Goal: Transaction & Acquisition: Purchase product/service

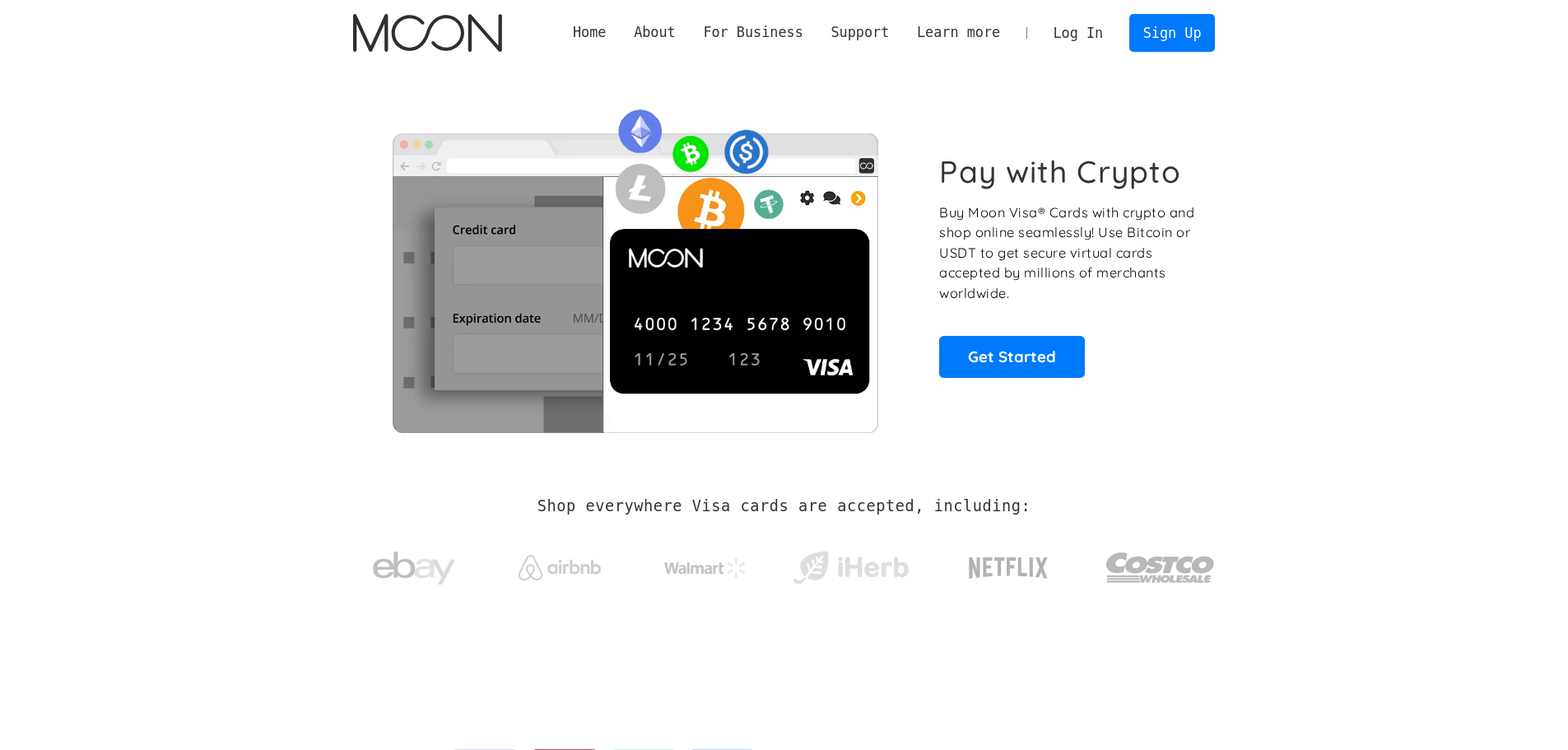
click at [1077, 22] on link "Log In" at bounding box center [1078, 32] width 77 height 36
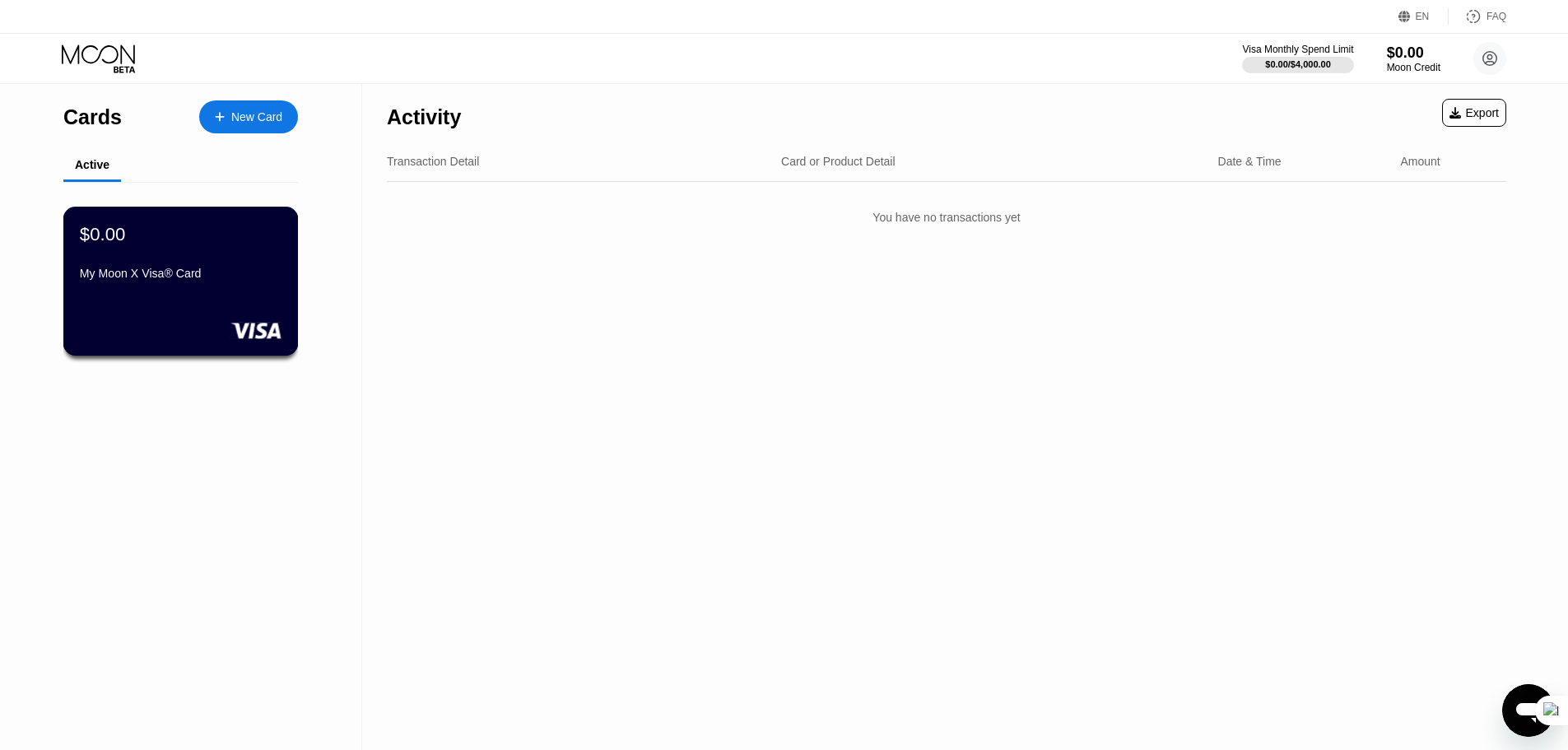
click at [288, 248] on div "$0.00 My Moon X Visa® Card" at bounding box center [181, 281] width 236 height 149
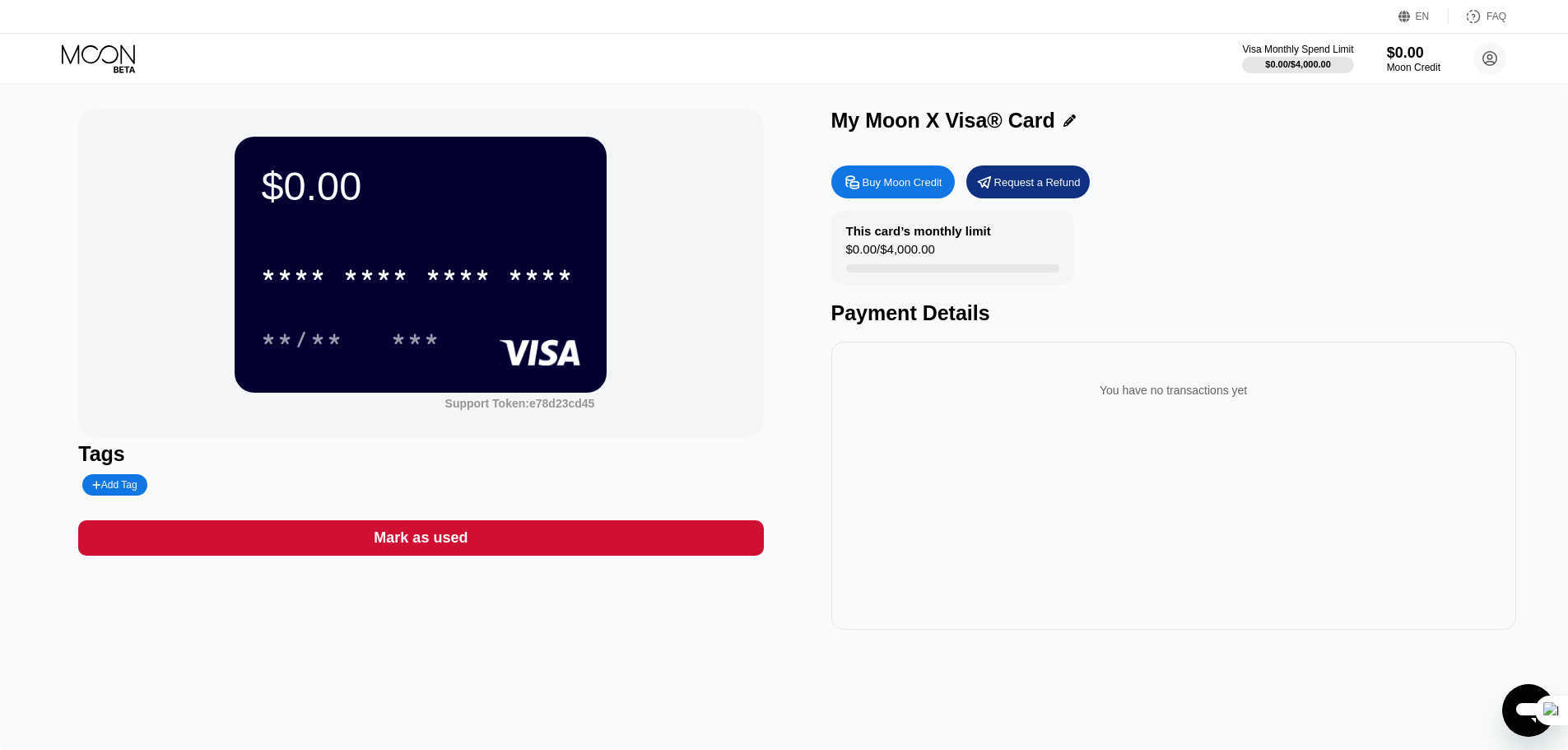
click at [877, 187] on div "Buy Moon Credit" at bounding box center [902, 182] width 80 height 14
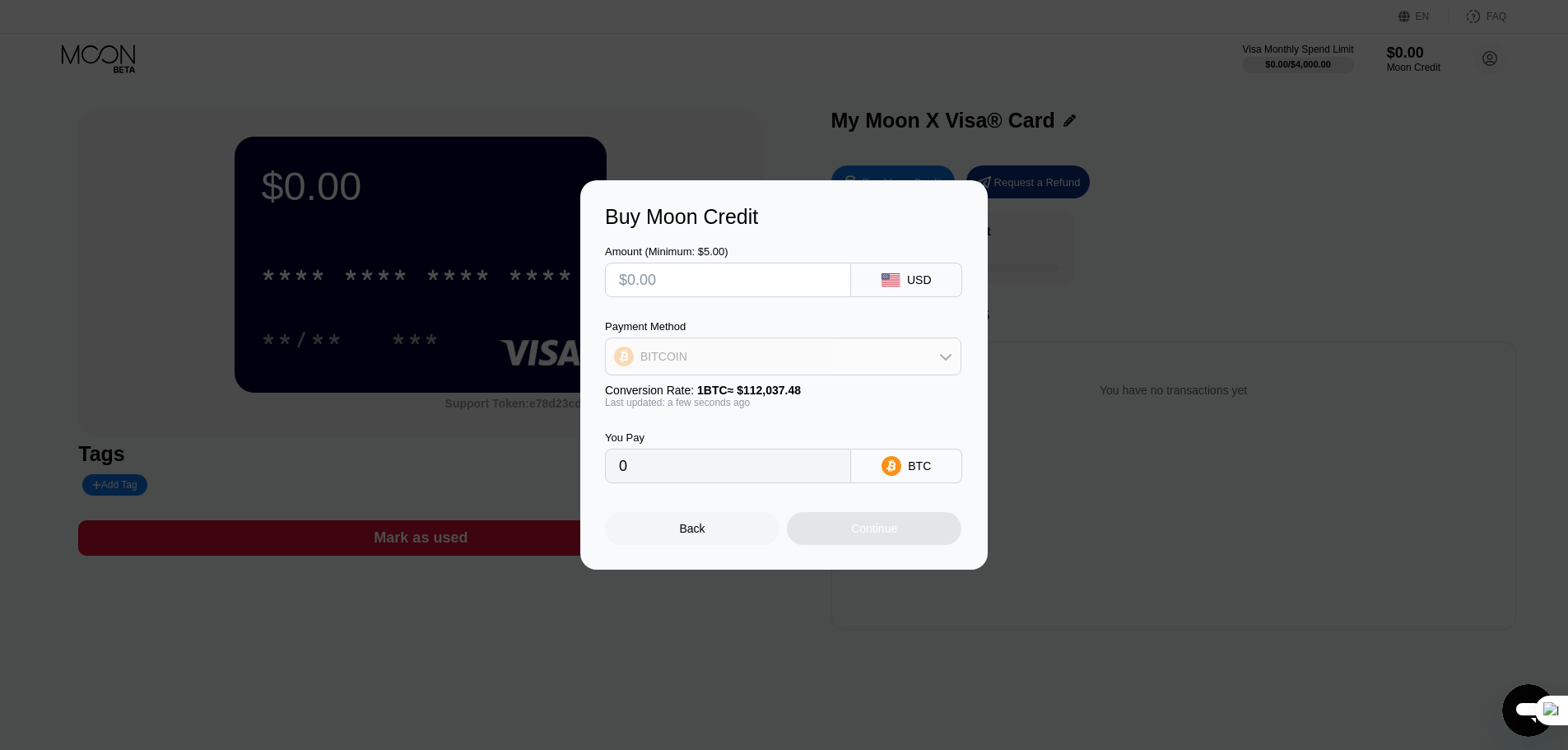
click at [794, 372] on div "BITCOIN" at bounding box center [783, 357] width 355 height 33
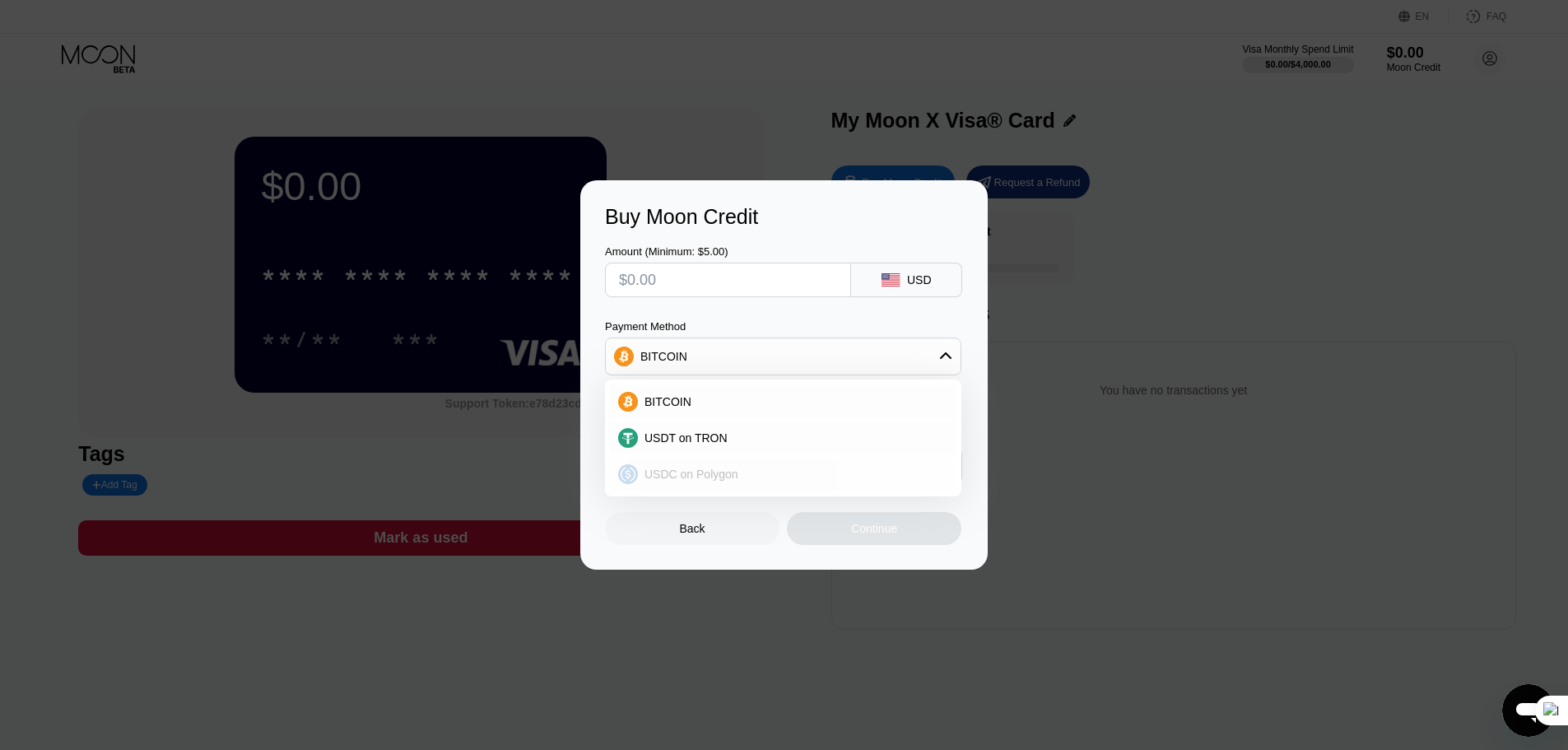
click at [712, 479] on span "USDC on Polygon" at bounding box center [692, 474] width 94 height 13
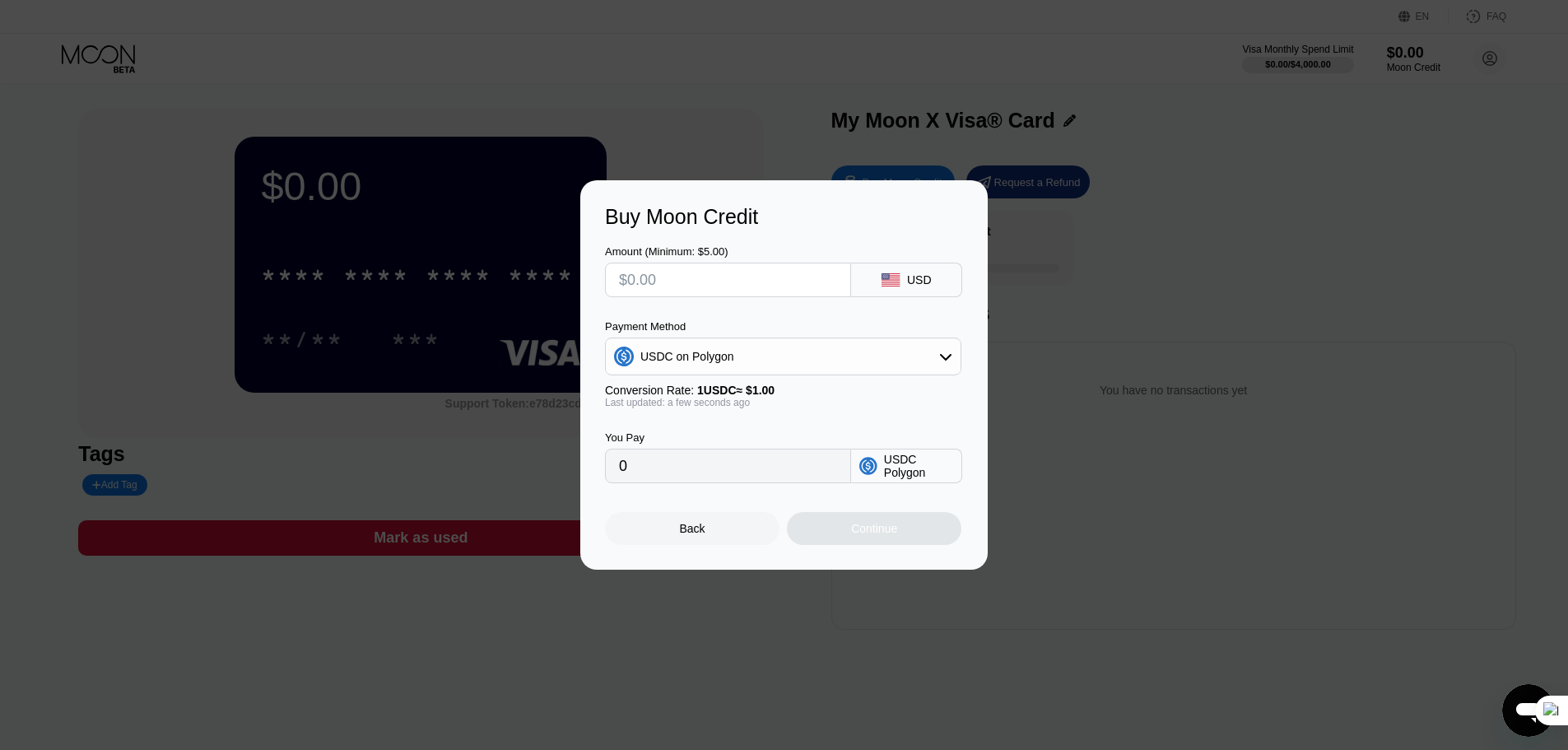
drag, startPoint x: 730, startPoint y: 480, endPoint x: 620, endPoint y: 468, distance: 110.7
click at [637, 468] on input "0" at bounding box center [728, 466] width 218 height 33
click at [702, 280] on input "text" at bounding box center [728, 280] width 218 height 33
click at [754, 288] on input "text" at bounding box center [728, 280] width 218 height 33
type input "$1"
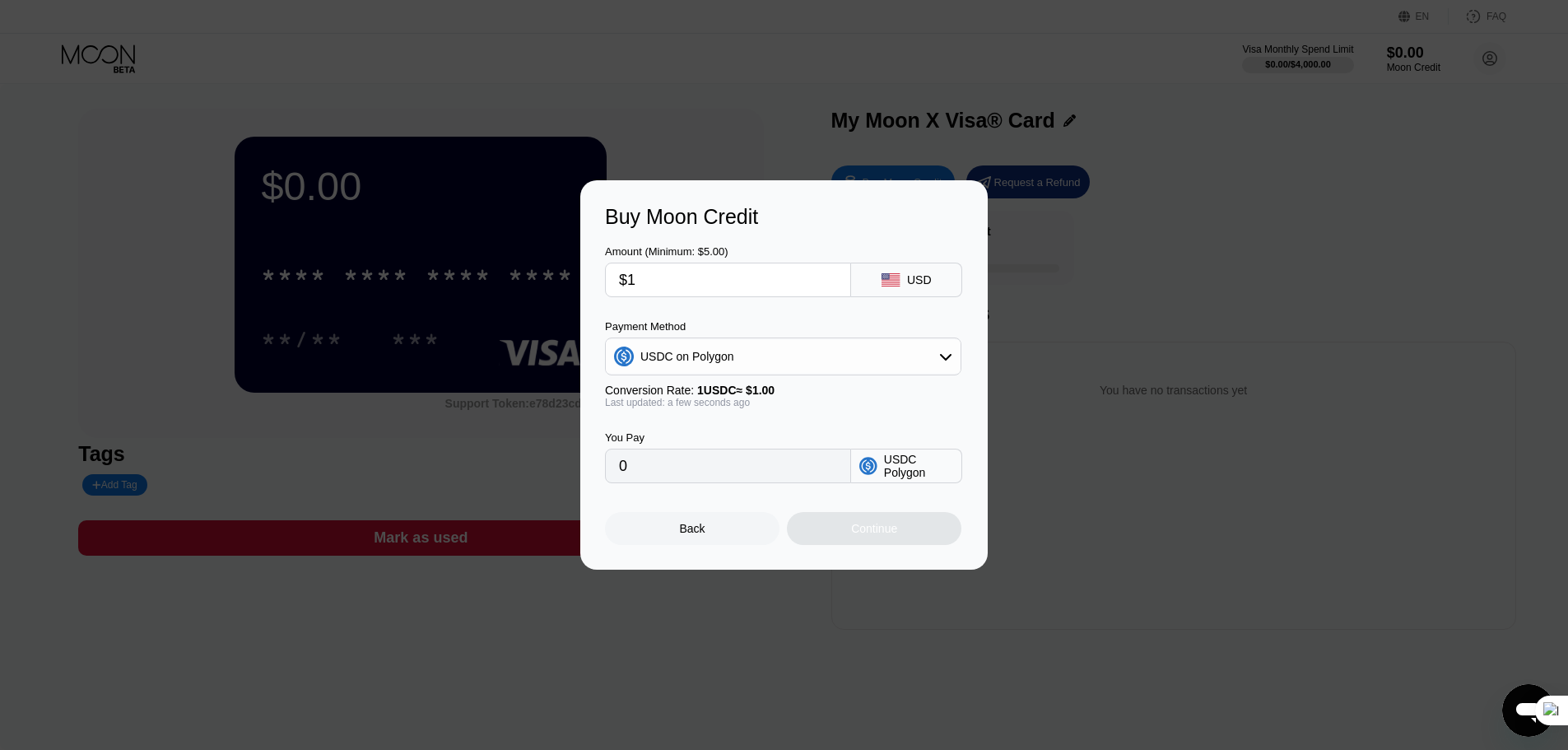
type input "1.00000000"
type input "$10"
type input "10.00000000"
type input "$100"
type input "100.00000000"
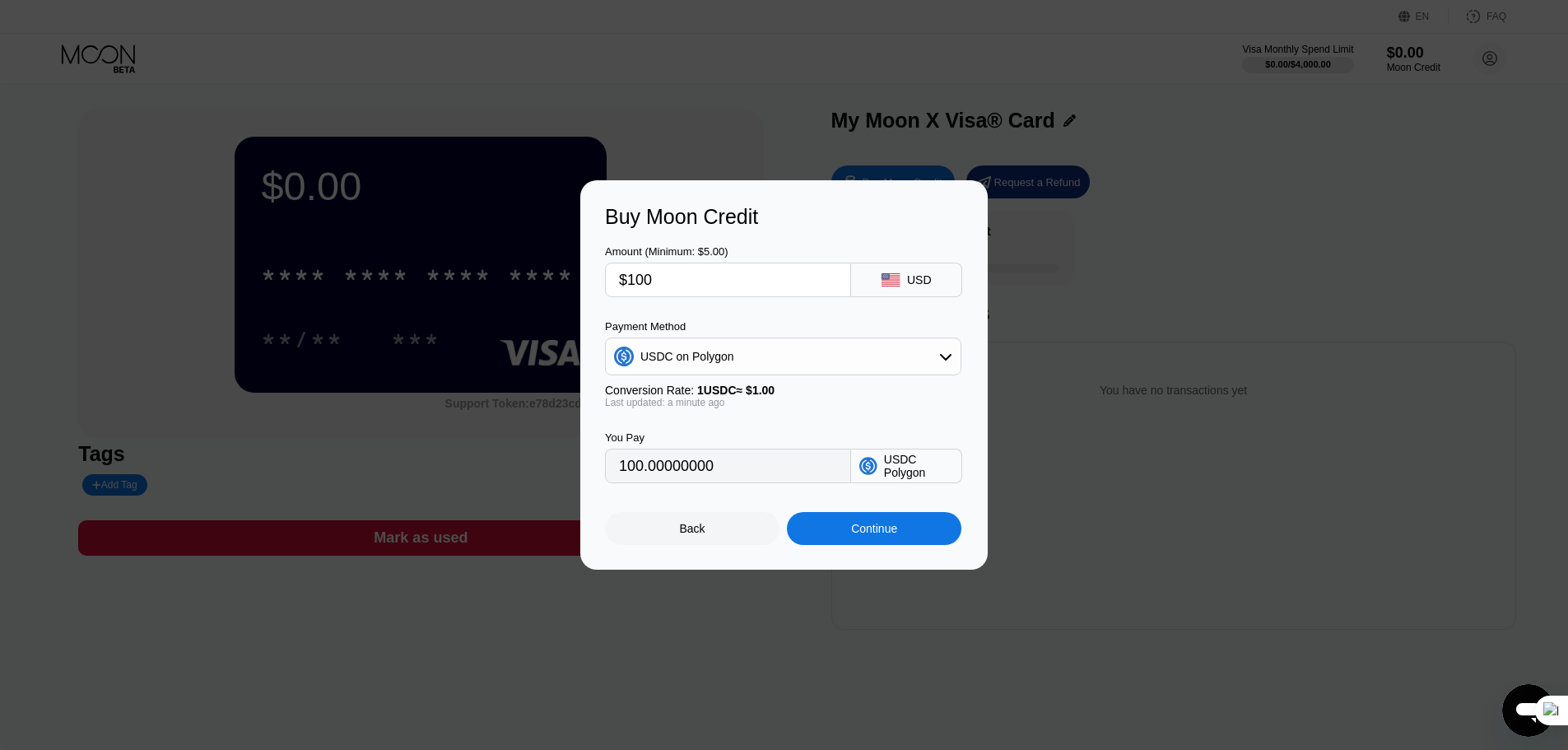
type input "$100"
click at [722, 471] on input "100.00000000" at bounding box center [728, 466] width 218 height 33
click at [846, 530] on div "Continue" at bounding box center [874, 529] width 174 height 33
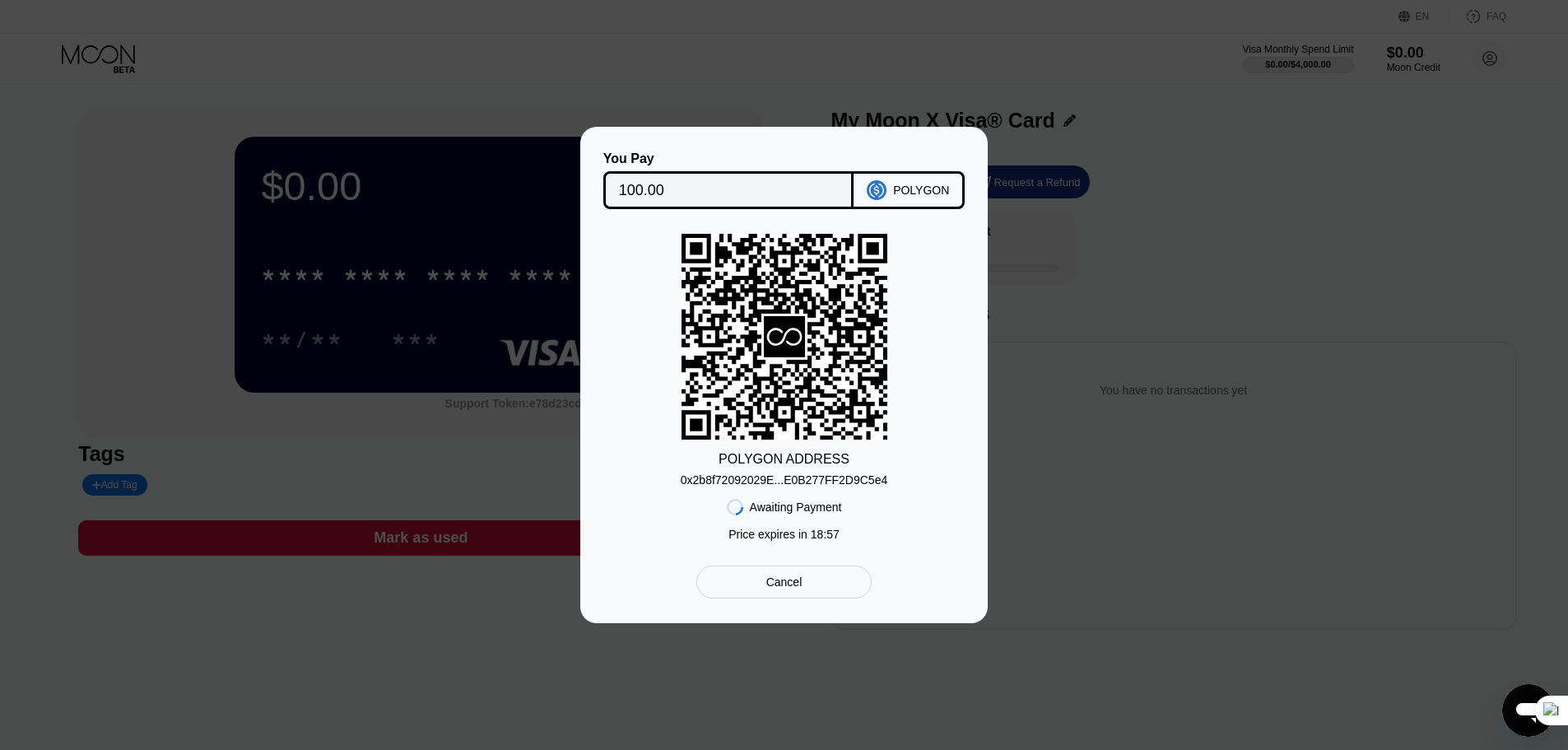
click at [810, 482] on div "0x2b8f72092029E...E0B277FF2D9C5e4" at bounding box center [784, 480] width 207 height 13
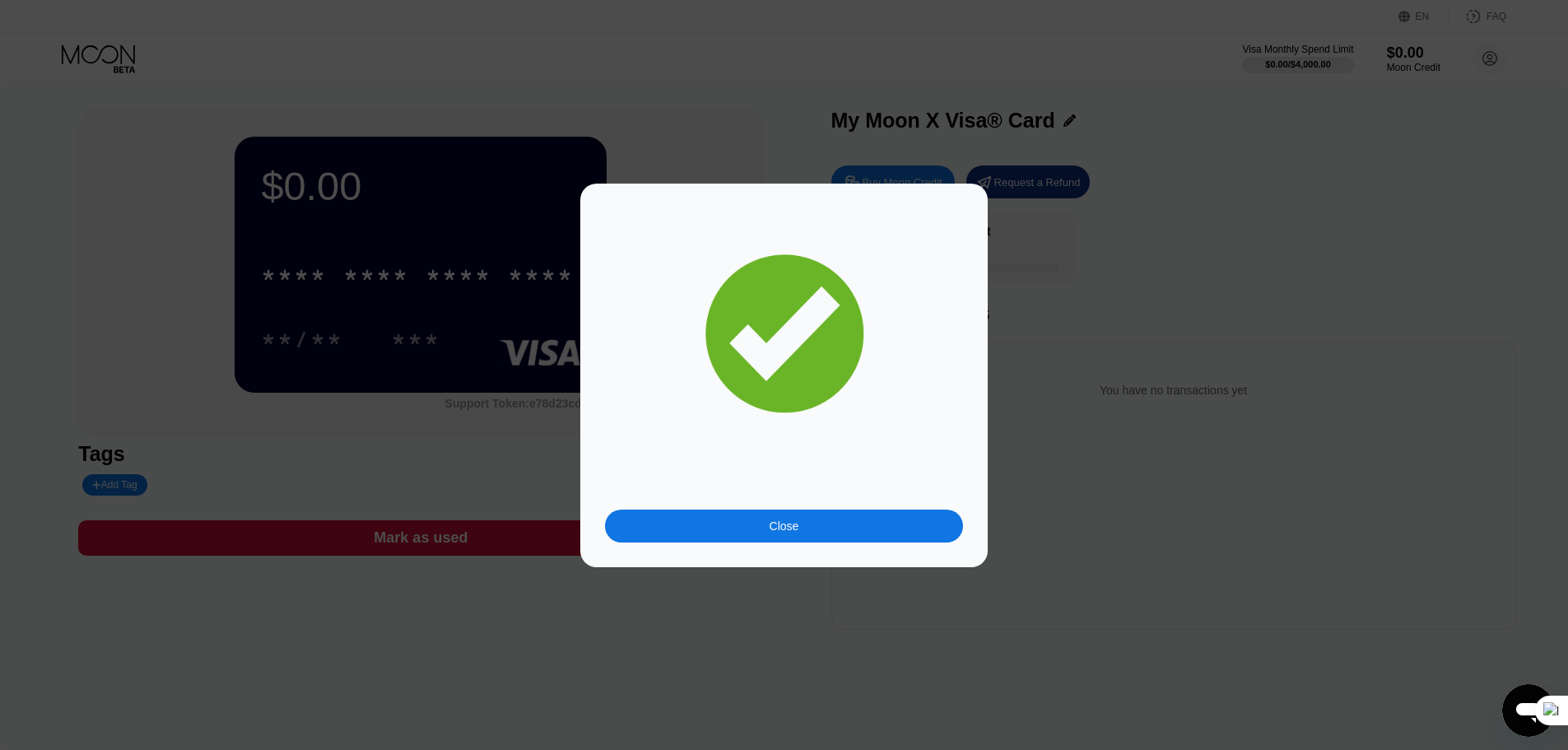
click at [633, 308] on div "Close" at bounding box center [784, 375] width 358 height 334
click at [821, 527] on div "Close" at bounding box center [784, 527] width 358 height 33
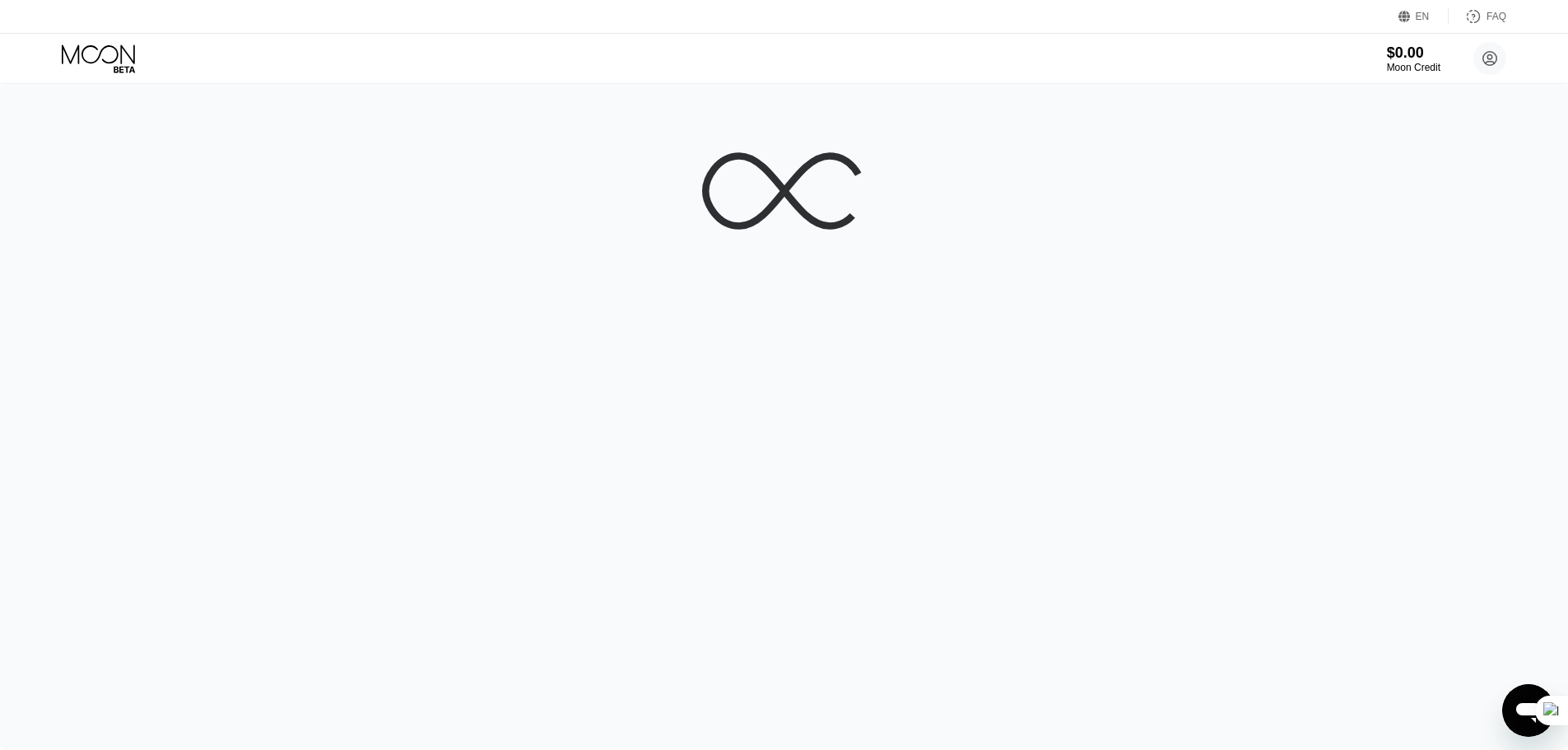
click at [471, 472] on div at bounding box center [784, 417] width 1568 height 666
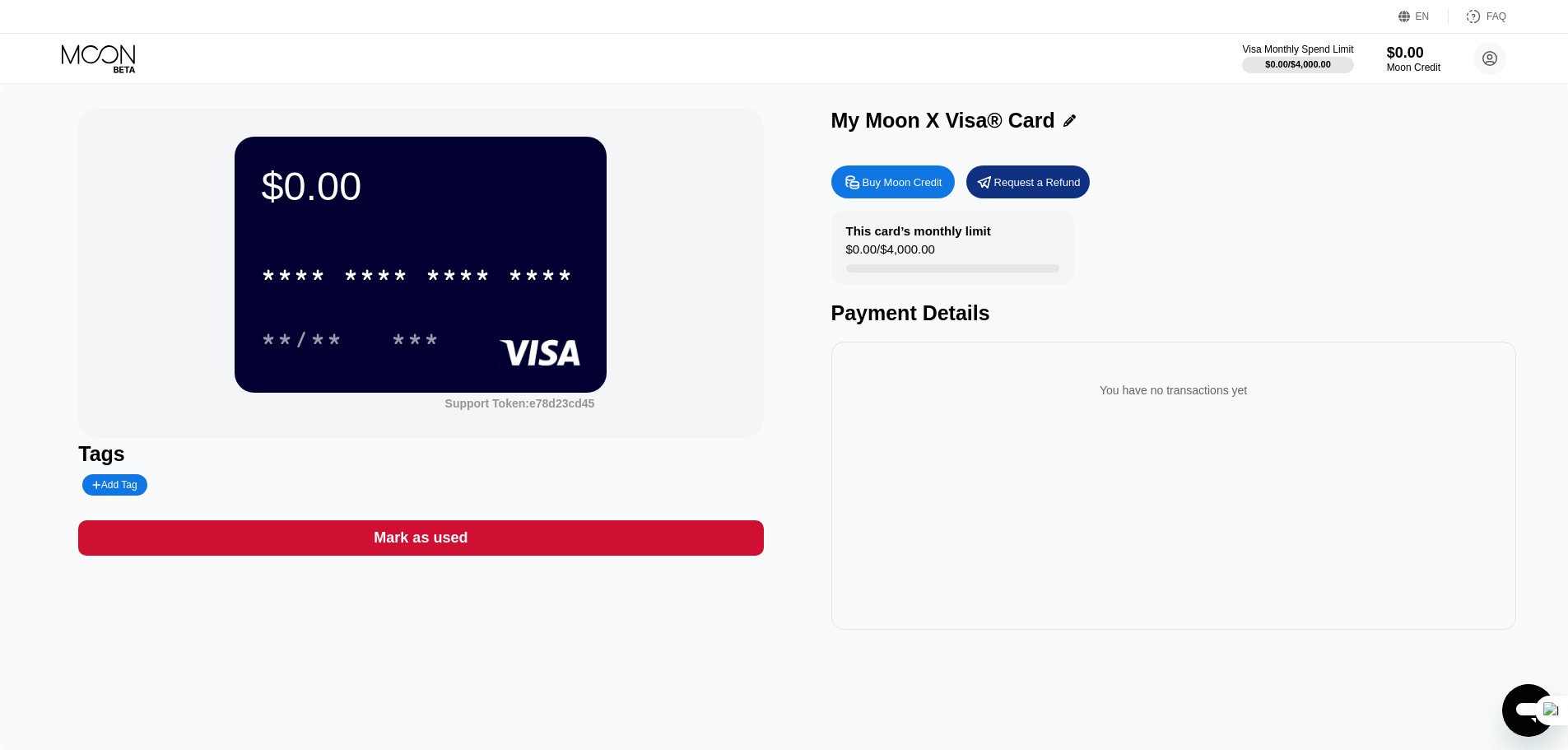
click at [920, 195] on div "Buy Moon Credit" at bounding box center [893, 182] width 123 height 33
click at [997, 351] on div "You have no transactions yet" at bounding box center [1174, 486] width 685 height 288
click at [996, 189] on div "Request a Refund" at bounding box center [1038, 182] width 87 height 14
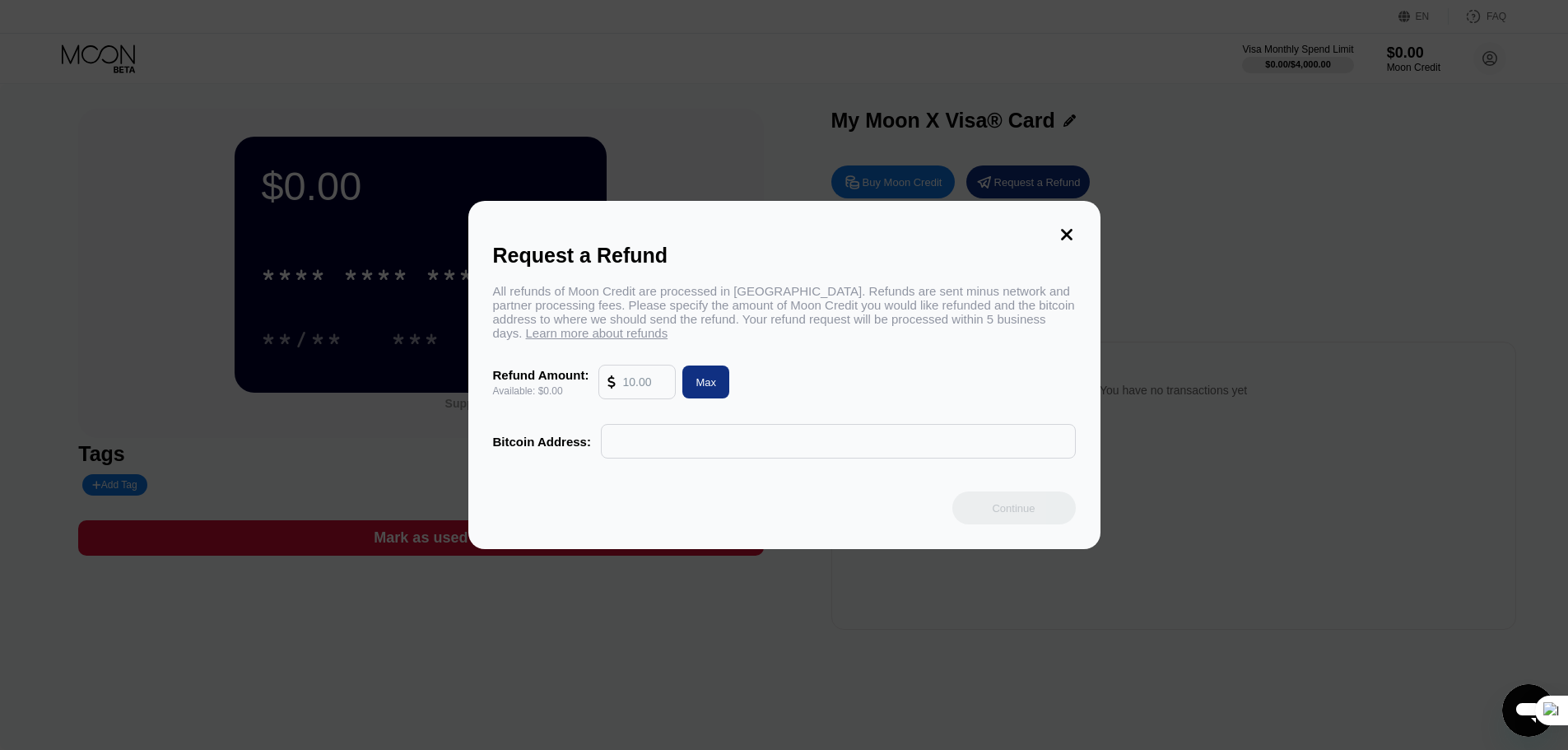
click at [657, 382] on input "text" at bounding box center [644, 382] width 44 height 33
click at [650, 394] on input "text" at bounding box center [644, 382] width 44 height 33
click at [1076, 232] on div "Request a Refund All refunds of Moon Credit are processed in Bitcoin. Refunds a…" at bounding box center [784, 375] width 632 height 348
click at [1061, 234] on icon at bounding box center [1067, 235] width 18 height 18
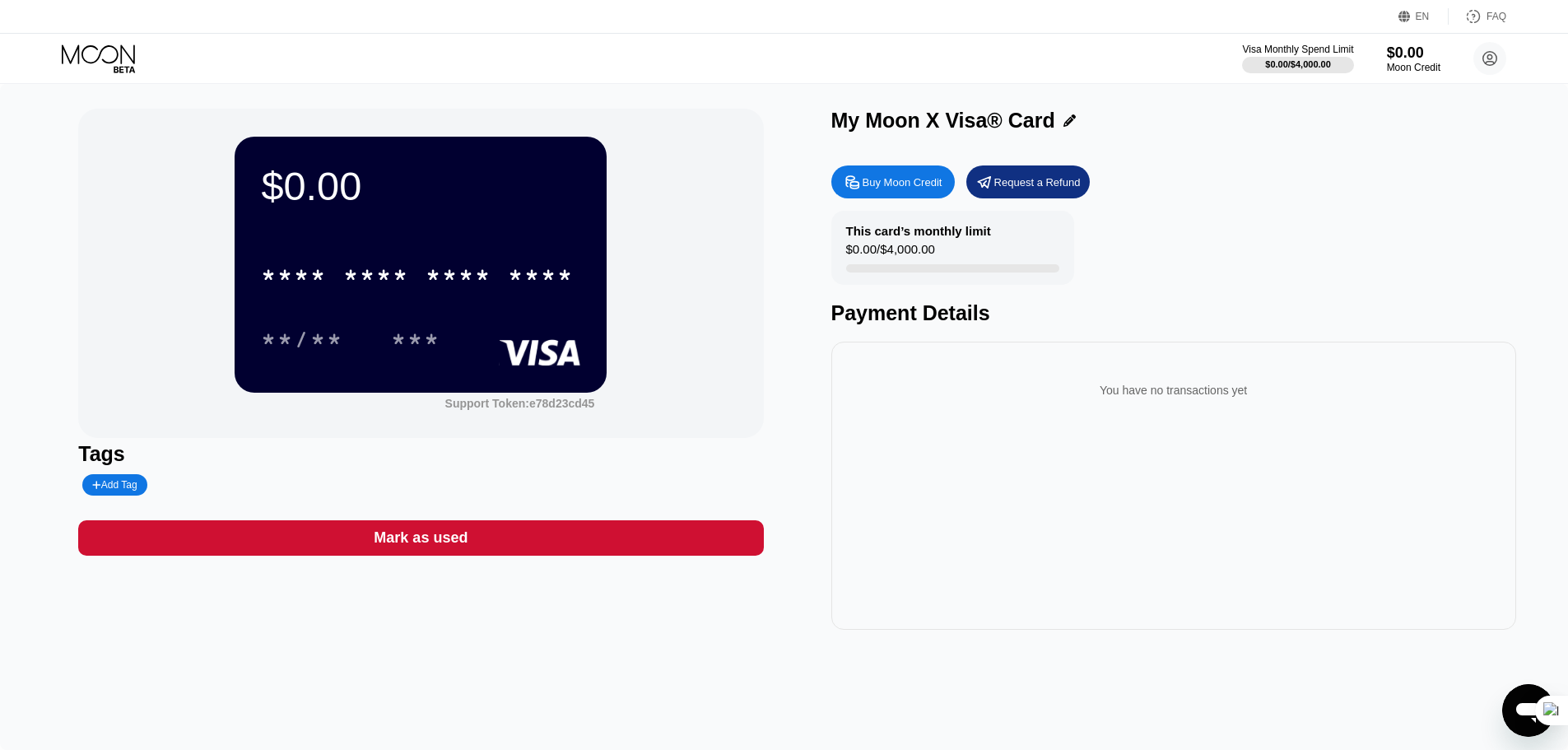
click at [1236, 234] on div "This card’s monthly limit $0.00 / $4,000.00 Payment Details" at bounding box center [1174, 268] width 685 height 114
click at [488, 333] on div "**/** ***" at bounding box center [420, 338] width 319 height 41
click at [467, 324] on div "**/** ***" at bounding box center [420, 338] width 319 height 41
click at [946, 369] on div "You have no transactions yet" at bounding box center [1174, 384] width 658 height 58
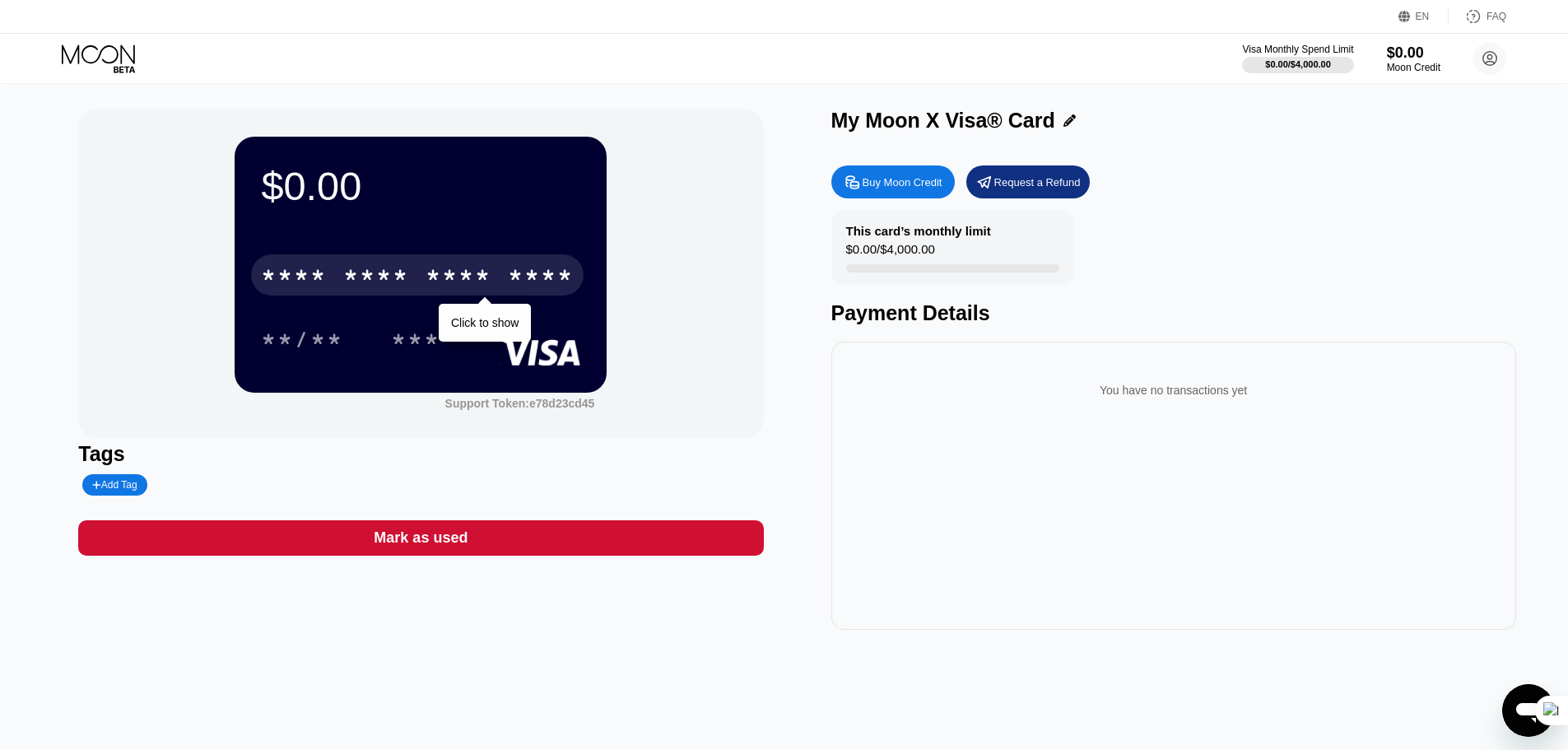
click at [451, 208] on div "$0.00" at bounding box center [420, 186] width 319 height 46
click at [417, 286] on div "* * * * * * * * * * * * ****" at bounding box center [417, 274] width 332 height 41
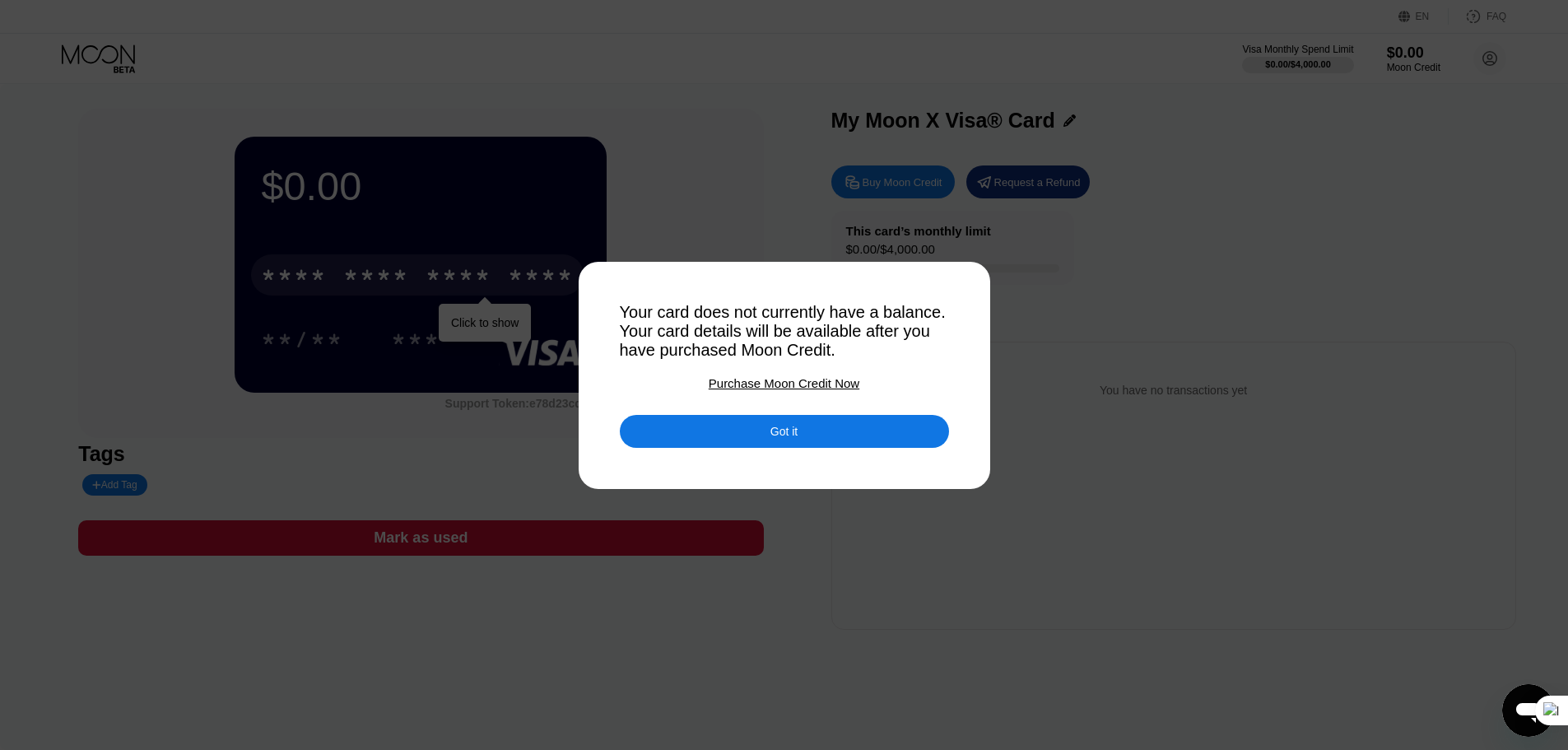
click at [686, 436] on div "Got it" at bounding box center [784, 432] width 329 height 33
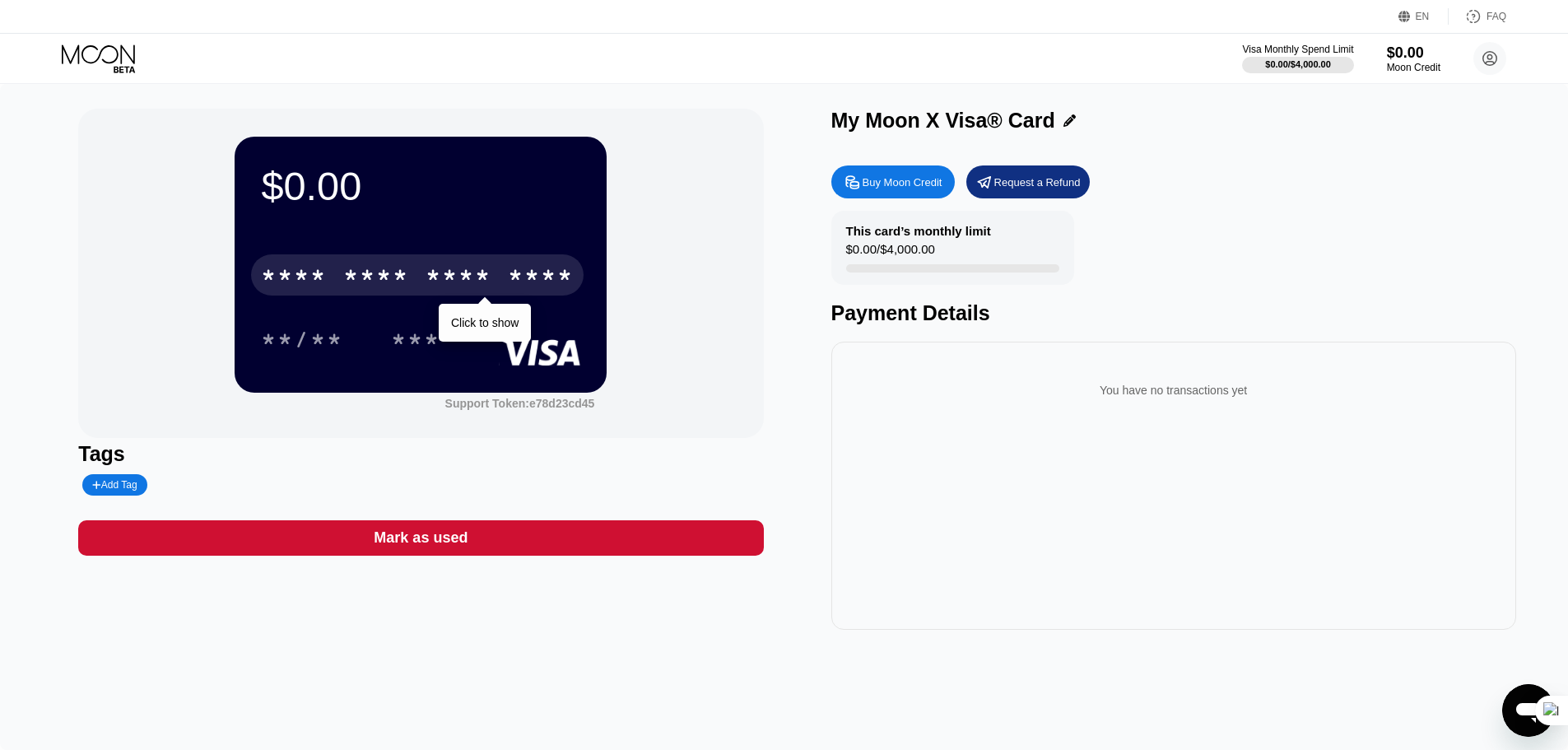
click at [1308, 707] on div "$0.00 * * * * * * * * * * * * **** Click to show **/** *** Support Token: e78d2…" at bounding box center [784, 417] width 1568 height 666
drag, startPoint x: 1151, startPoint y: 513, endPoint x: 1165, endPoint y: 488, distance: 28.7
click at [1151, 510] on div "You have no transactions yet" at bounding box center [1174, 486] width 685 height 288
drag, startPoint x: 1200, startPoint y: 420, endPoint x: 1405, endPoint y: 377, distance: 209.5
click at [1222, 413] on div "You have no transactions yet" at bounding box center [1174, 390] width 658 height 46
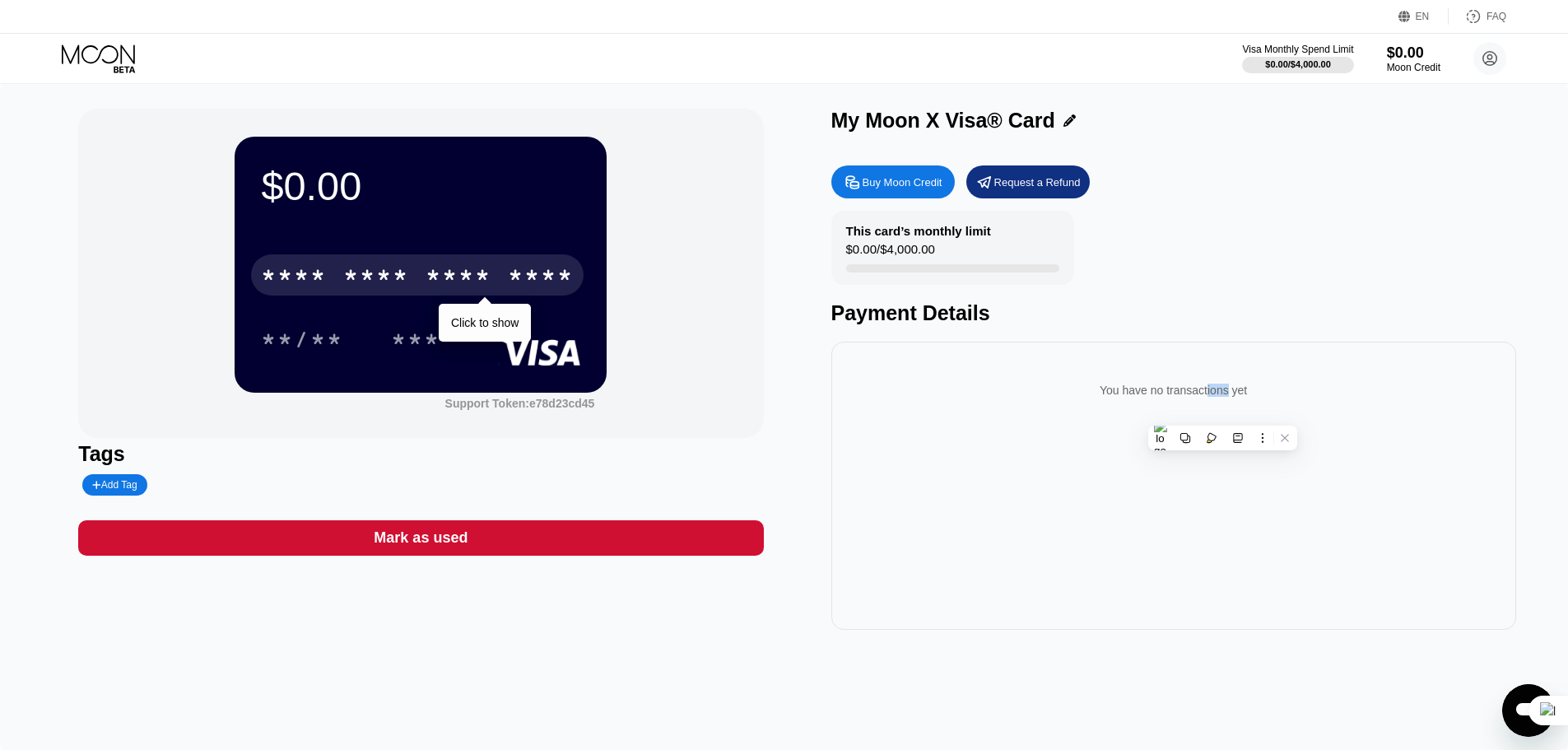
click at [1337, 398] on div "You have no transactions yet" at bounding box center [1174, 390] width 658 height 46
click at [1327, 401] on div "You have no transactions yet" at bounding box center [1174, 390] width 658 height 46
drag, startPoint x: 1029, startPoint y: 468, endPoint x: 902, endPoint y: 597, distance: 181.0
click at [1028, 469] on div "You have no transactions yet" at bounding box center [1174, 486] width 685 height 288
click at [961, 513] on div "You have no transactions yet" at bounding box center [1174, 486] width 685 height 288
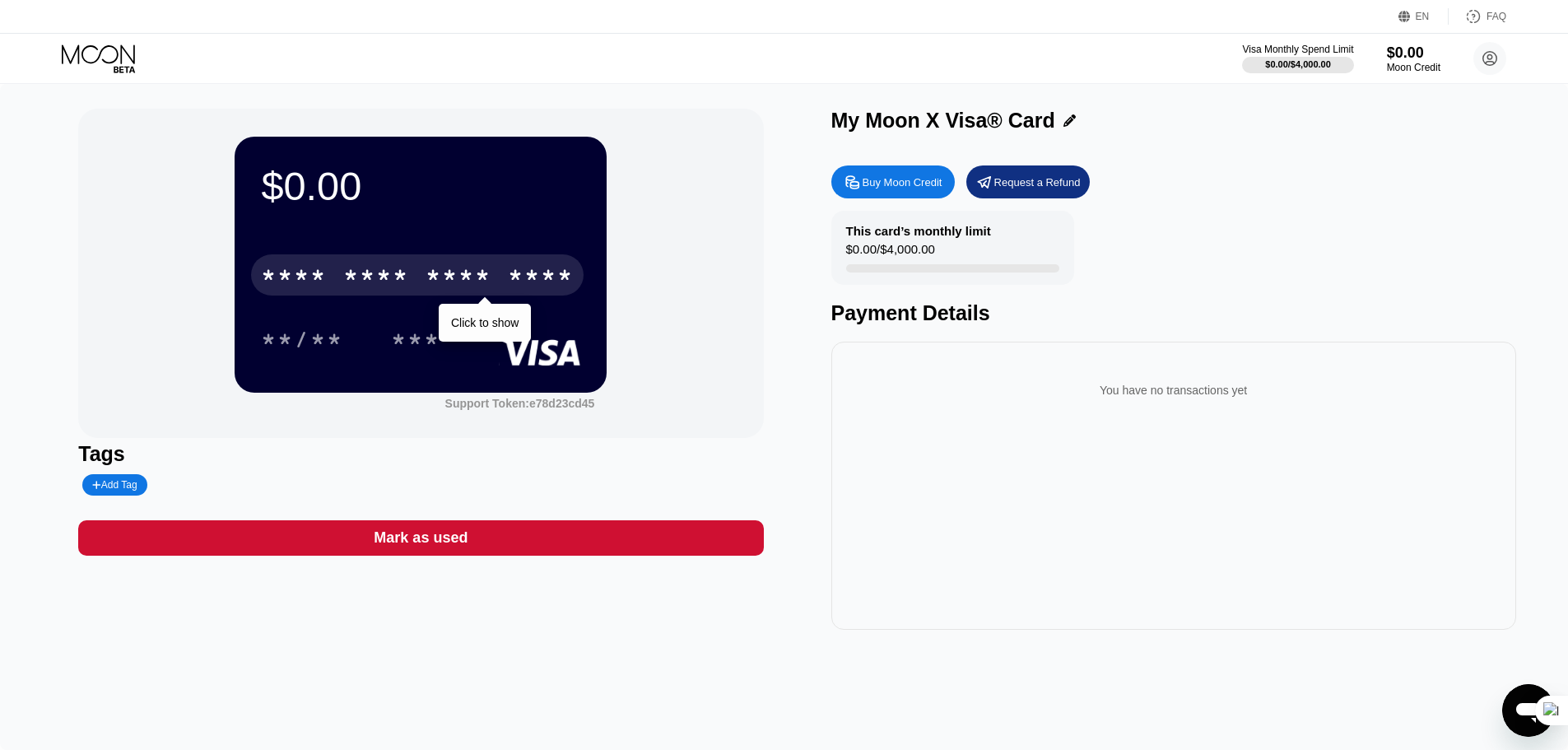
click at [1061, 413] on div "You have no transactions yet" at bounding box center [1174, 390] width 658 height 46
click at [951, 285] on div "This card’s monthly limit $0.00 / $4,000.00" at bounding box center [952, 248] width 242 height 74
drag, startPoint x: 1289, startPoint y: 667, endPoint x: 1371, endPoint y: 689, distance: 84.9
click at [1291, 667] on div "$0.00 * * * * * * * * * * * * **** Click to show **/** *** Support Token: e78d2…" at bounding box center [784, 417] width 1568 height 666
click at [1510, 715] on div "Open messaging window" at bounding box center [1528, 710] width 49 height 49
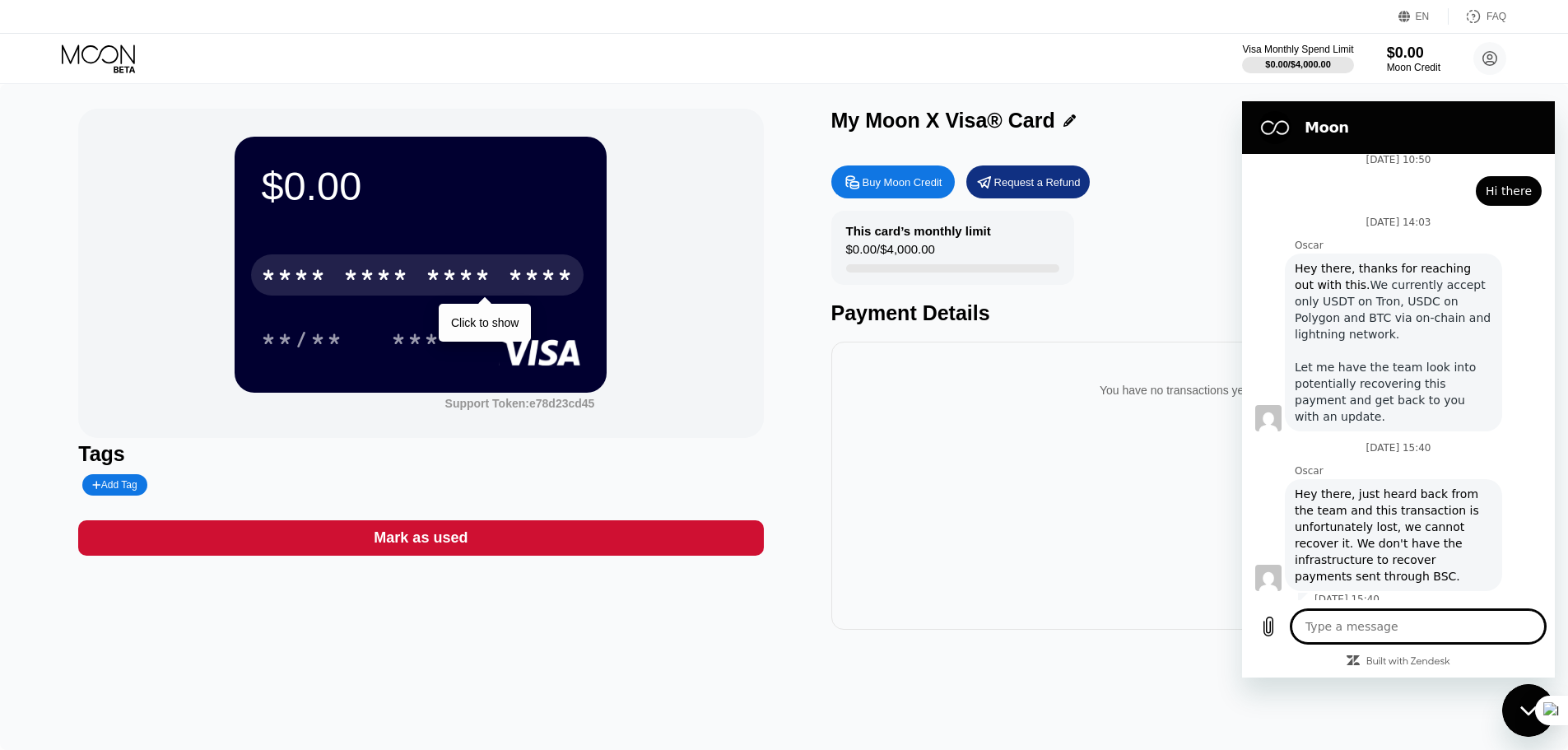
scroll to position [598, 0]
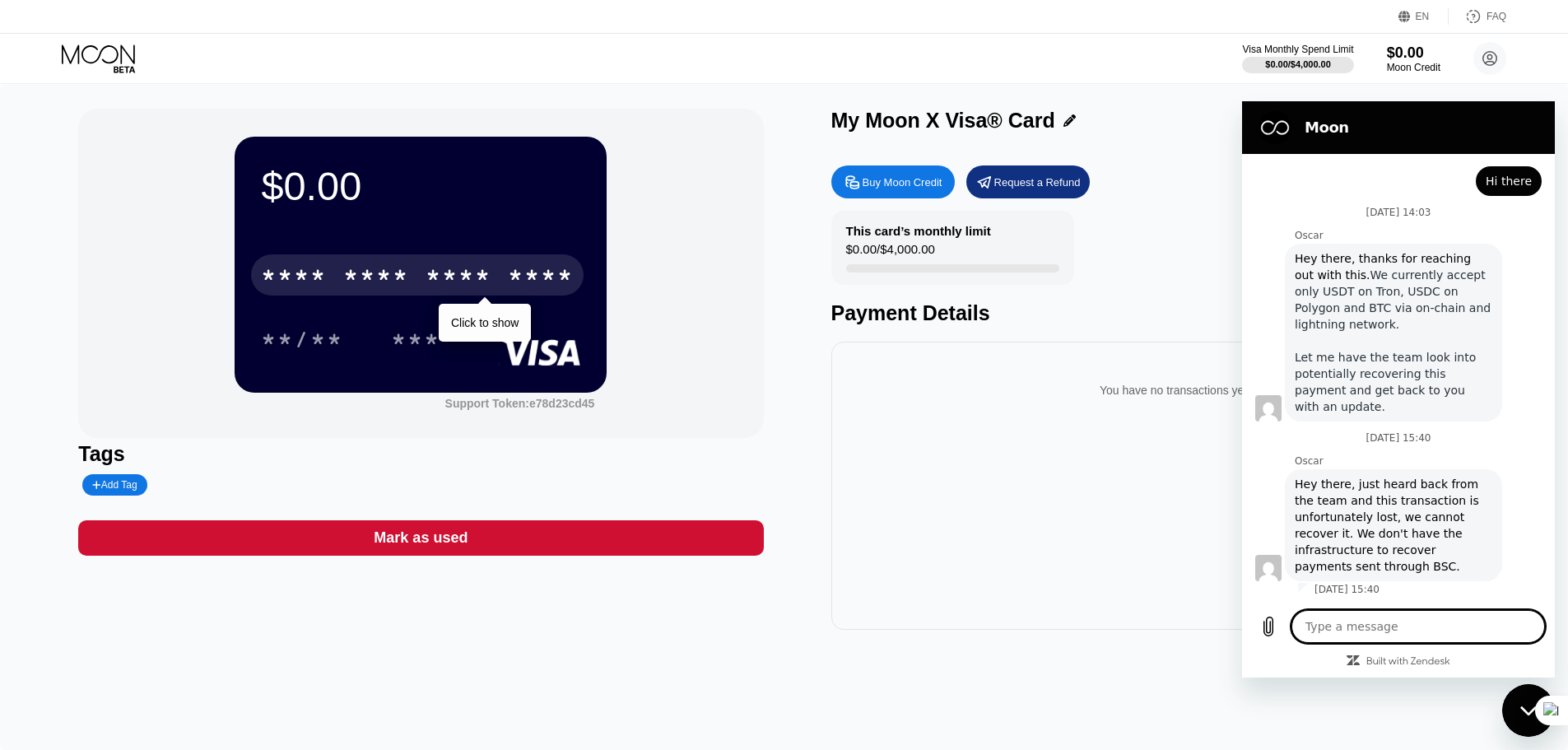
type textarea "x"
type textarea "H"
type textarea "x"
type textarea "Hi"
type textarea "x"
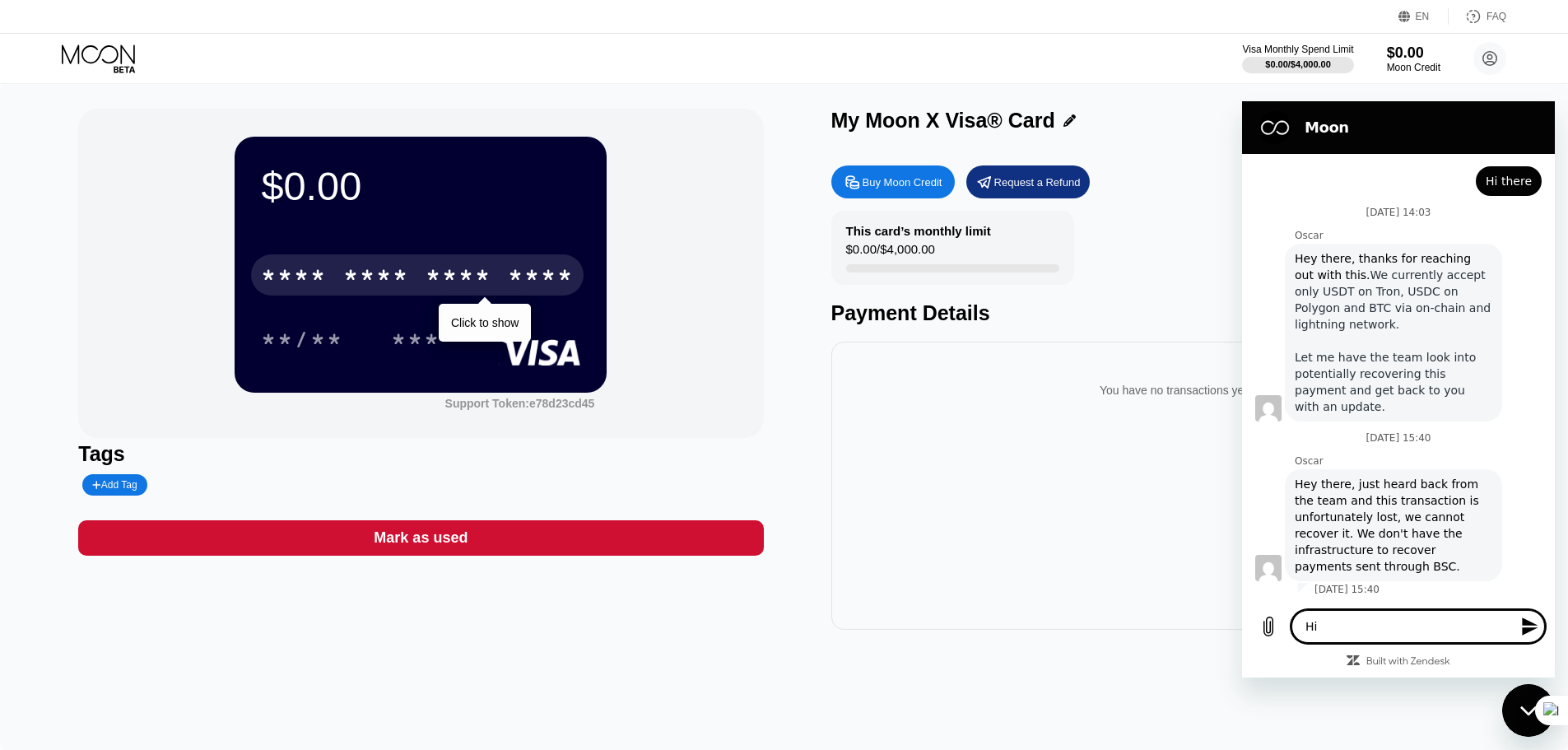
type textarea "Hi"
type textarea "x"
type textarea "Hi t"
type textarea "x"
type textarea "Hi th"
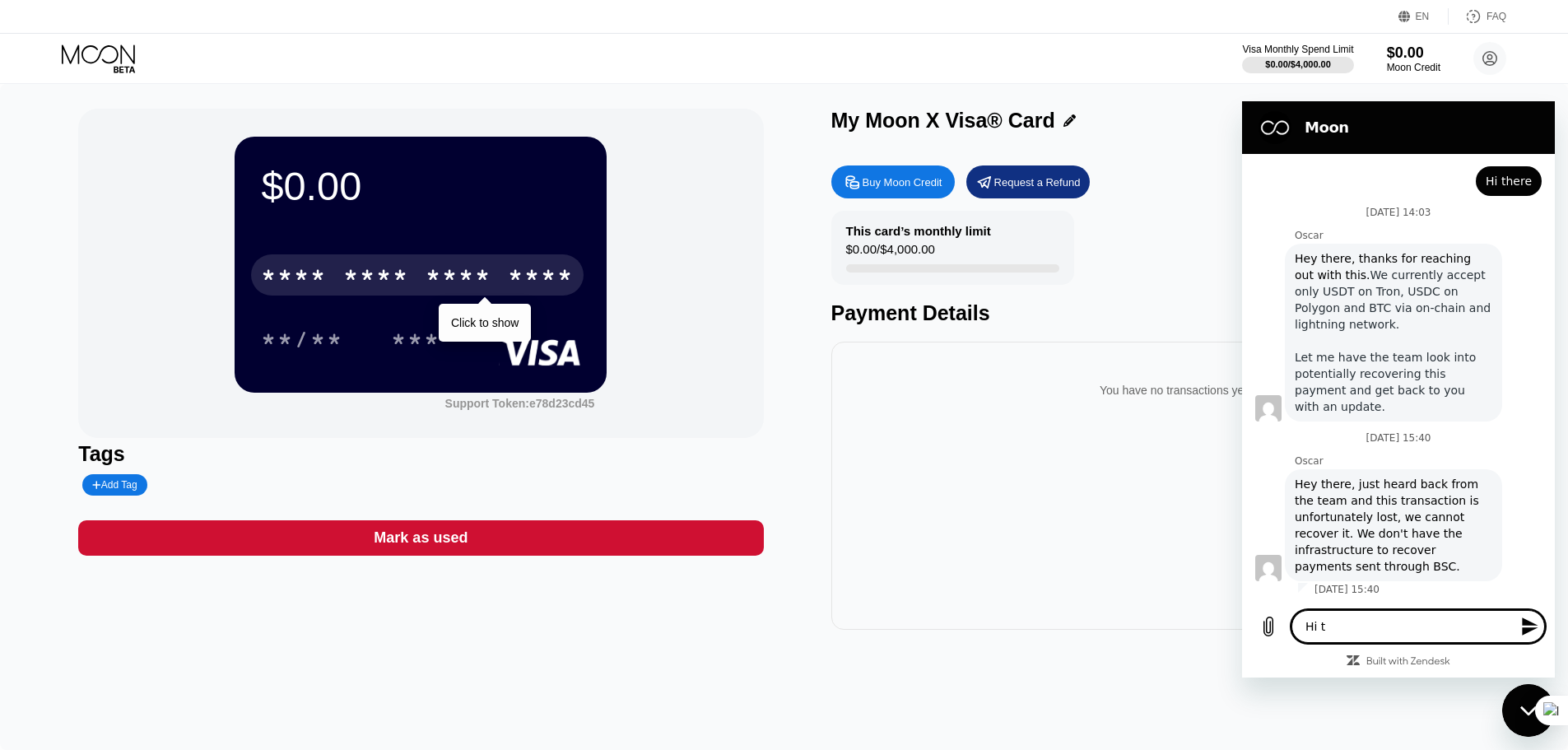
type textarea "x"
type textarea "Hi the"
type textarea "x"
type textarea "Hi ther"
type textarea "x"
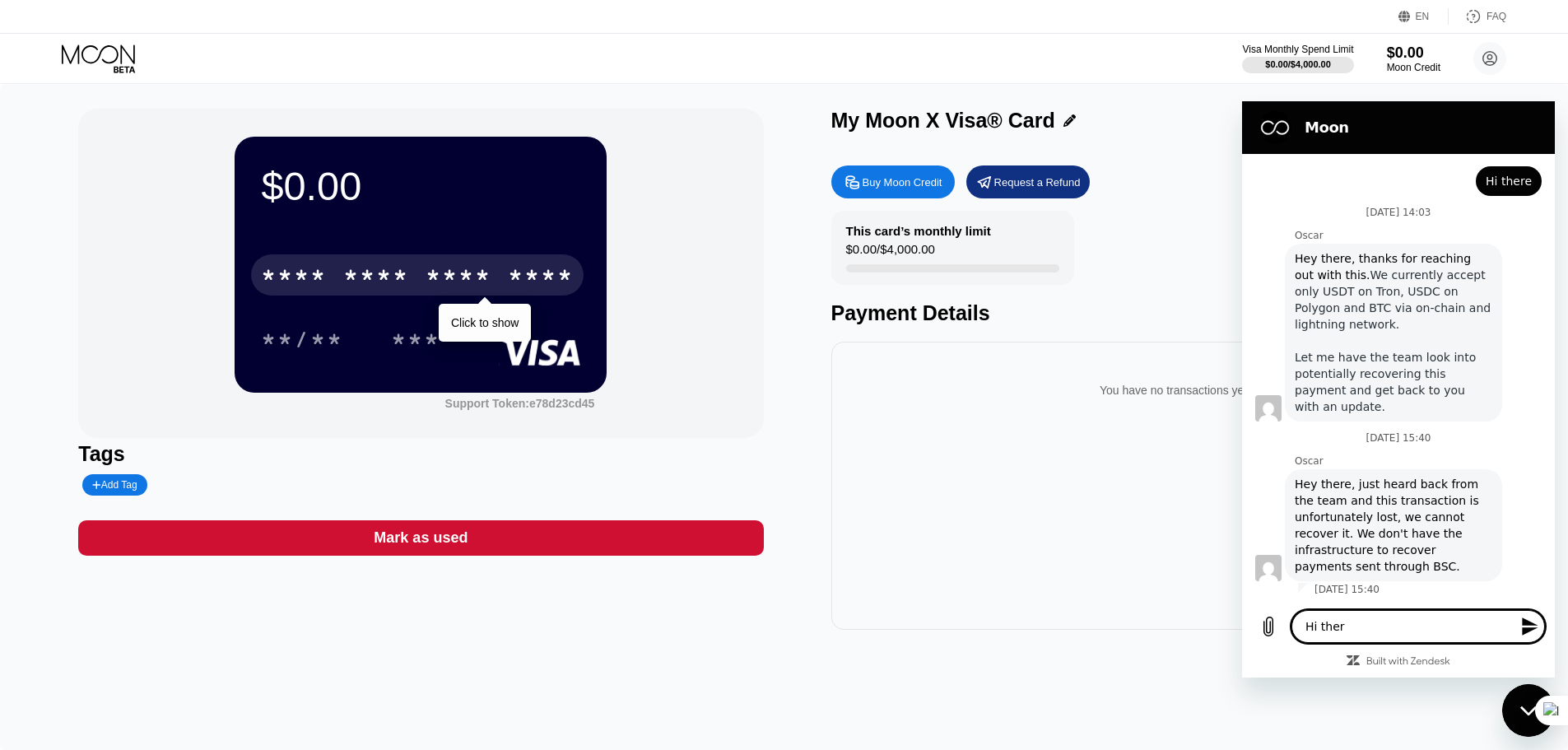
type textarea "Hi there"
type textarea "x"
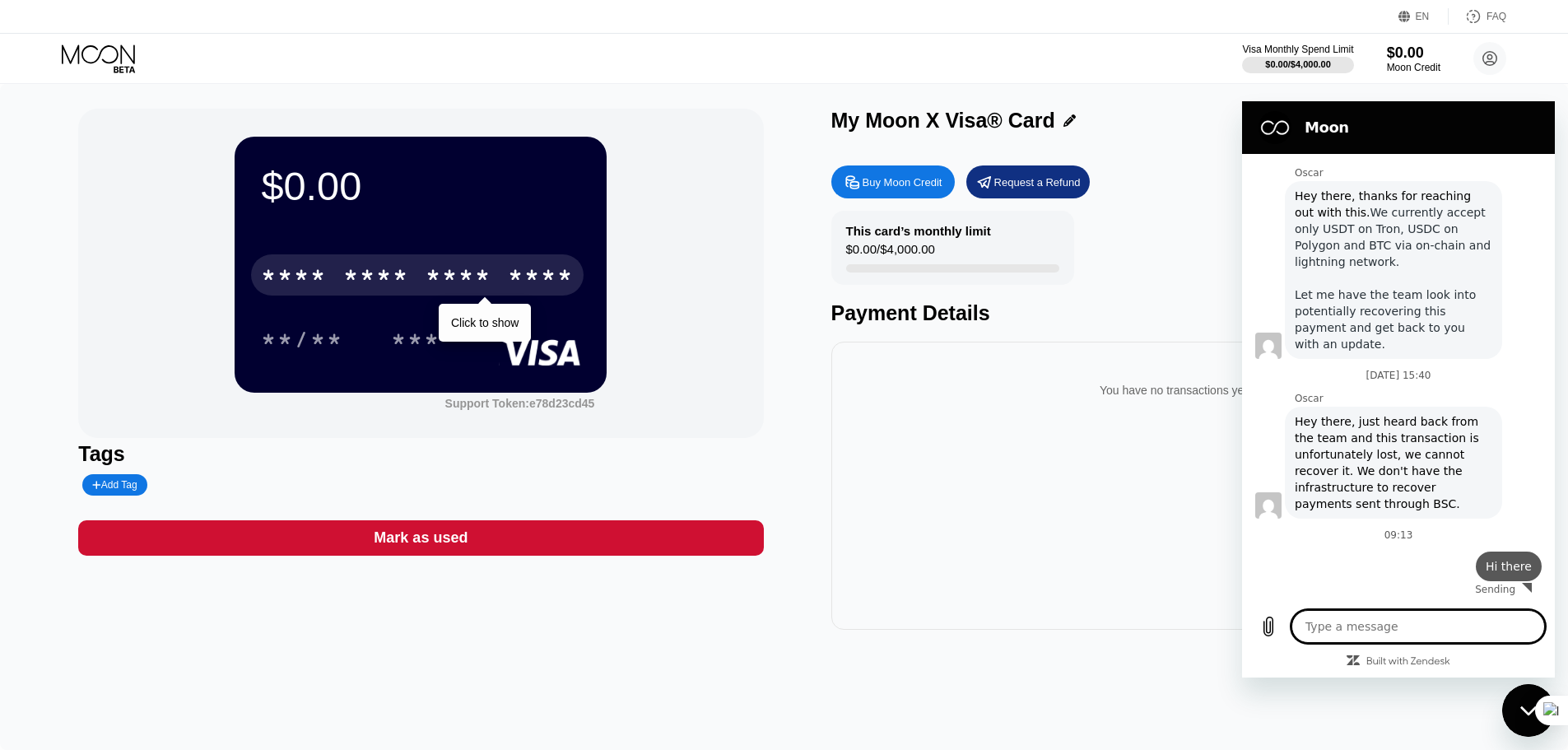
scroll to position [661, 0]
type textarea "x"
type textarea "I"
type textarea "x"
type textarea "I"
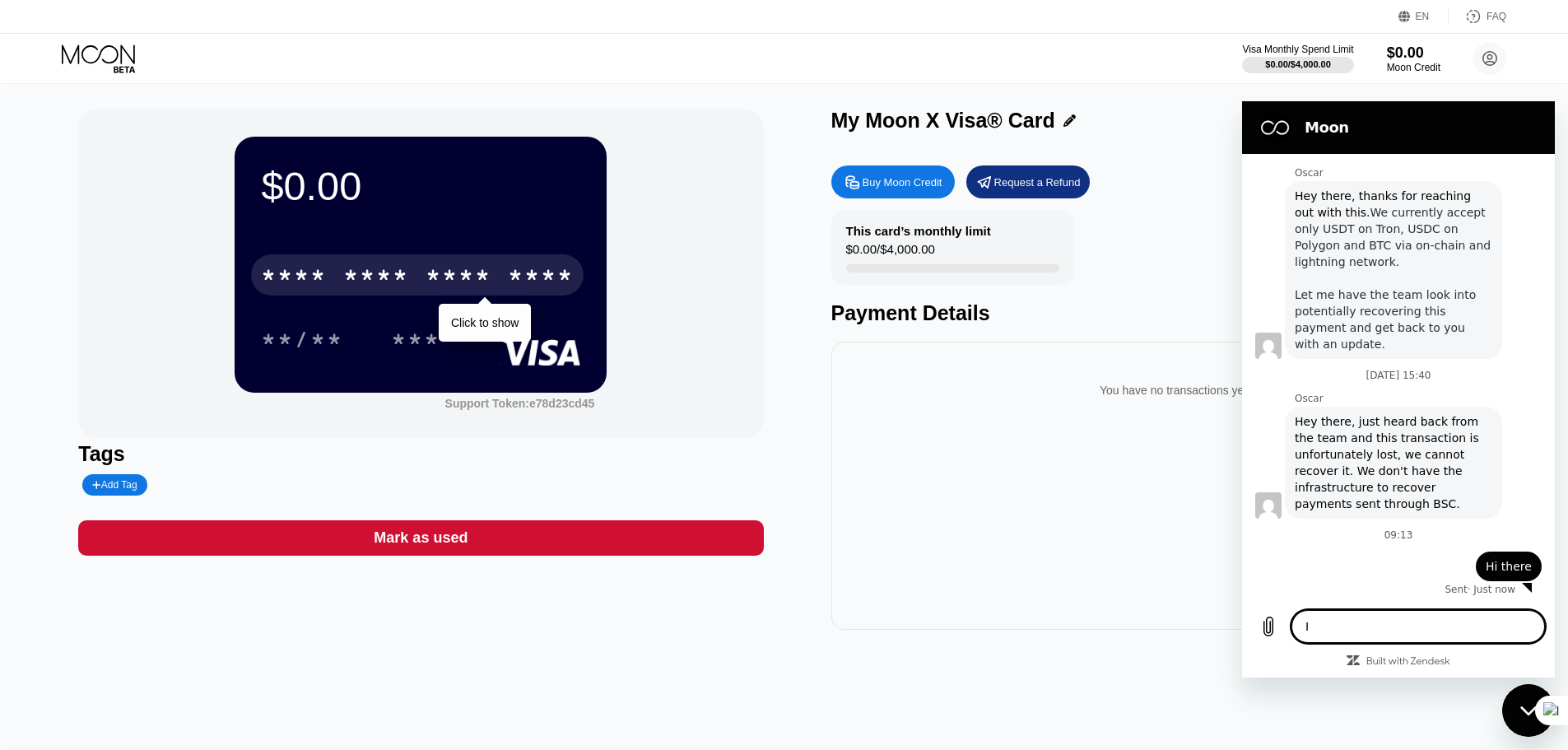
type textarea "x"
type textarea "I a"
type textarea "x"
type textarea "I ad"
type textarea "x"
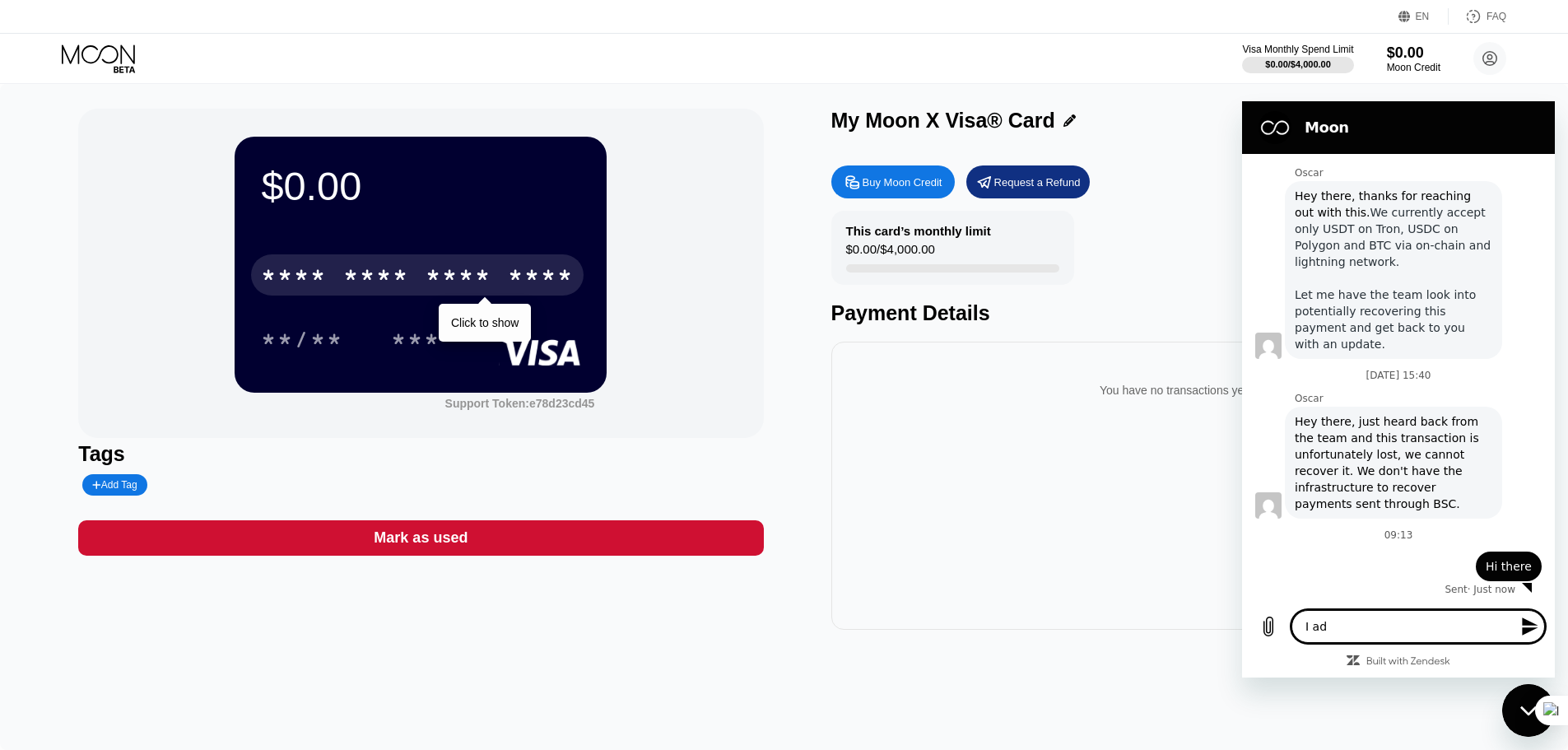
type textarea "I add"
type textarea "x"
type textarea "I adde"
type textarea "x"
type textarea "I added"
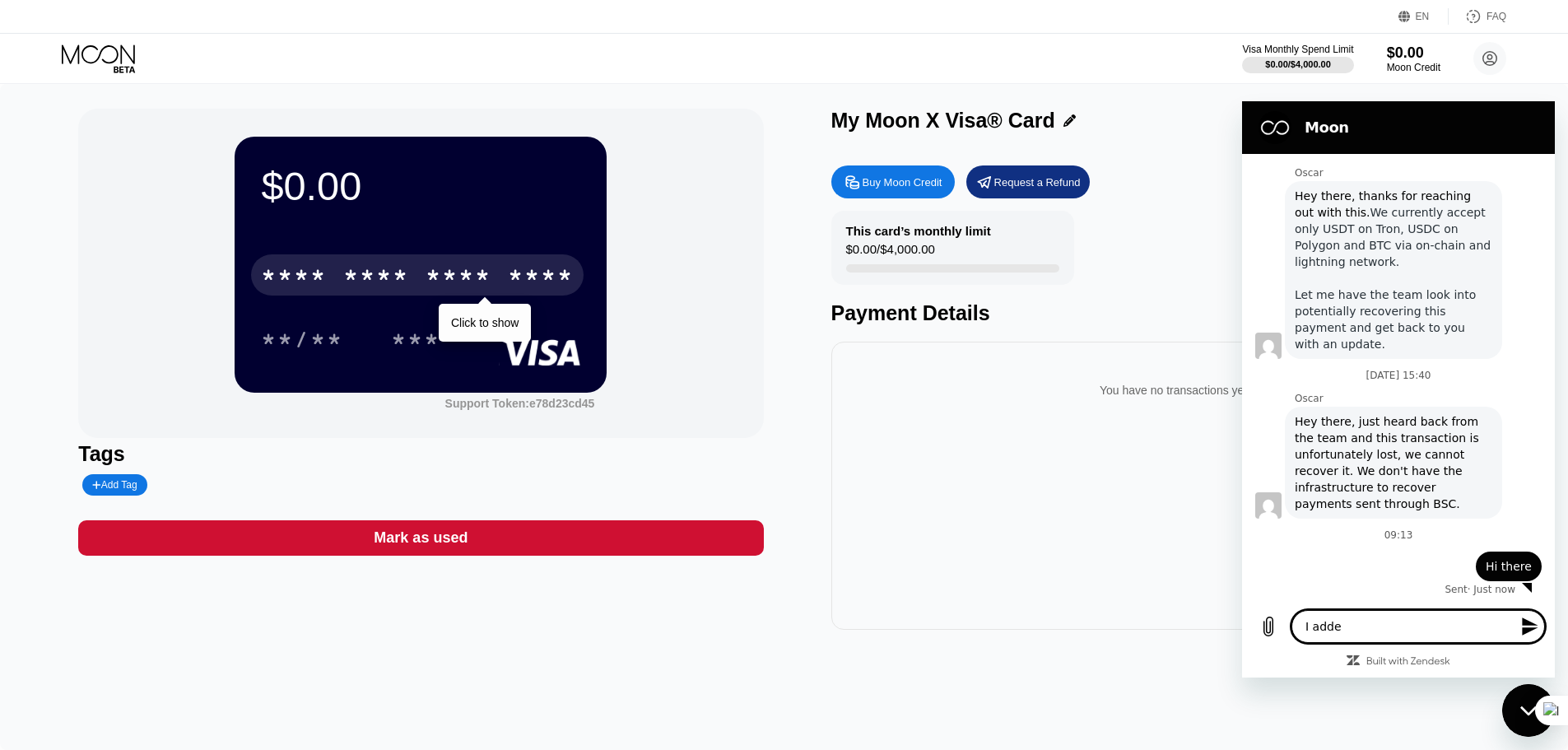
type textarea "x"
type textarea "I added"
type textarea "x"
type textarea "I added b"
type textarea "x"
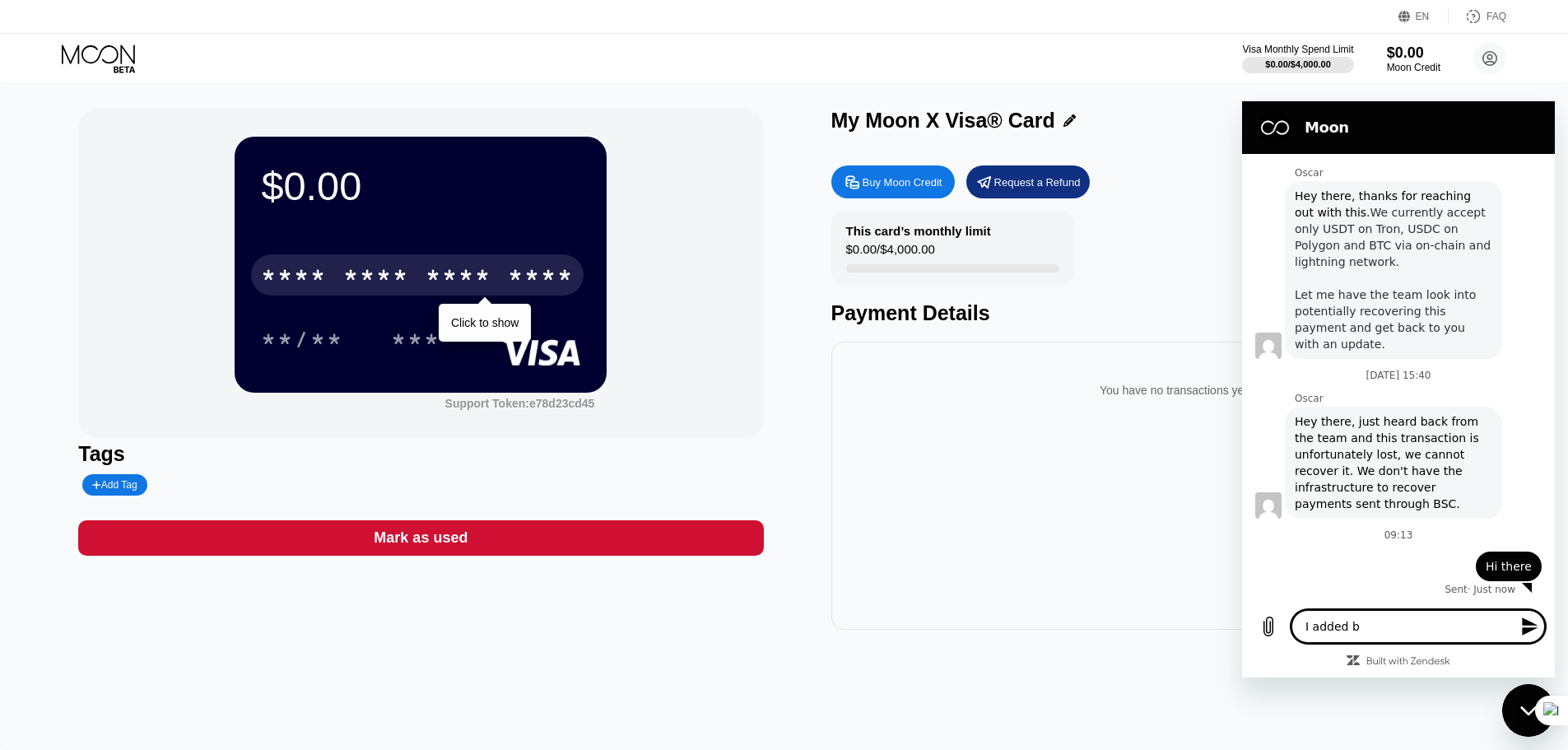
type textarea "I added ba"
type textarea "x"
type textarea "I added bal"
type textarea "x"
type textarea "I added bala"
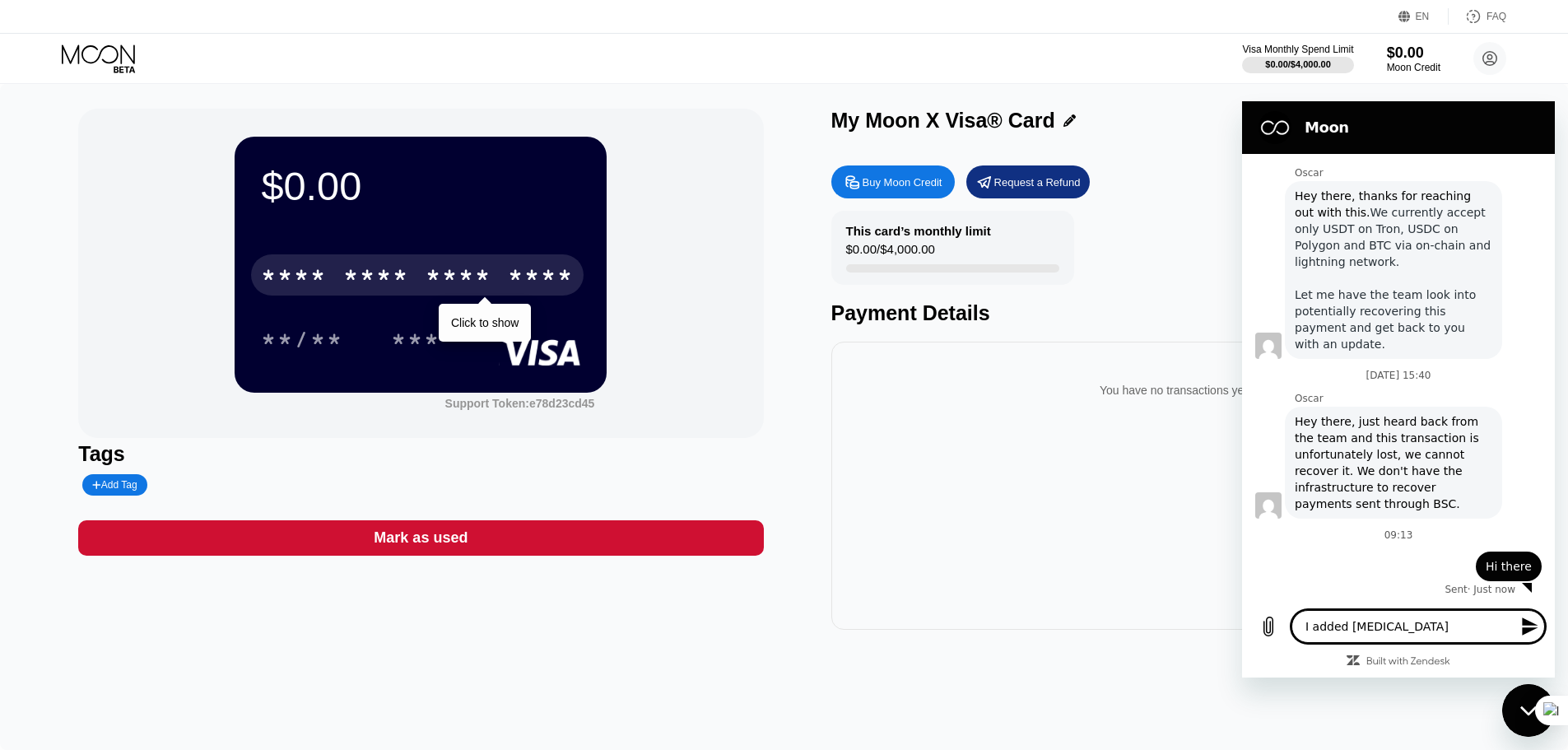
type textarea "x"
type textarea "I added balan"
type textarea "x"
type textarea "I added balanc"
type textarea "x"
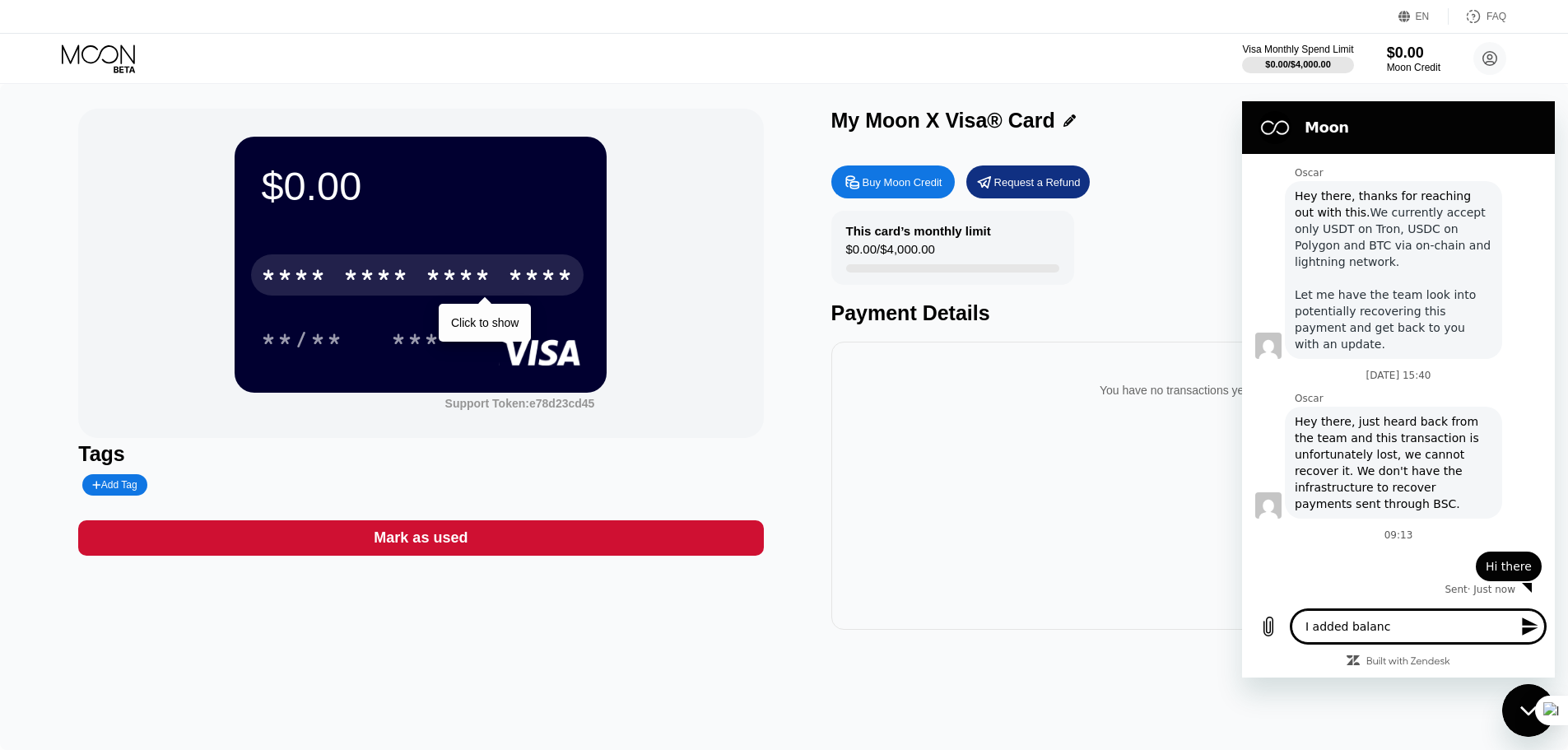
type textarea "I added balance"
type textarea "x"
type textarea "I added balance"
type textarea "x"
type textarea "I added balance 1"
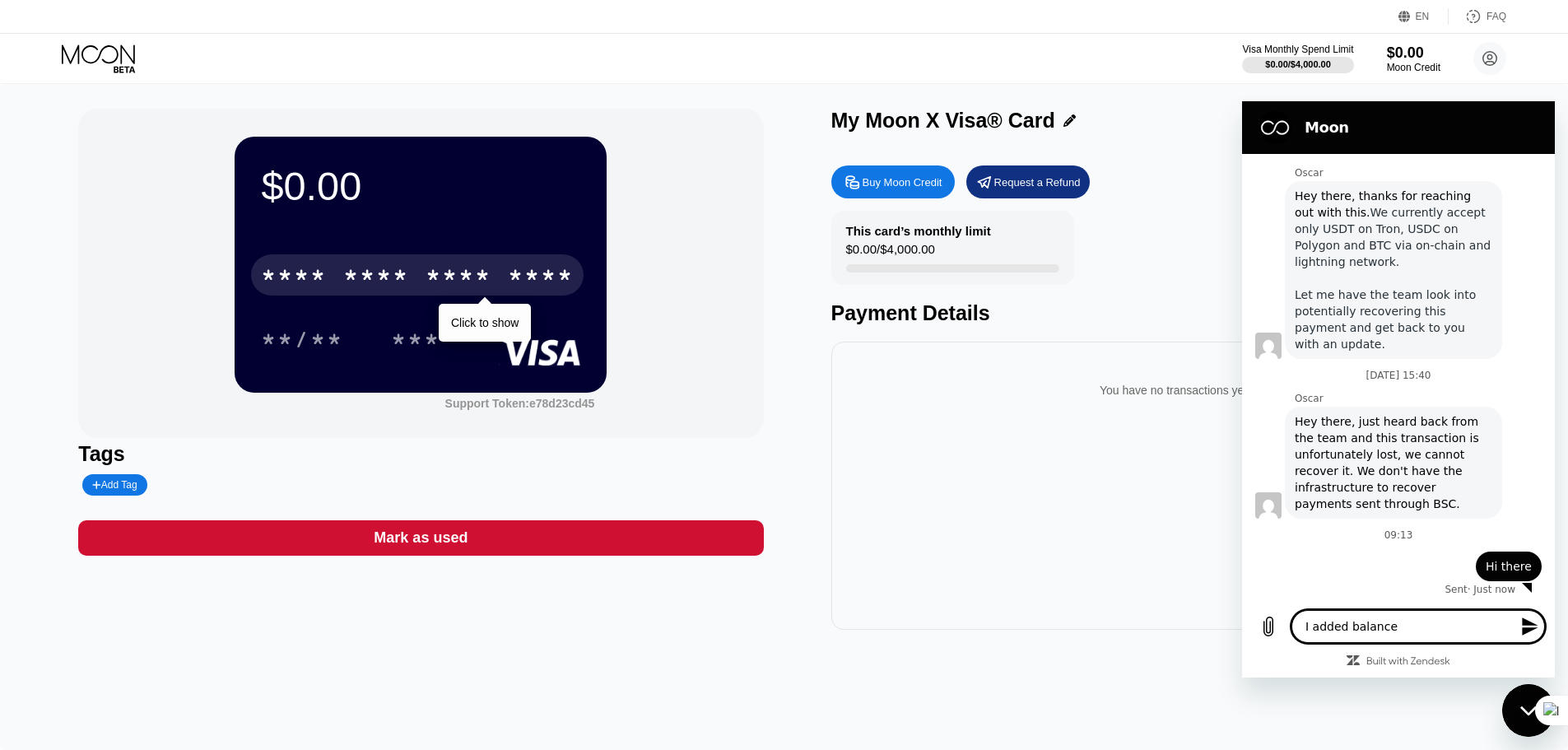
type textarea "x"
type textarea "I added balance"
type textarea "x"
type textarea "I added balance $"
type textarea "x"
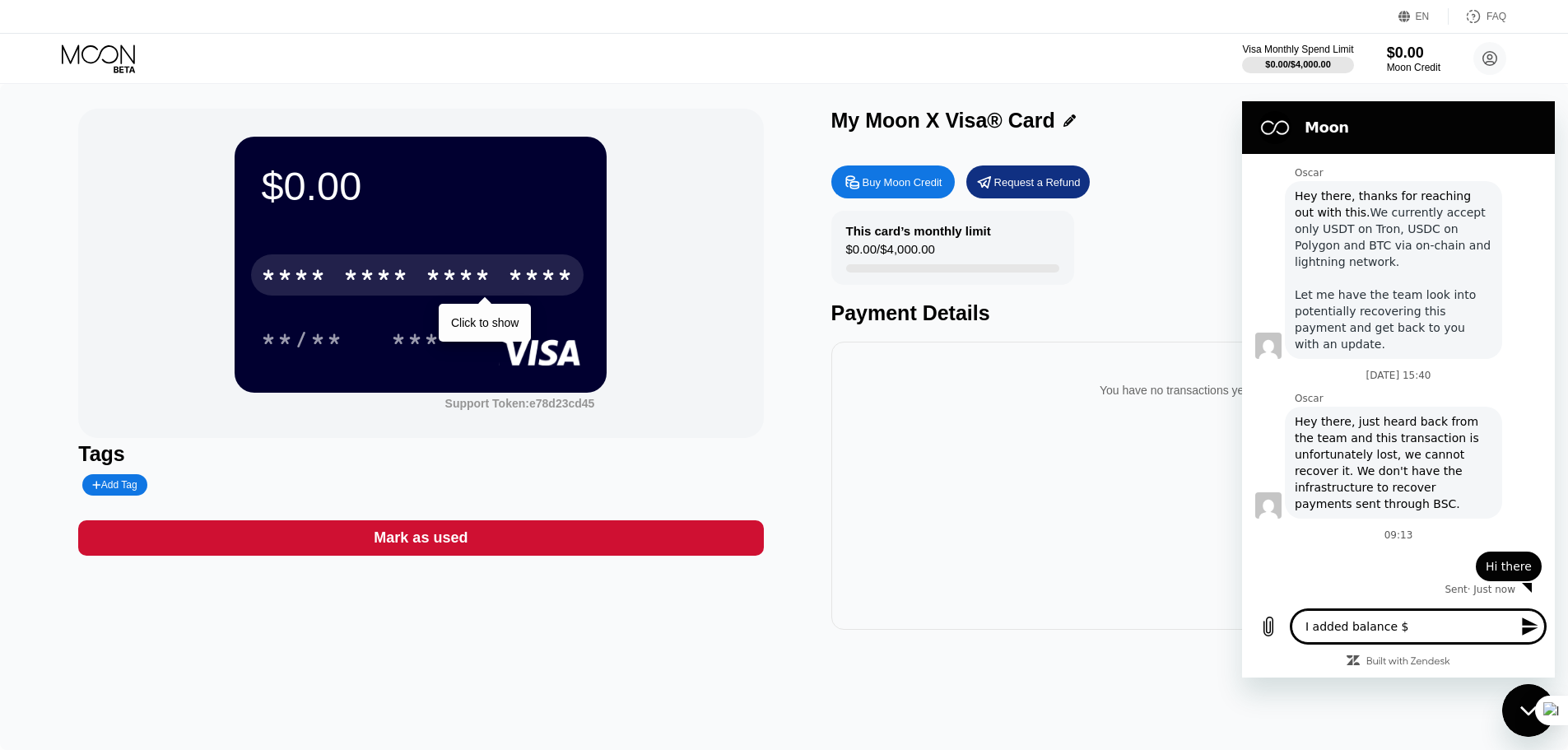
type textarea "I added balance $1"
type textarea "x"
type textarea "I added balance $12"
type textarea "x"
type textarea "I added balance $120"
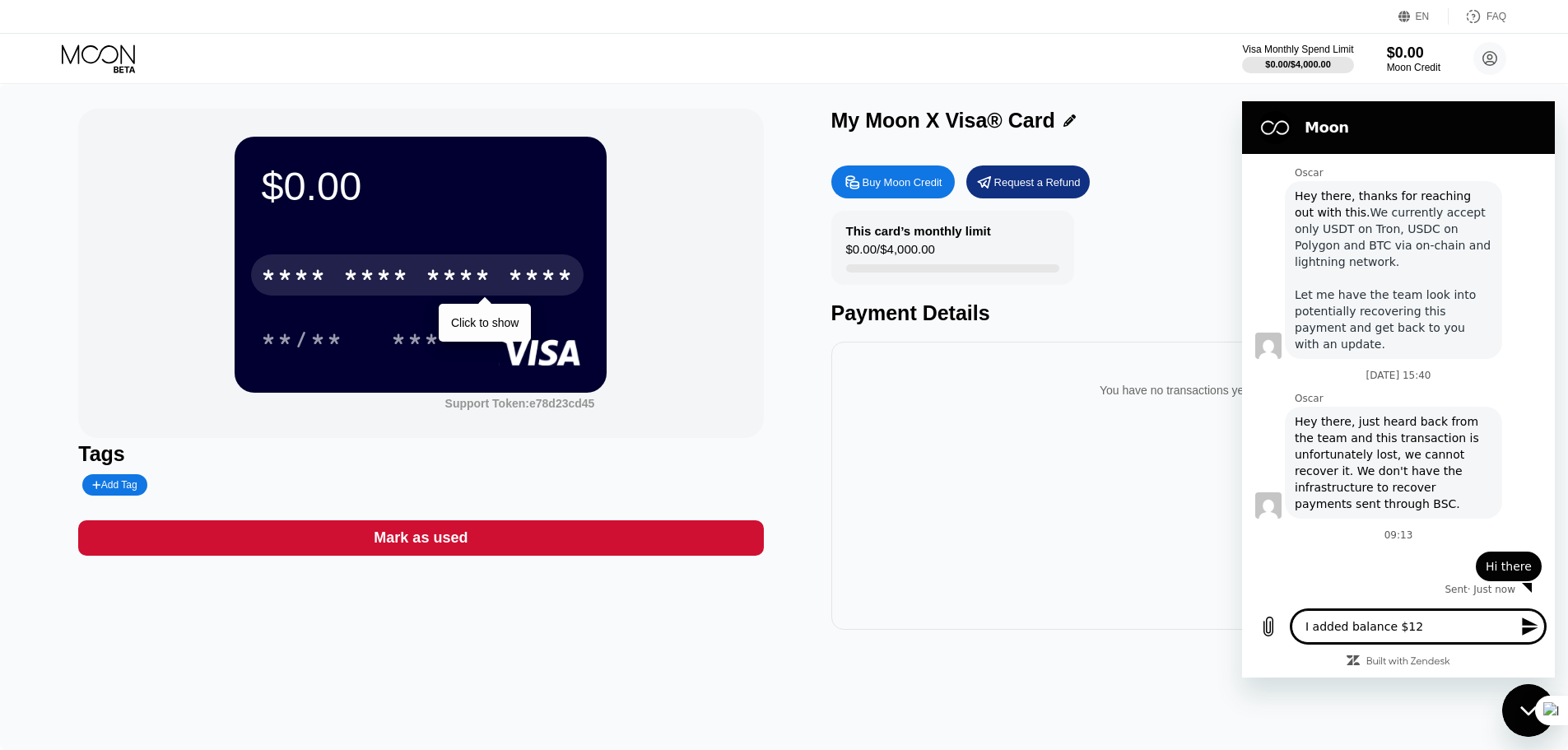
type textarea "x"
type textarea "I added balance $12"
type textarea "x"
type textarea "I added balance $1"
type textarea "x"
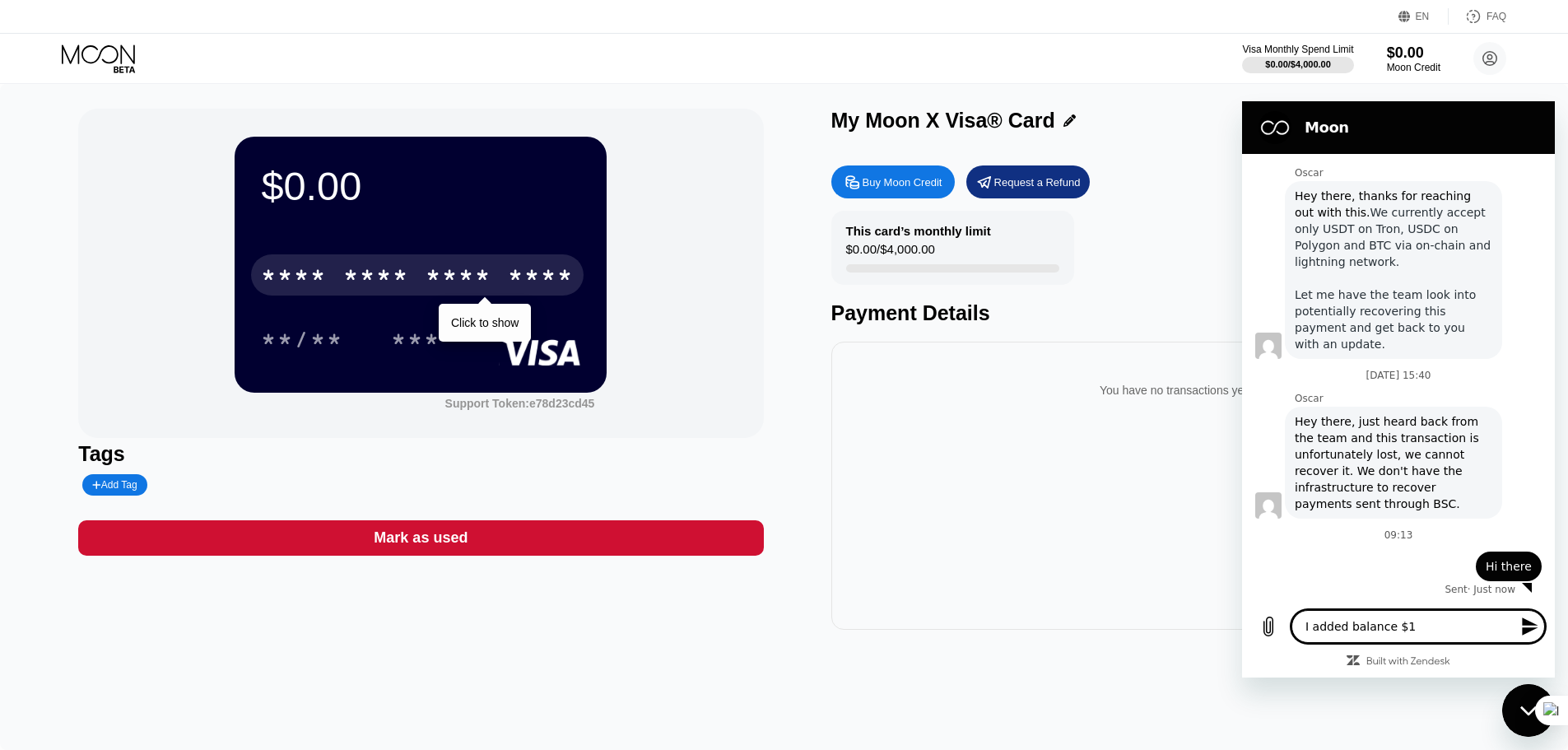
type textarea "I added balance $10"
type textarea "x"
type textarea "I added balance $100"
type textarea "x"
type textarea "I added balance $100"
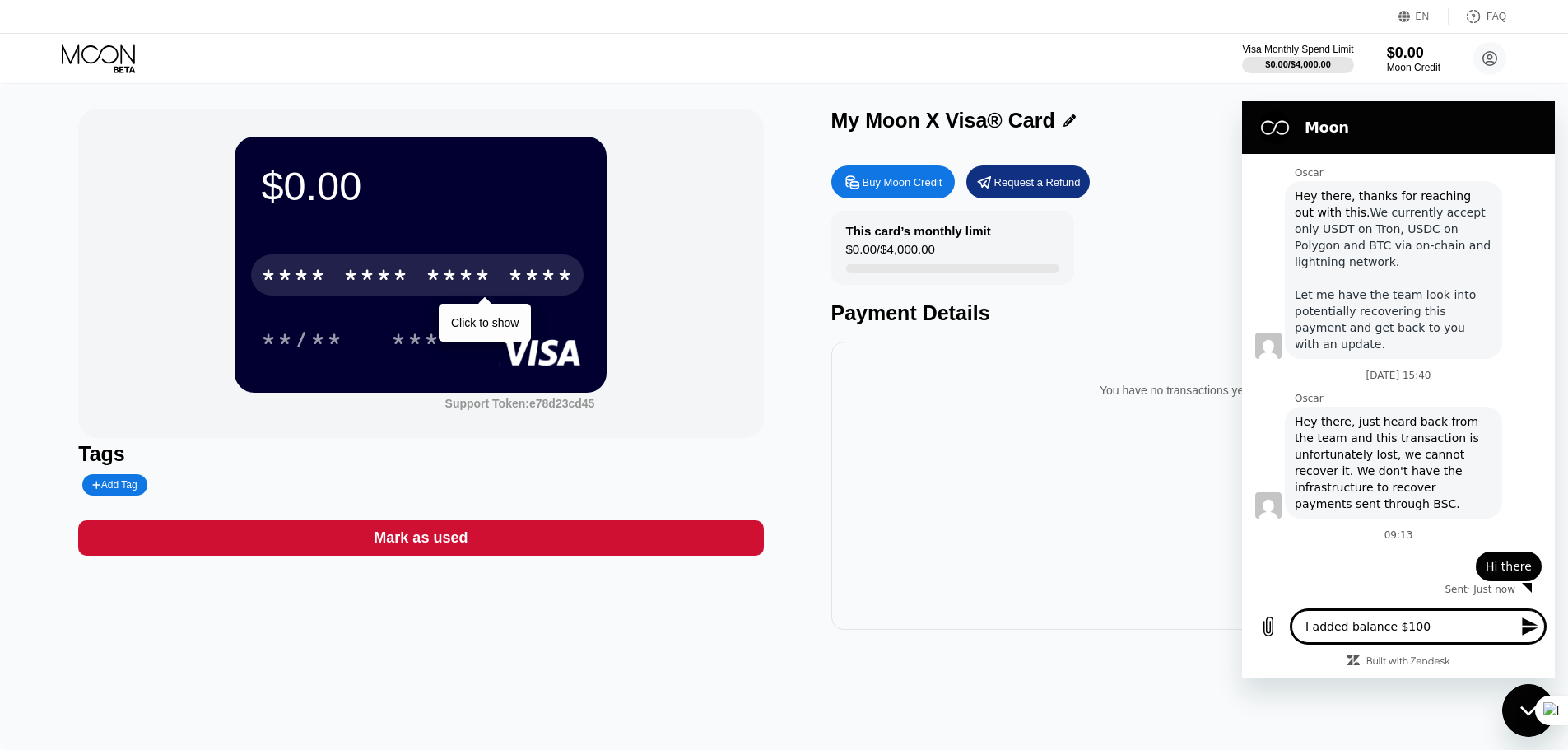
type textarea "x"
type textarea "I added balance $100 a"
type textarea "x"
type textarea "I added balance $100 as"
type textarea "x"
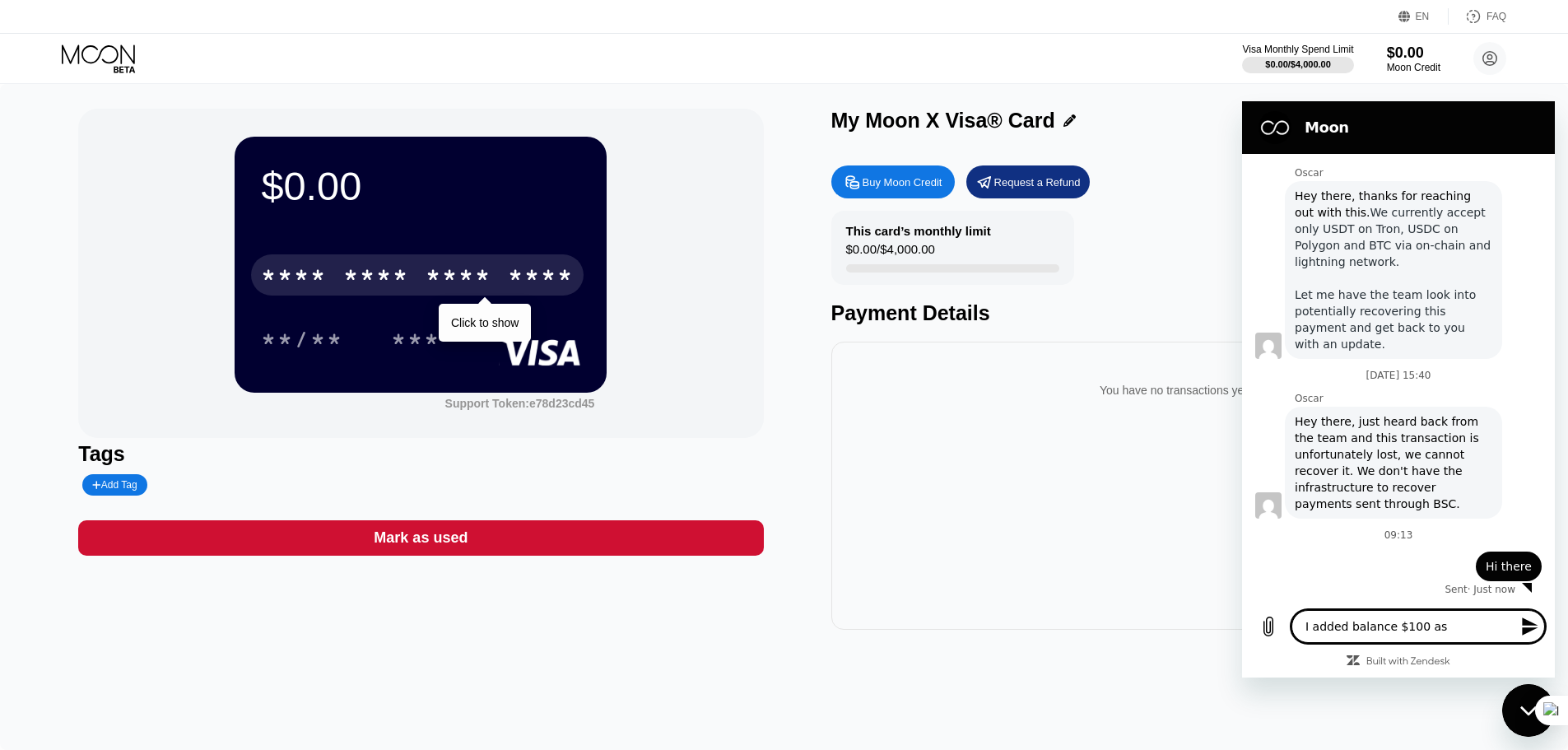
type textarea "I added balance $100 as"
type textarea "x"
type textarea "I added balance $100 as U"
type textarea "x"
type textarea "I added balance $100 as US"
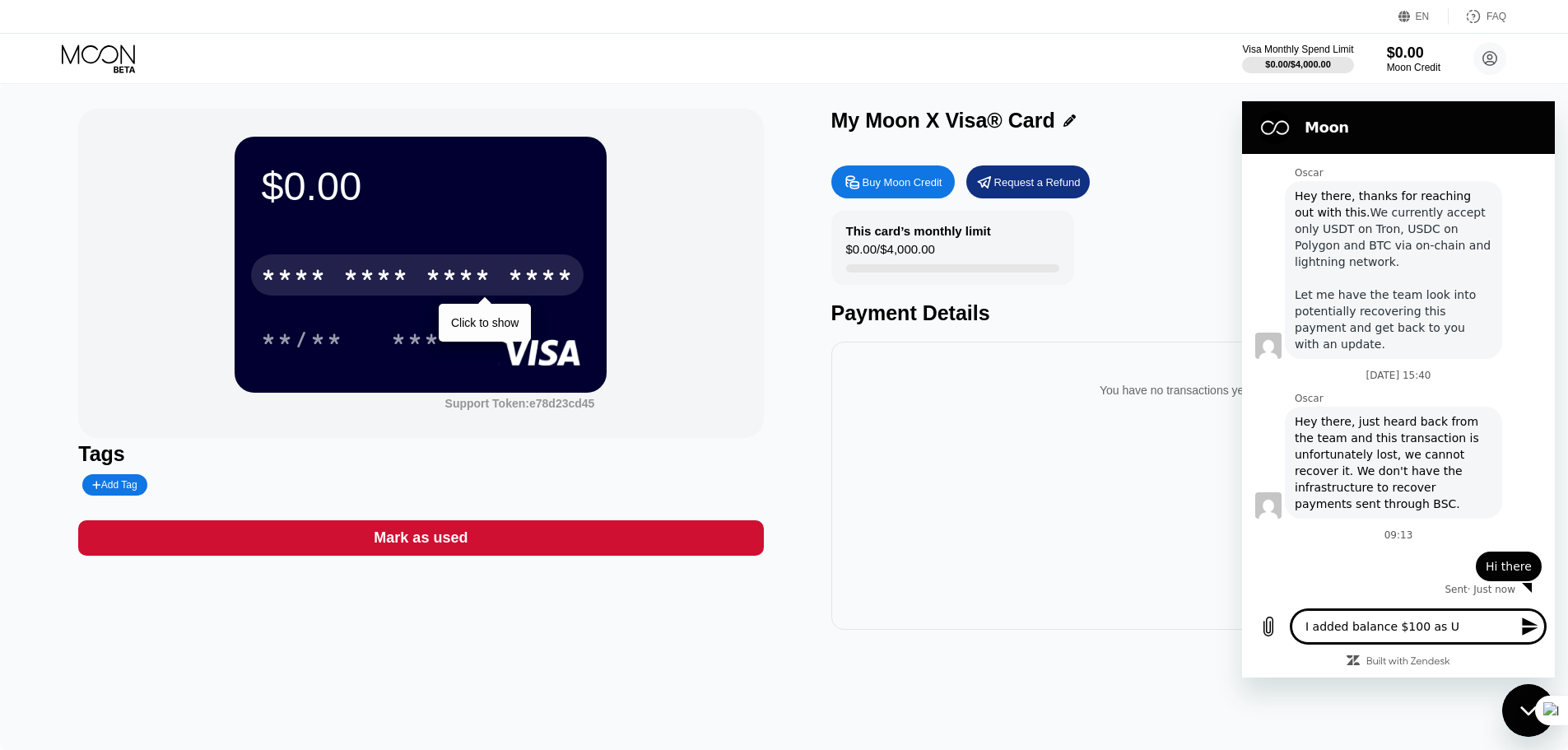
type textarea "x"
type textarea "I added balance $100 as USD"
type textarea "x"
type textarea "I added balance $100 as USDC"
type textarea "x"
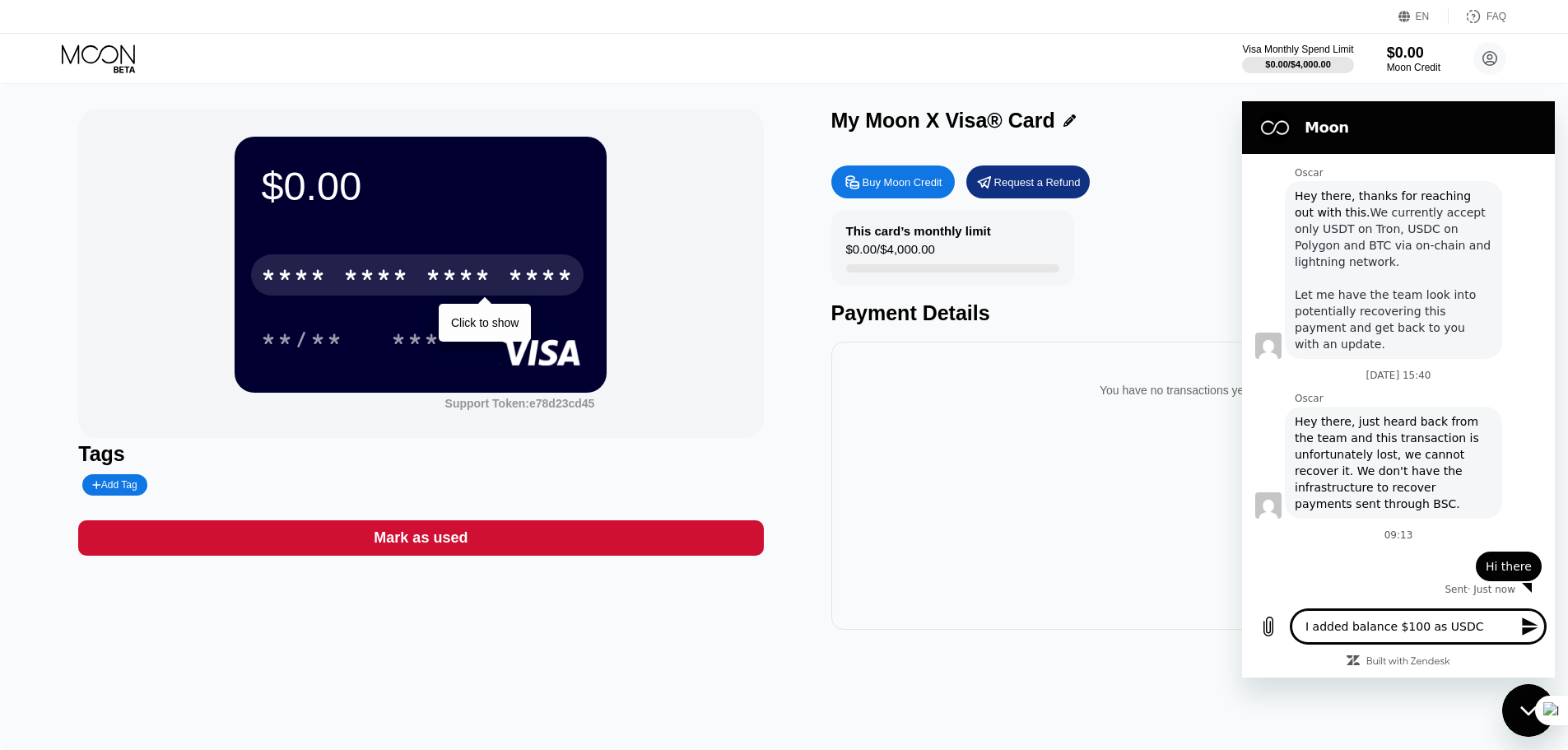
type textarea "I added balance $100 as USDC"
type textarea "x"
type textarea "I added balance $100 as USDC o"
type textarea "x"
type textarea "I added balance $100 as USDC on"
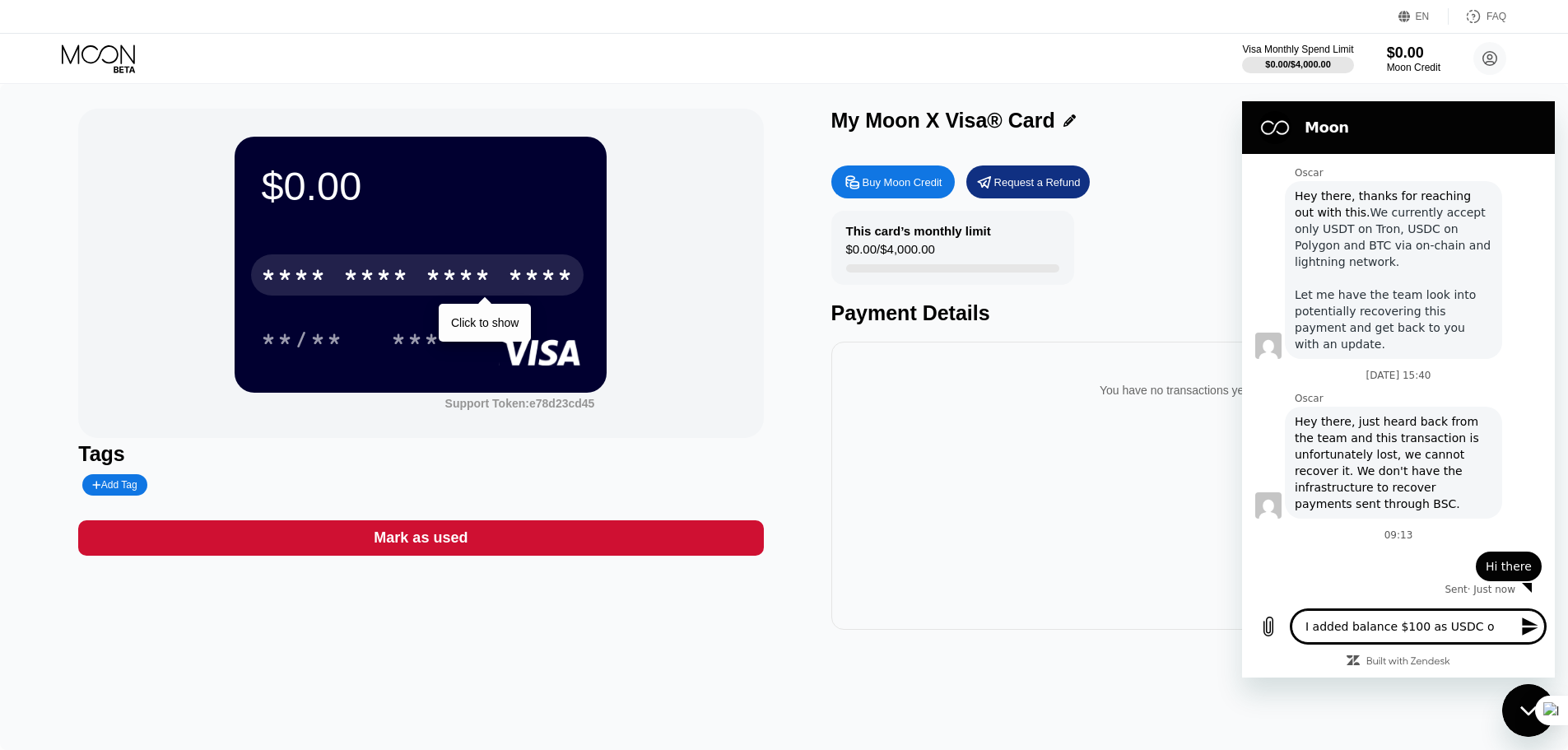
type textarea "x"
type textarea "I added balance $100 as USDC on"
type textarea "x"
type textarea "I added balance $100 as USDC on p"
type textarea "x"
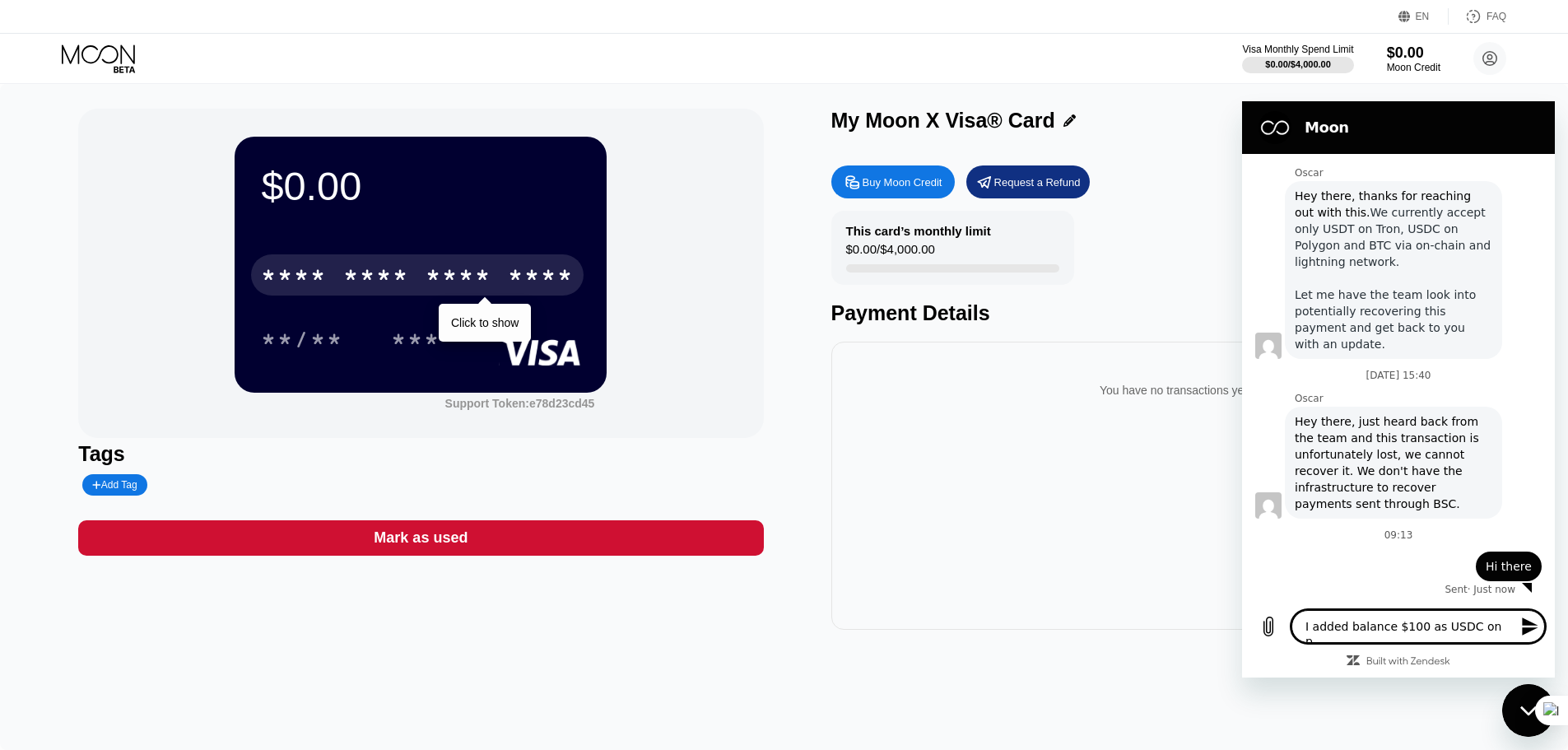
type textarea "I added balance $100 as USDC on po"
type textarea "x"
type textarea "I added balance $100 as USDC on pol"
type textarea "x"
type textarea "I added balance $100 as USDC on polo"
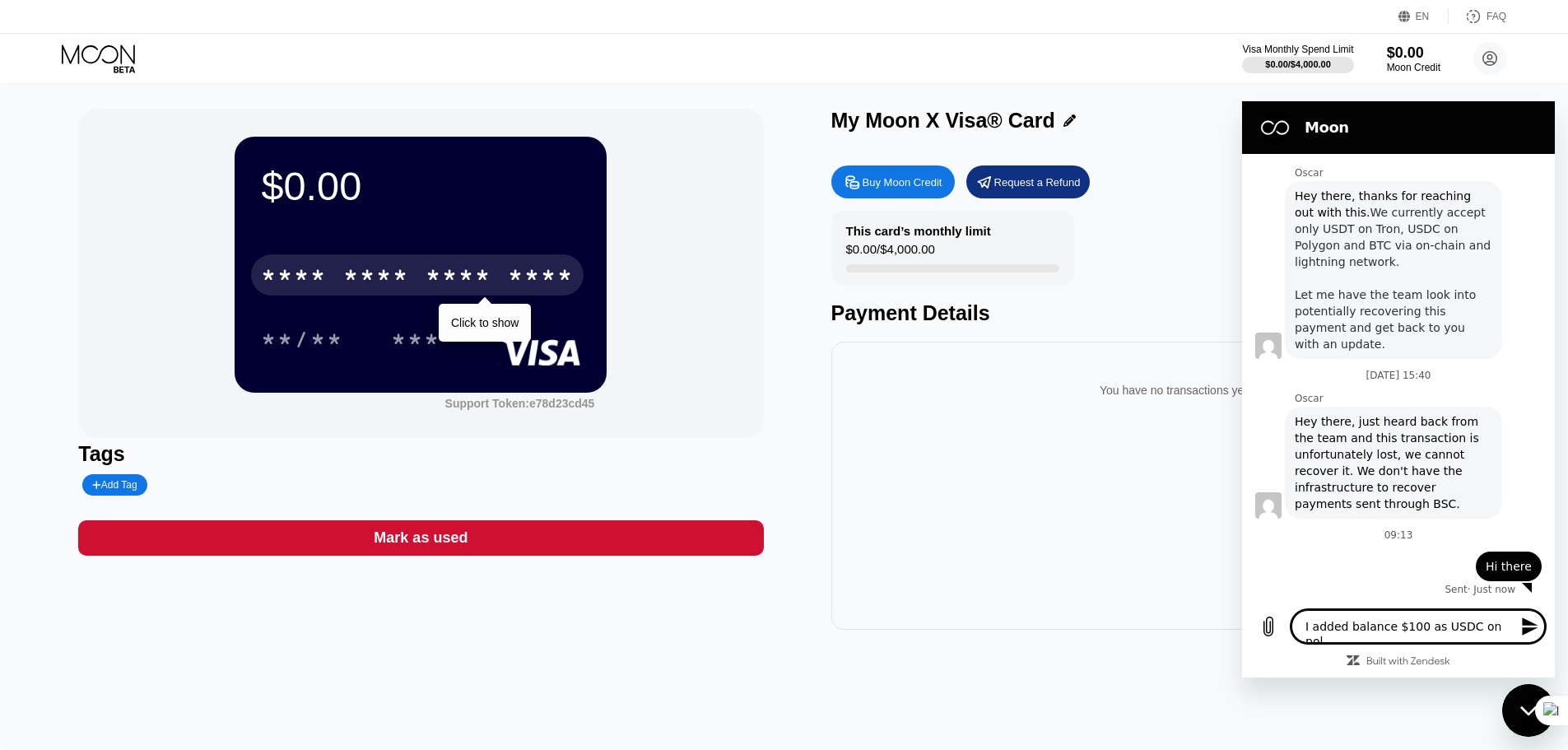
type textarea "x"
type textarea "I added balance $100 as USDC on pol"
type textarea "x"
type textarea "I added balance $100 as USDC on poly"
type textarea "x"
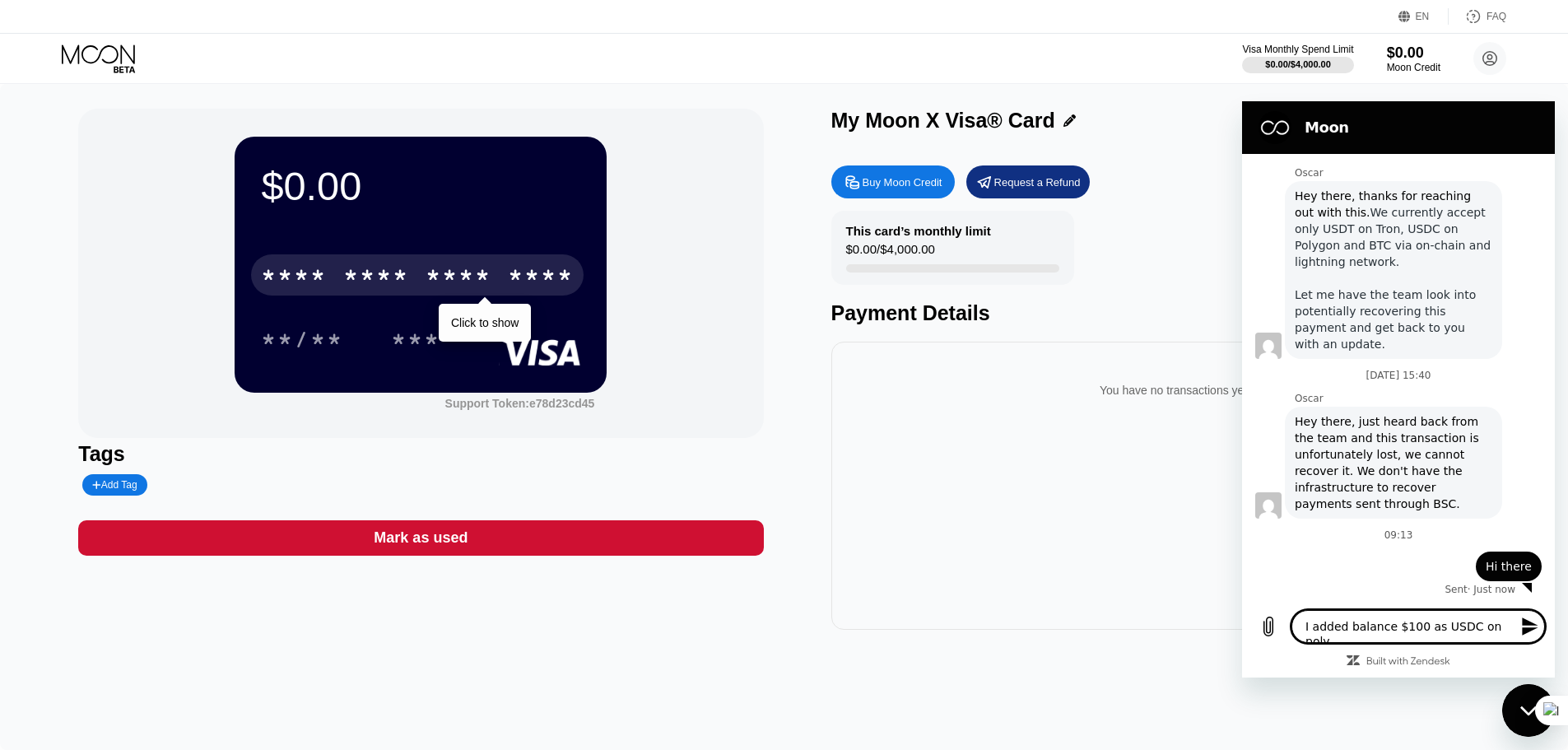
type textarea "I added balance $100 as USDC on polyg"
type textarea "x"
type textarea "I added balance $100 as USDC on polygo"
type textarea "x"
type textarea "I added balance $100 as USDC on polygon"
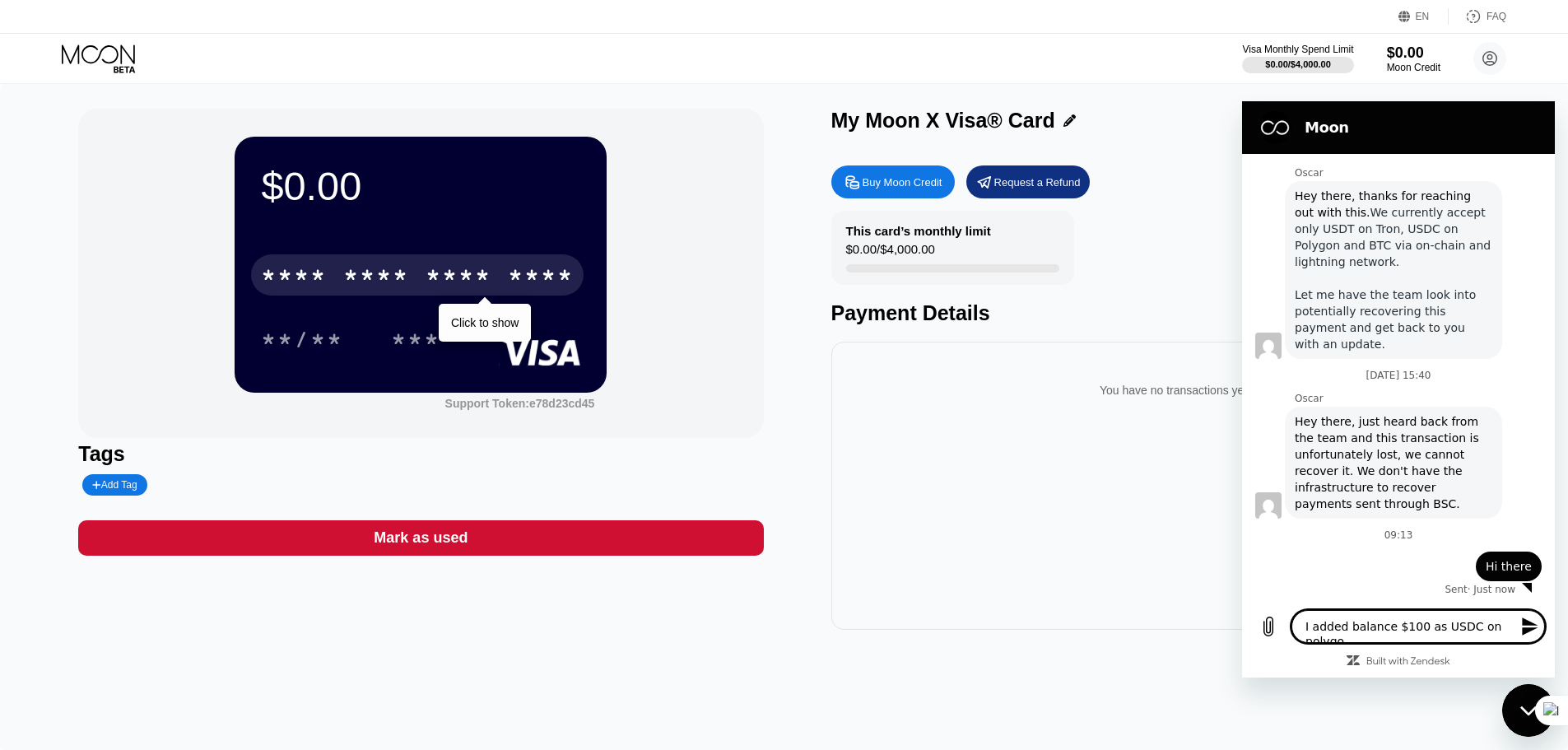
type textarea "x"
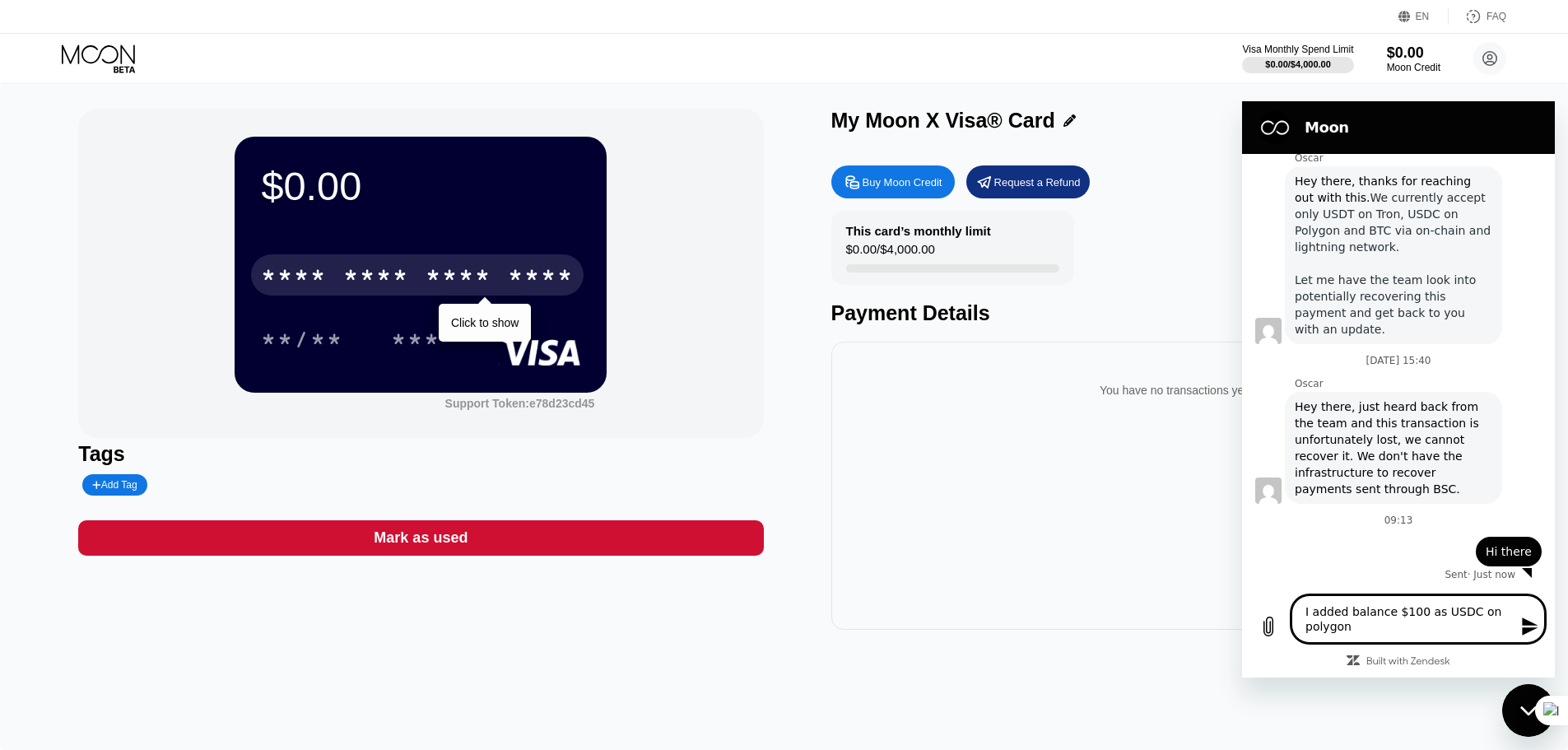
type textarea "I added balance $100 as USDC on polygon"
type textarea "x"
click at [1359, 632] on textarea "I added balance $100 as USDC on polygon" at bounding box center [1418, 618] width 253 height 48
type textarea "I added balance $100 as USDC on polygon"
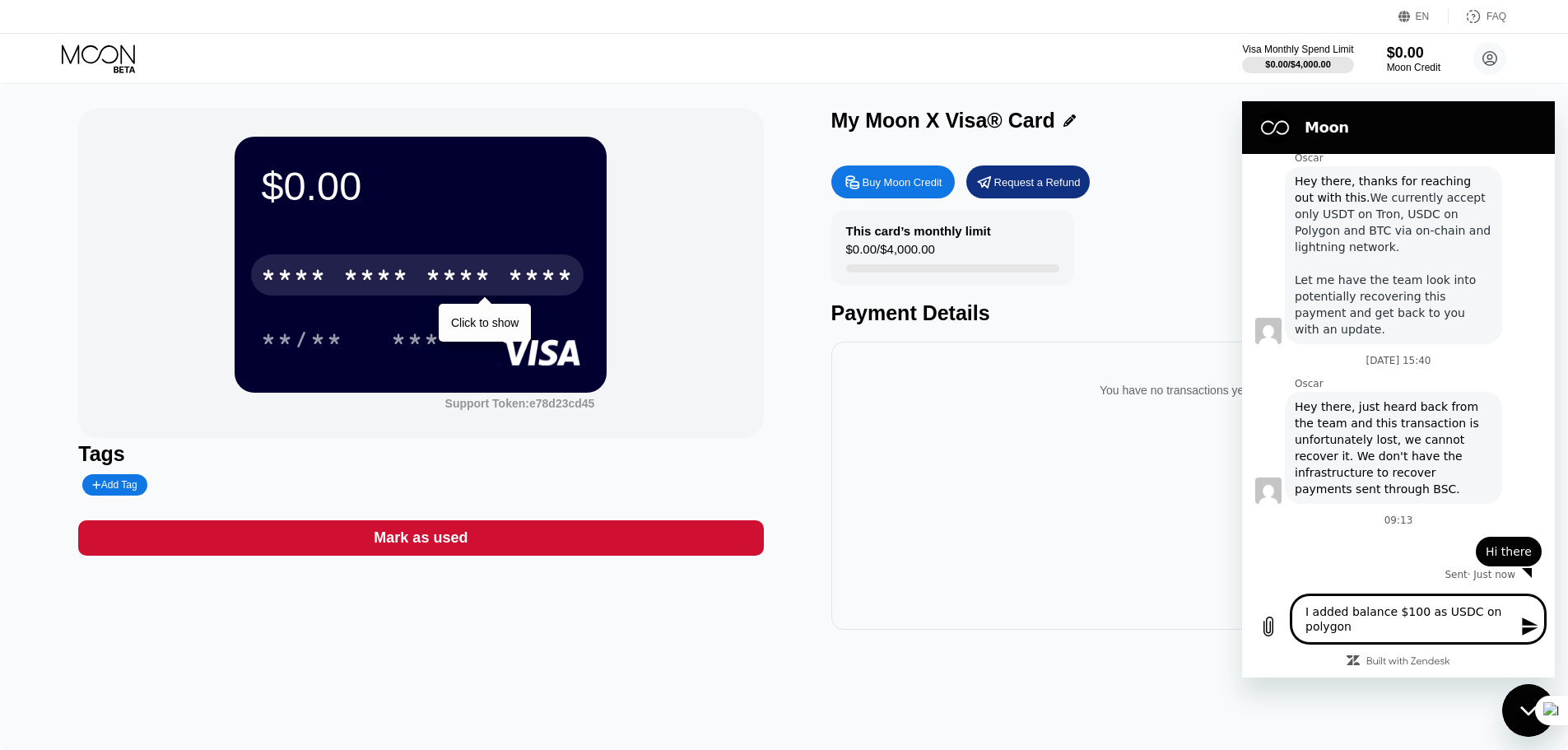
type textarea "x"
paste textarea
type textarea "I added balance $100 as USDC on polygon"
click at [1273, 629] on icon "Upload file" at bounding box center [1269, 627] width 9 height 19
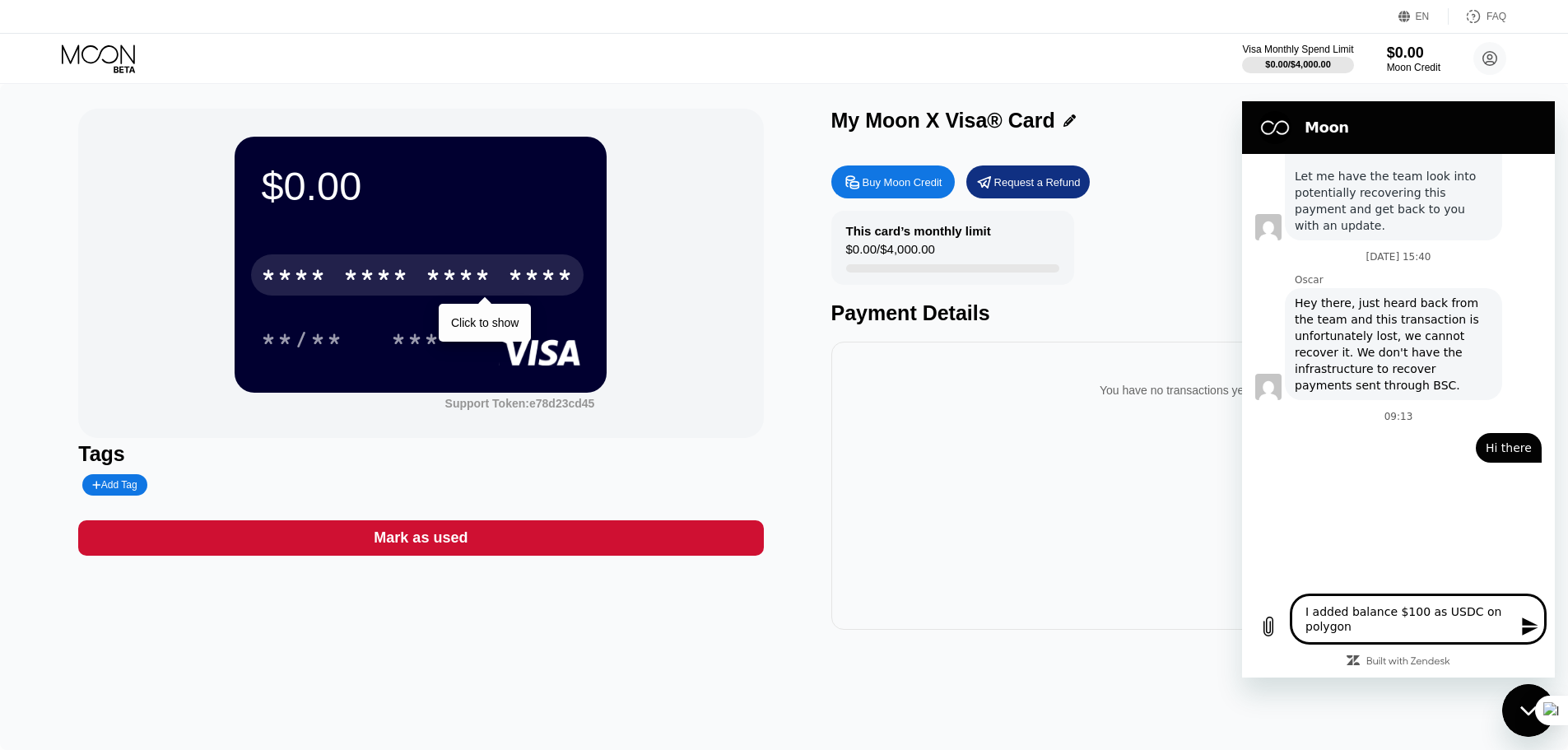
scroll to position [778, 0]
type textarea "x"
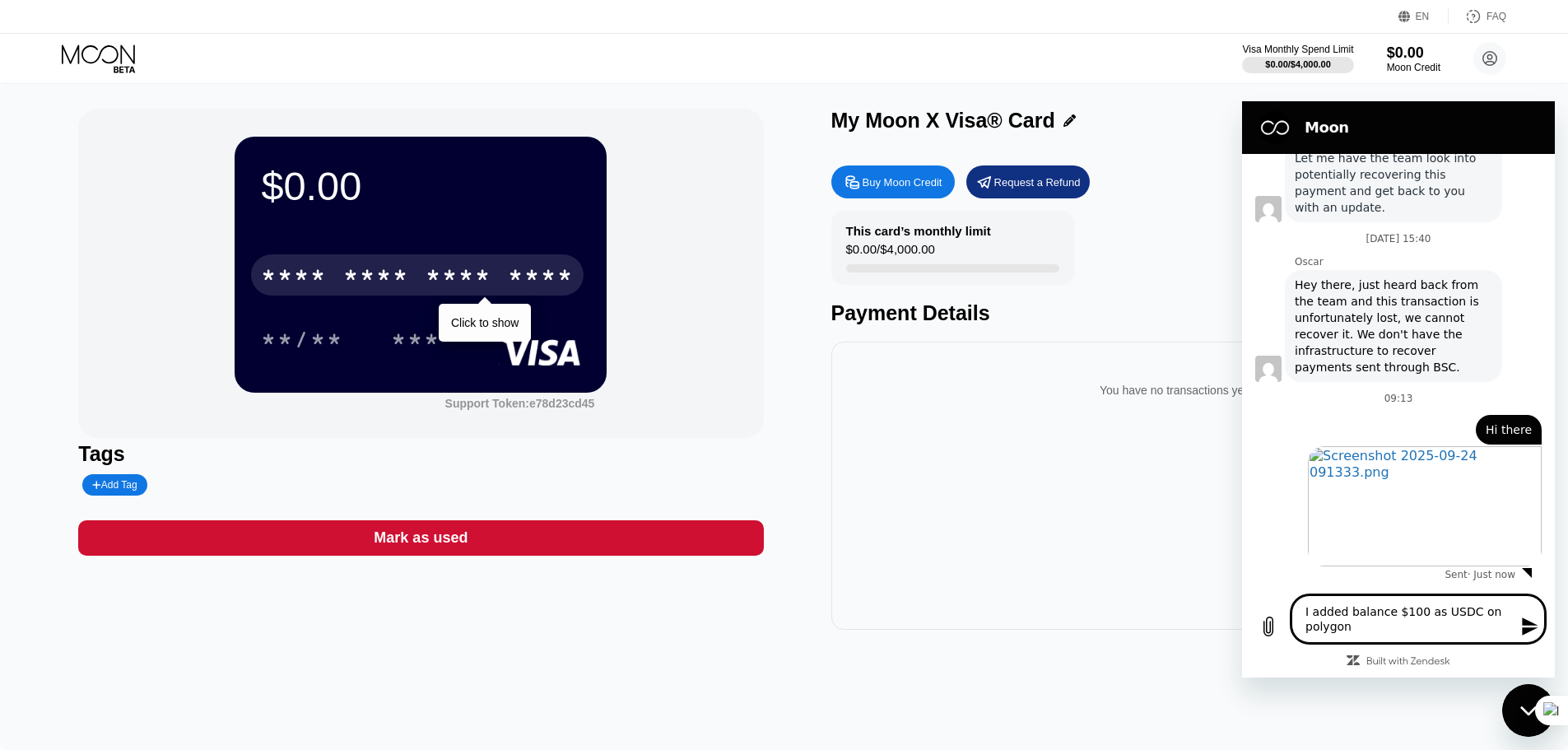
scroll to position [798, 0]
click at [1411, 634] on textarea "I added balance $100 as USDC on polygon" at bounding box center [1418, 618] width 253 height 48
type textarea "I added balance $100 as USDC on polygon"
type textarea "x"
type textarea "I added balance $100 as USDC on polygon."
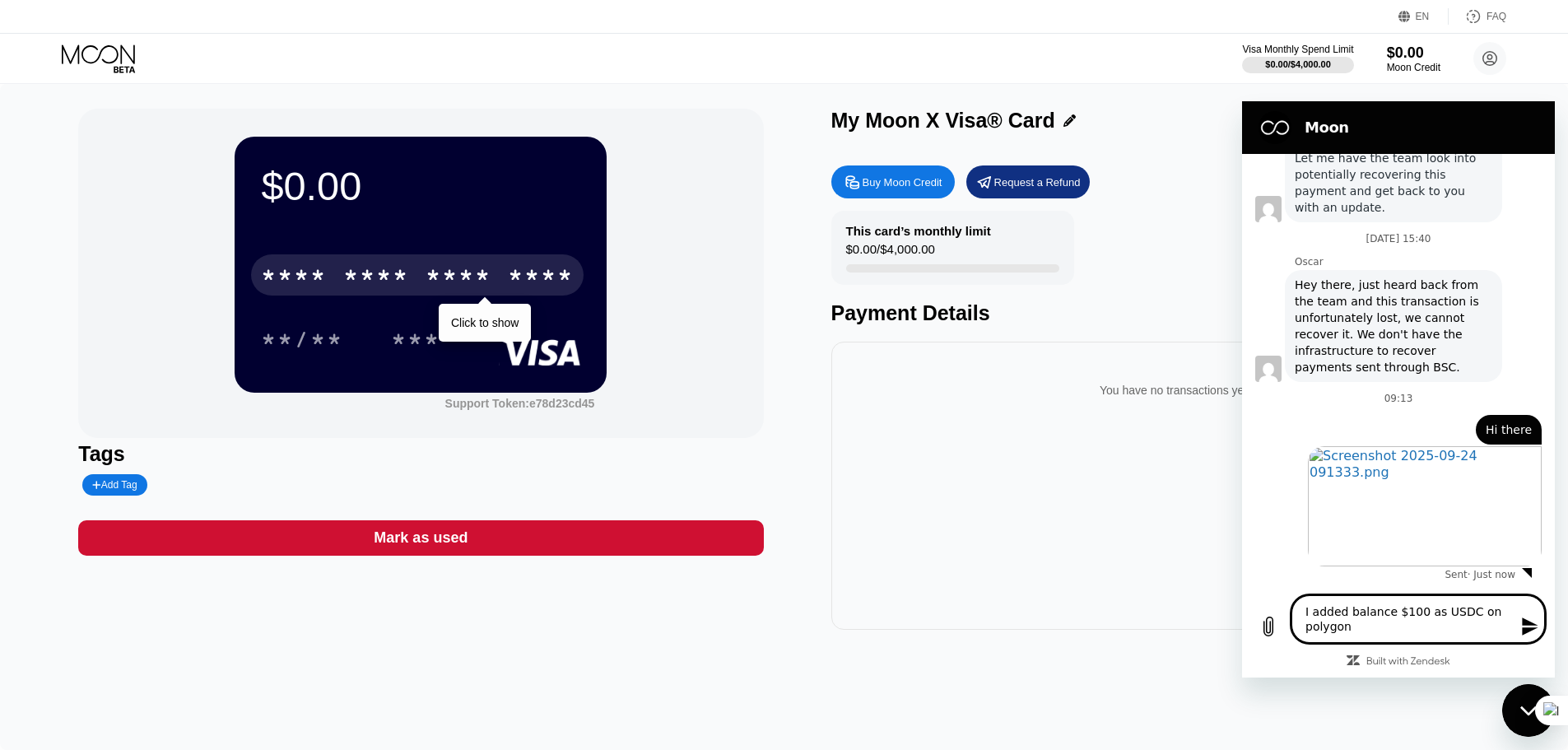
type textarea "x"
type textarea "I added balance $100 as USDC on polygon."
type textarea "x"
type textarea "I added balance $100 as USDC on polygon. B"
type textarea "x"
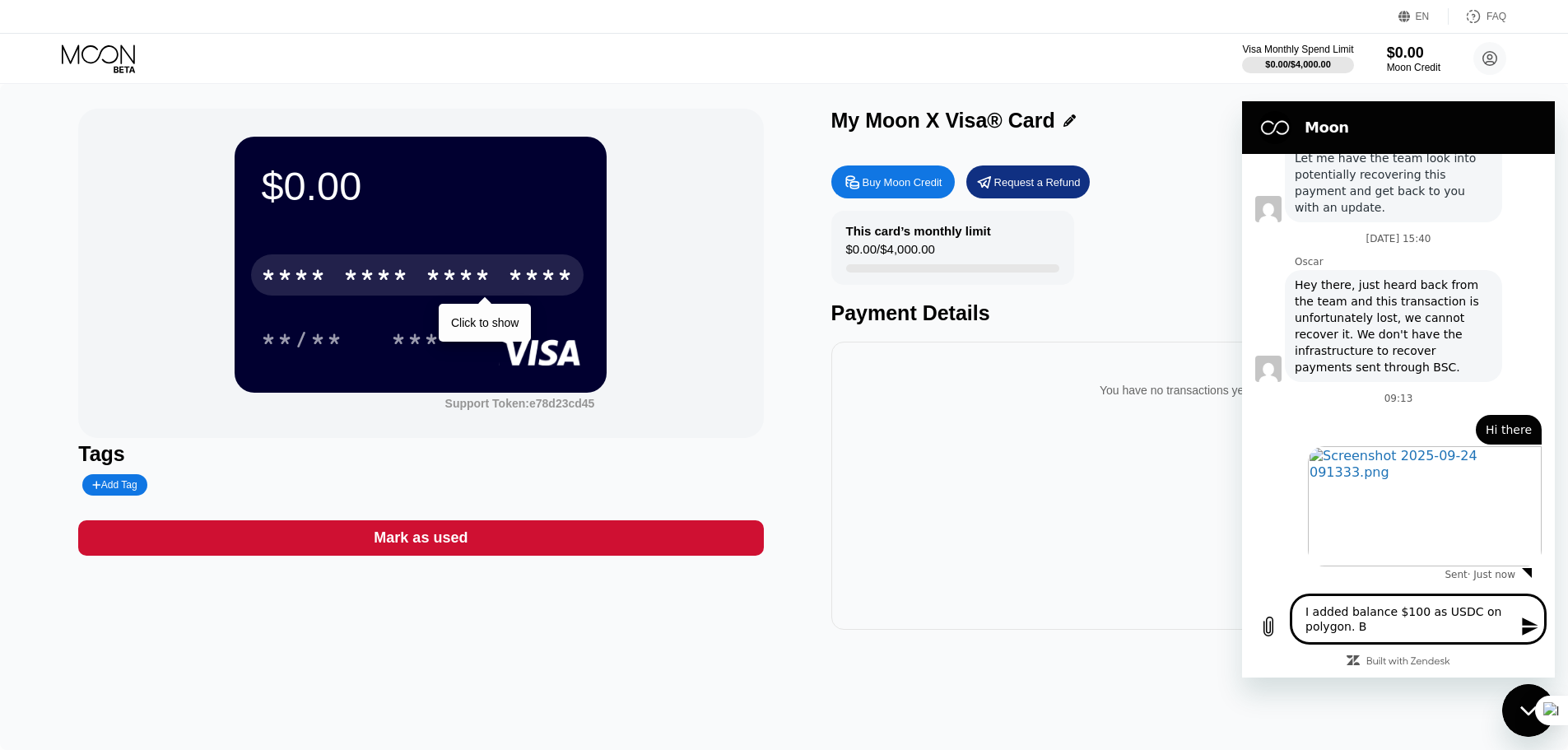
type textarea "I added balance $100 as USDC on polygon. Bu"
type textarea "x"
type textarea "I added balance $100 as USDC on polygon. But"
type textarea "x"
type textarea "I added balance $100 as USDC on polygon. But"
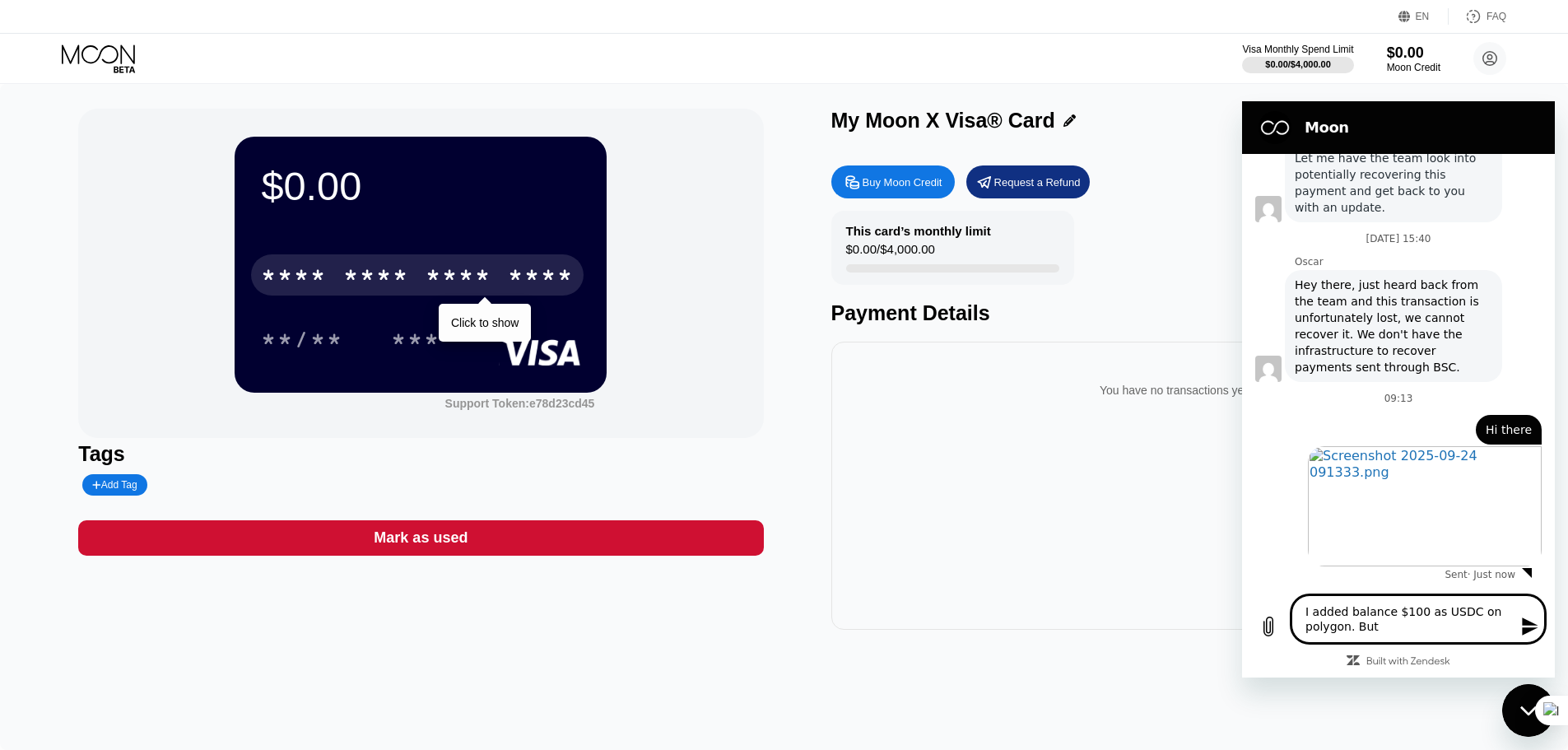
type textarea "x"
type textarea "I added balance $100 as USDC on polygon. But t"
type textarea "x"
type textarea "I added balance $100 as USDC on polygon. But th"
type textarea "x"
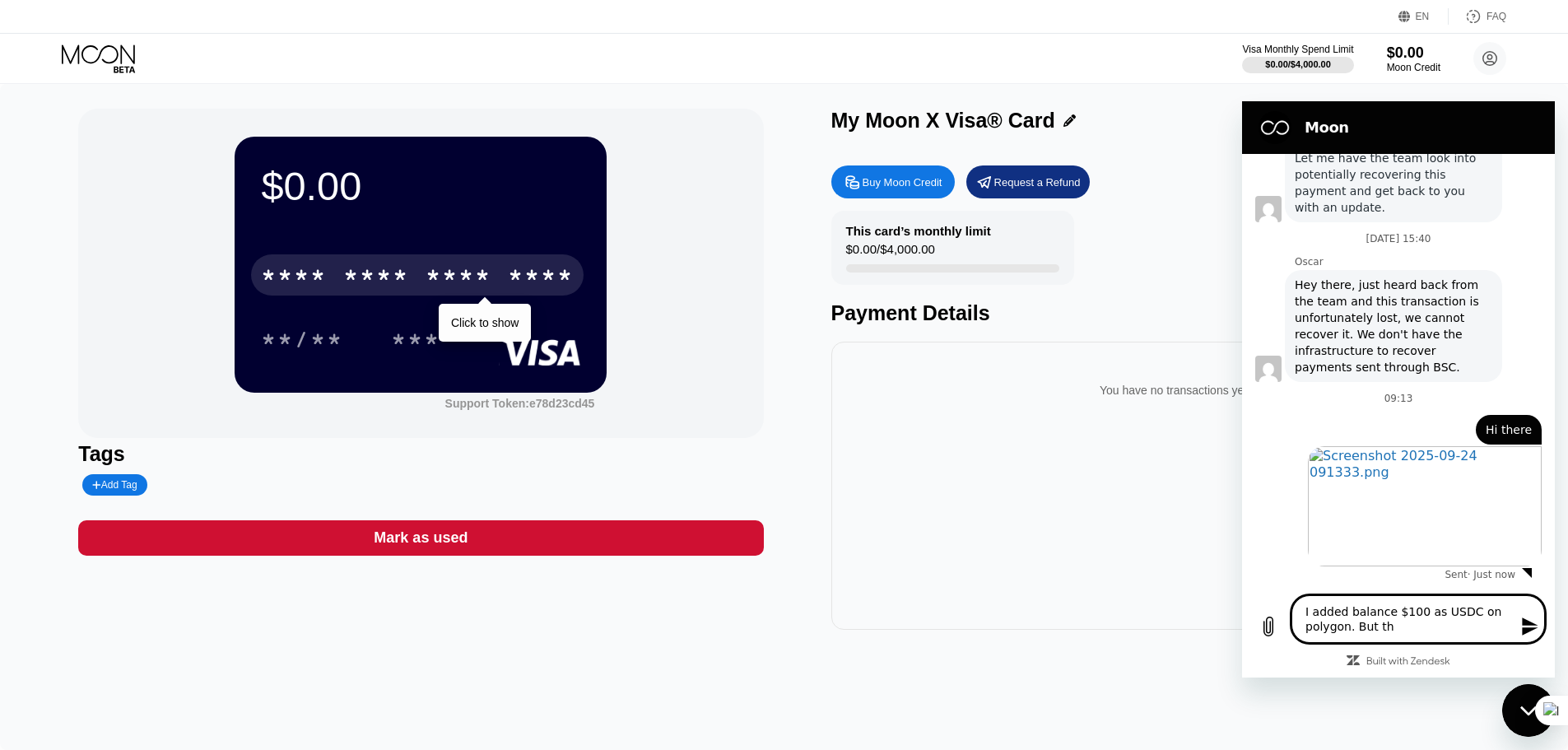
type textarea "I added balance $100 as USDC on polygon. But the"
type textarea "x"
type textarea "I added balance $100 as USDC on polygon. But the"
type textarea "x"
type textarea "I added balance $100 as USDC on polygon. But the b"
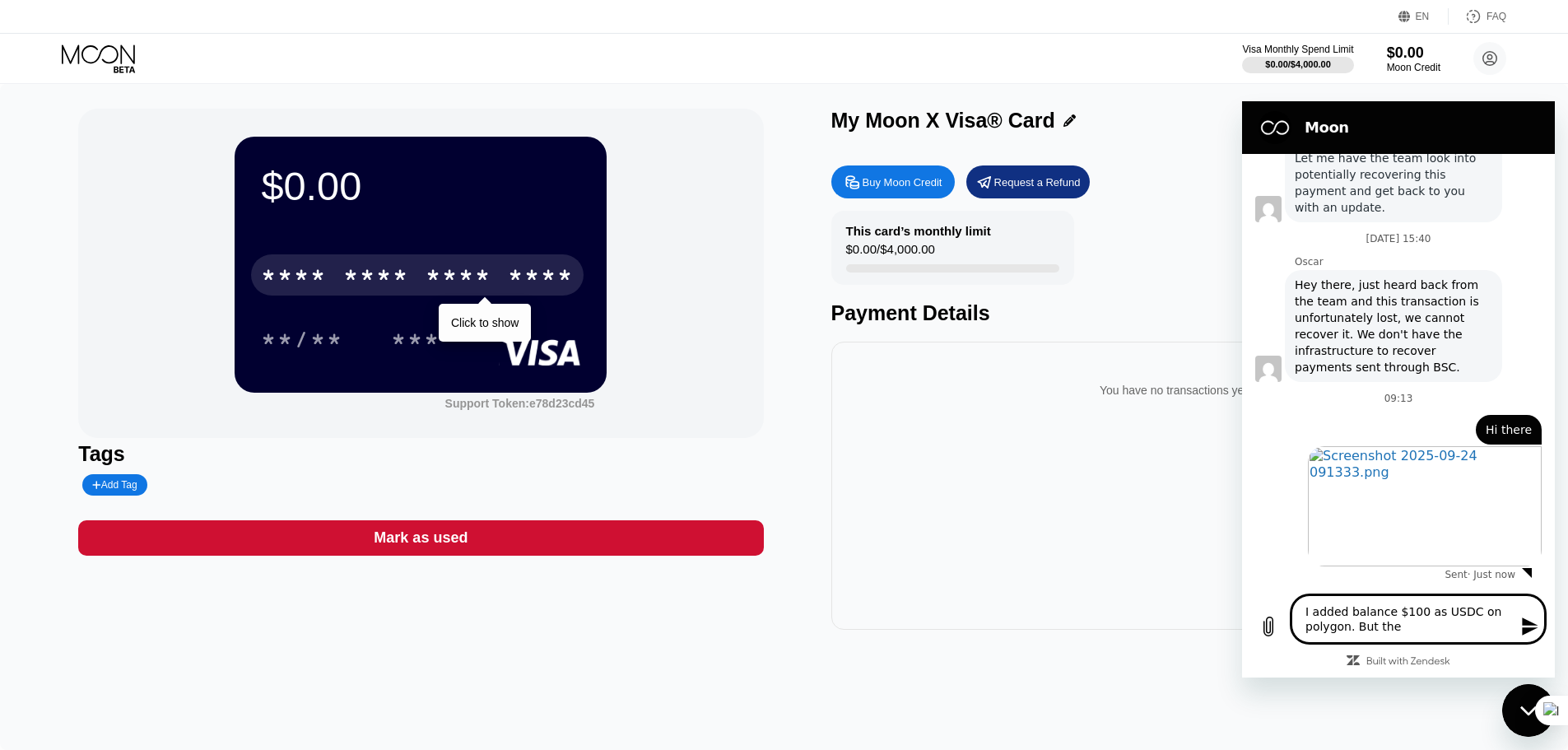
type textarea "x"
type textarea "I added balance $100 as USDC on polygon. But the ba"
type textarea "x"
type textarea "I added balance $100 as USDC on polygon. But the bal"
type textarea "x"
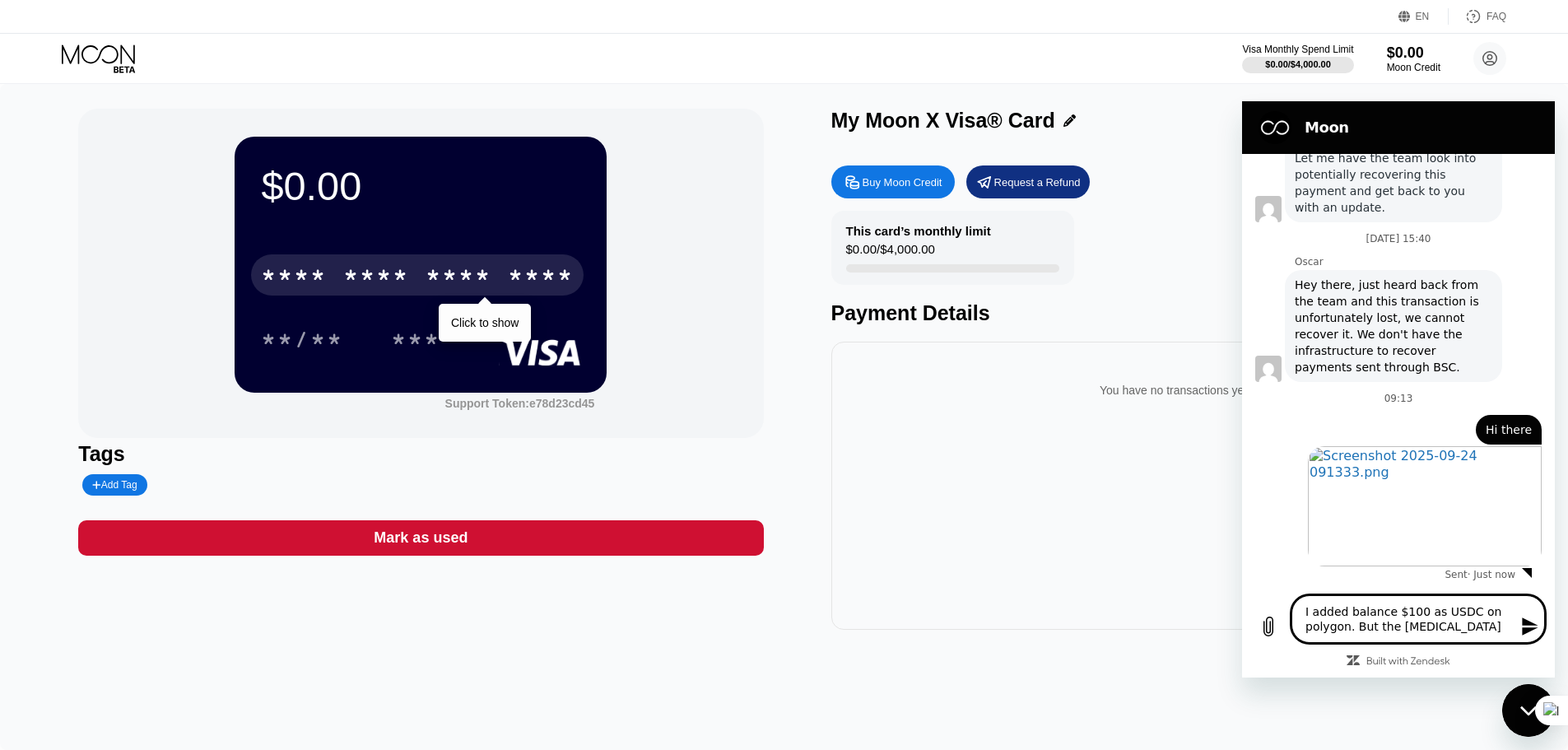
type textarea "I added balance $100 as USDC on polygon. But the bala"
type textarea "x"
type textarea "I added balance $100 as USDC on polygon. But the balan"
type textarea "x"
type textarea "I added balance $100 as USDC on polygon. But the balanc"
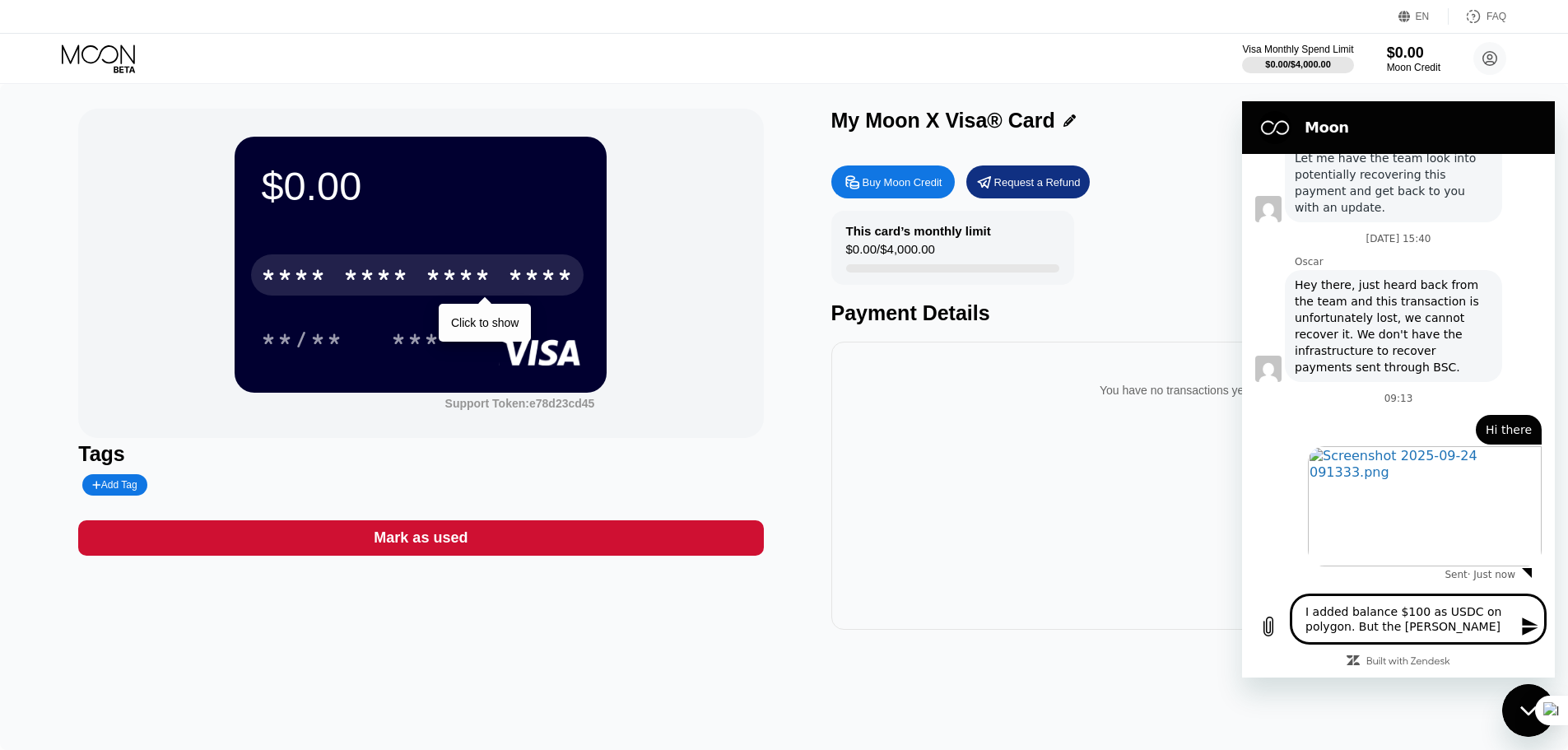
type textarea "x"
type textarea "I added balance $100 as USDC on polygon. But the balance"
type textarea "x"
type textarea "I added balance $100 as USDC on polygon. But the balance"
type textarea "x"
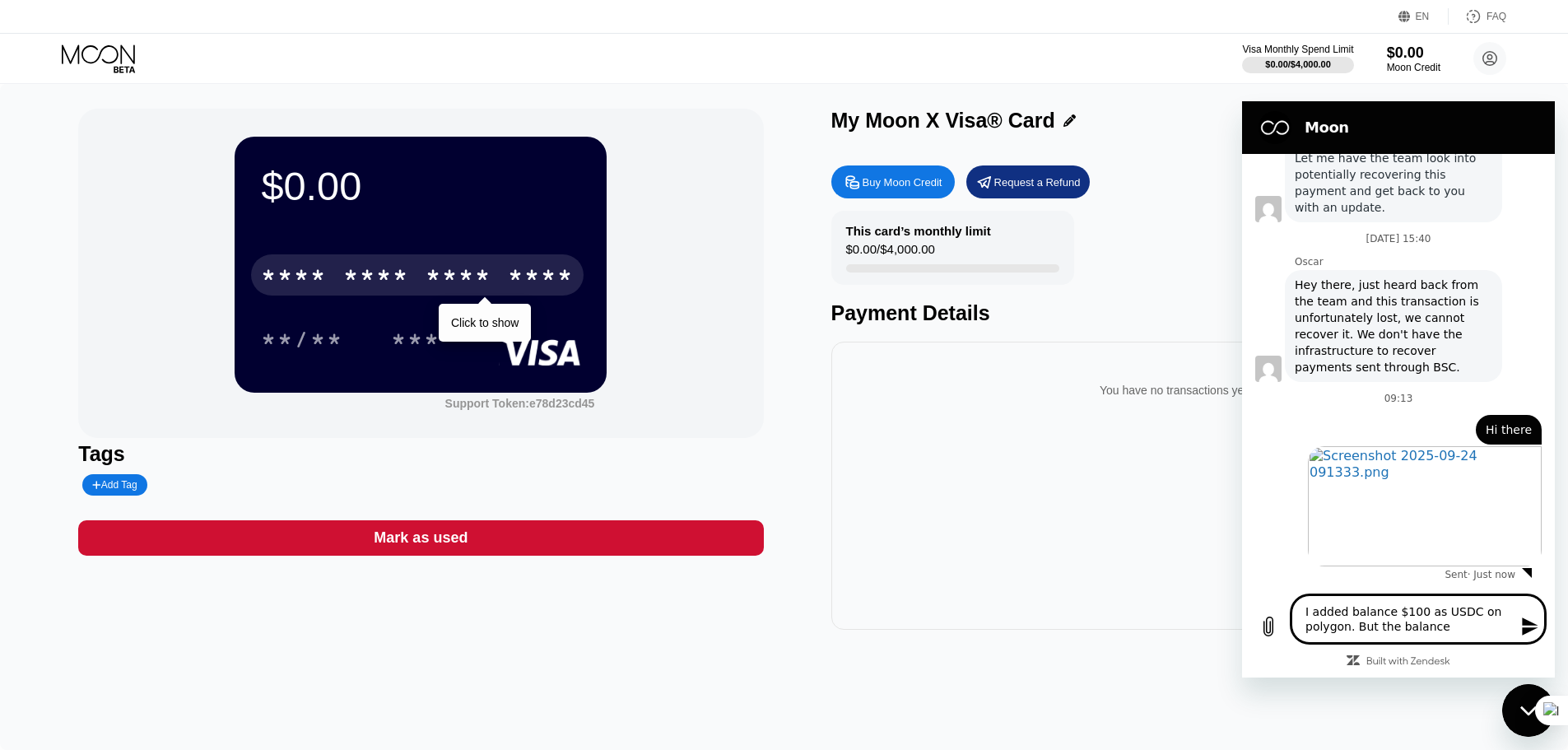
type textarea "I added balance $100 as USDC on polygon. But the balance i"
type textarea "x"
type textarea "I added balance $100 as USDC on polygon. But the balance is"
type textarea "x"
type textarea "I added balance $100 as USDC on polygon. But the balance is"
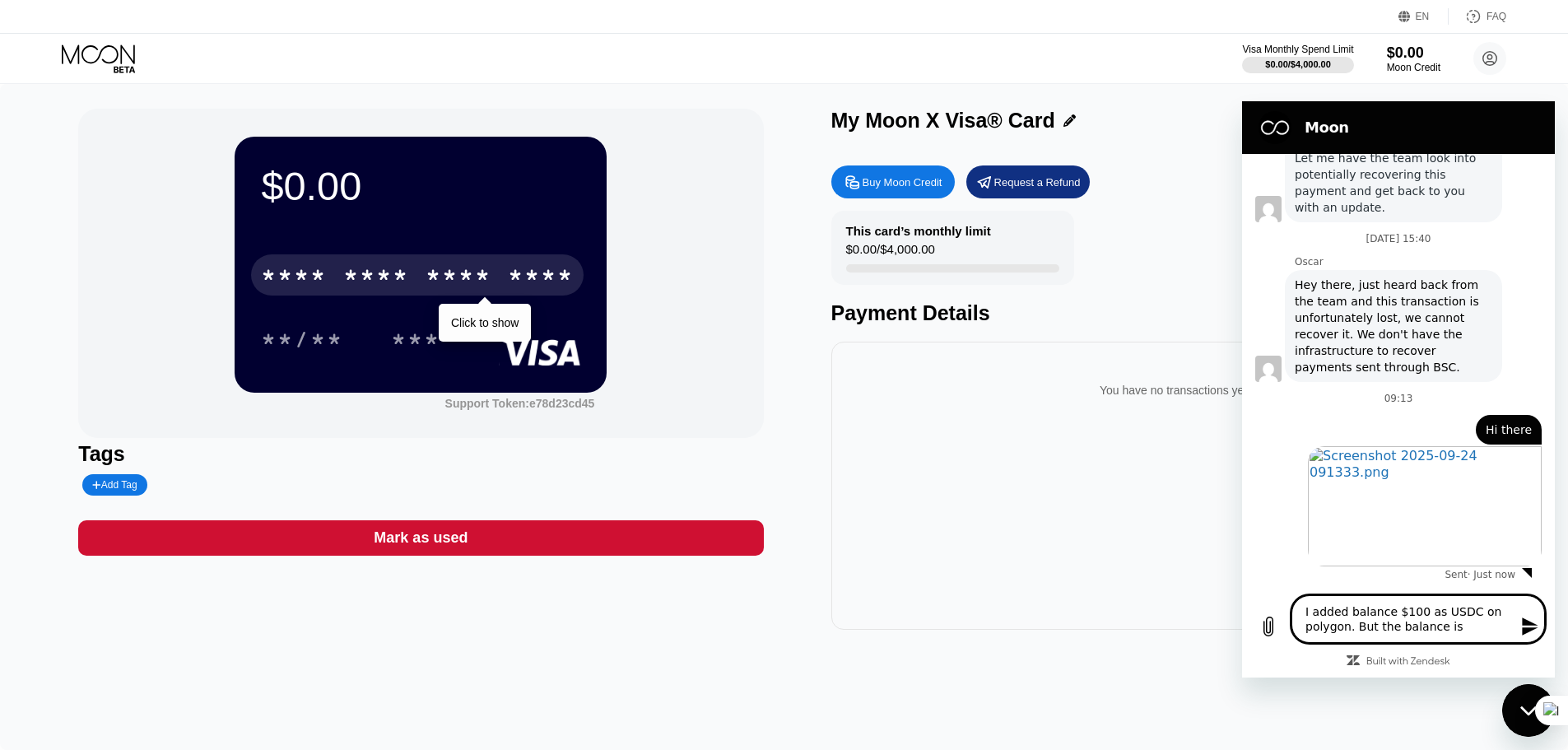
type textarea "x"
type textarea "I added balance $100 as USDC on polygon. But the balance is n"
type textarea "x"
type textarea "I added balance $100 as USDC on polygon. But the balance is no"
type textarea "x"
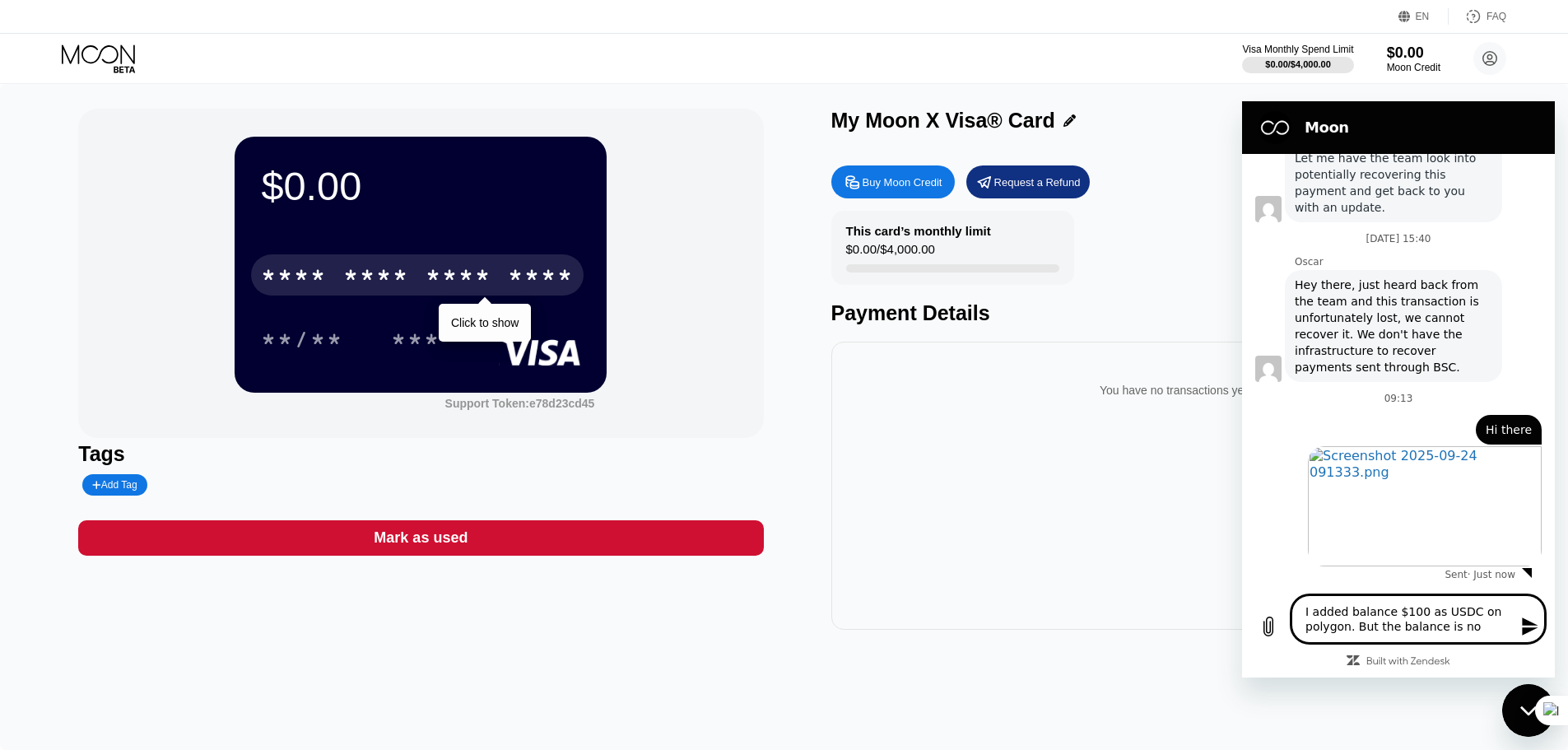
type textarea "I added balance $100 as USDC on polygon. But the balance is not"
type textarea "x"
type textarea "I added balance $100 as USDC on polygon. But the balance is not"
type textarea "x"
type textarea "I added balance $100 as USDC on polygon. But the balance is not t"
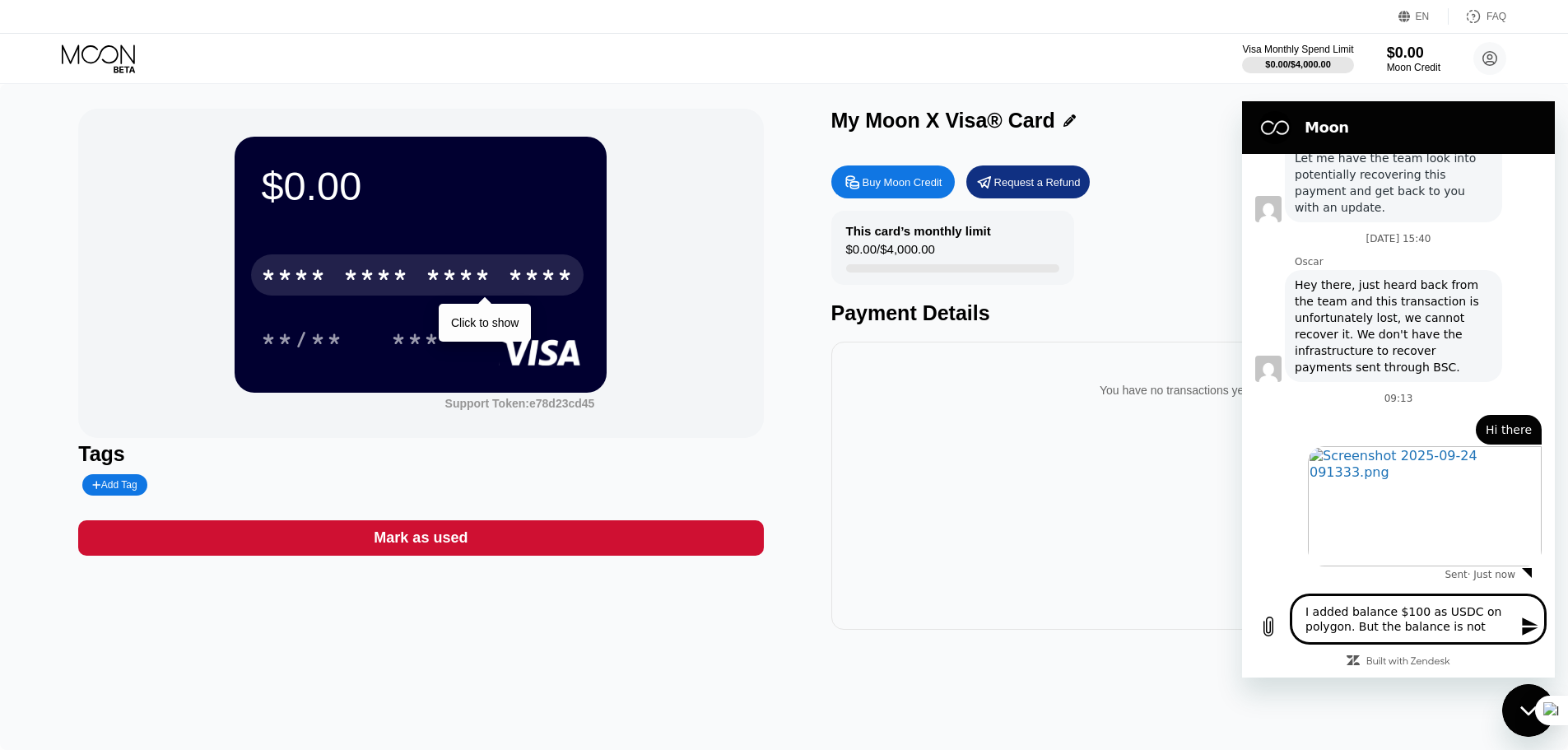
type textarea "x"
type textarea "I added balance $100 as USDC on polygon. But the balance is not to"
type textarea "x"
type textarea "I added balance $100 as USDC on polygon. But the balance is not top"
type textarea "x"
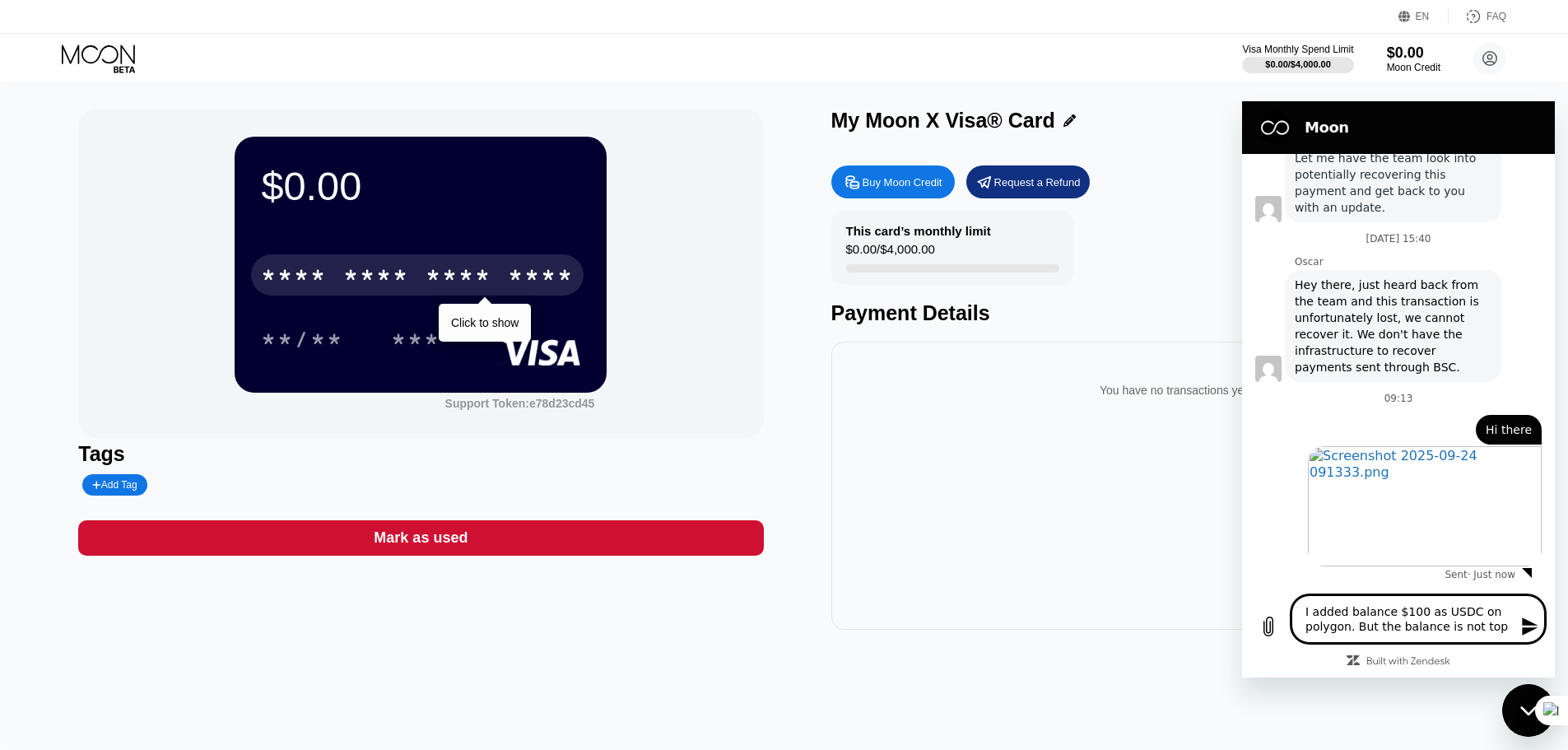
type textarea "I added balance $100 as USDC on polygon. But the balance is not tope"
type textarea "x"
type textarea "I added balance $100 as USDC on polygon. But the balance is not topee"
type textarea "x"
type textarea "I added balance $100 as USDC on polygon. But the balance is not tope"
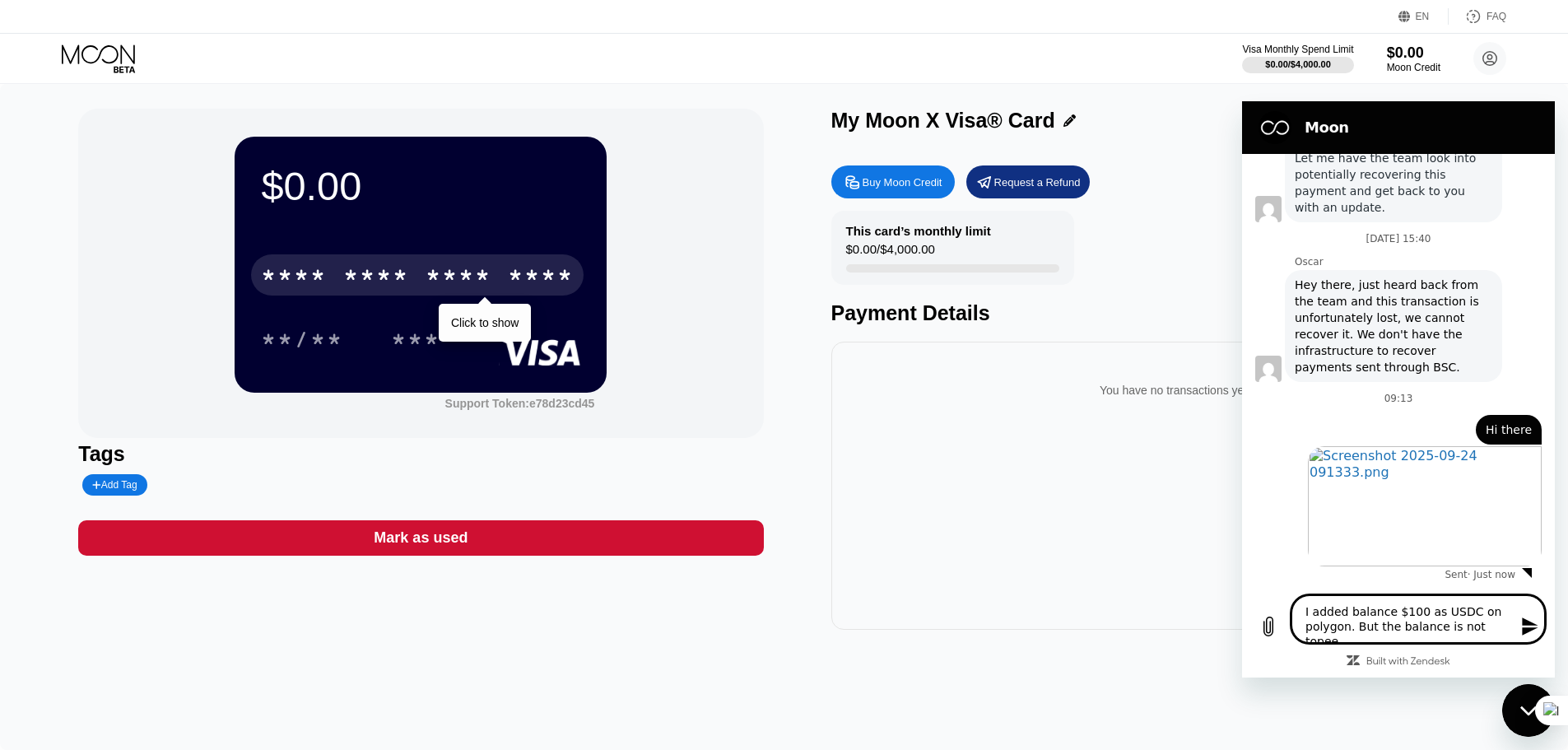
type textarea "x"
type textarea "I added balance $100 as USDC on polygon. But the balance is not top"
type textarea "x"
type textarea "I added balance $100 as USDC on polygon. But the balance is not topp"
type textarea "x"
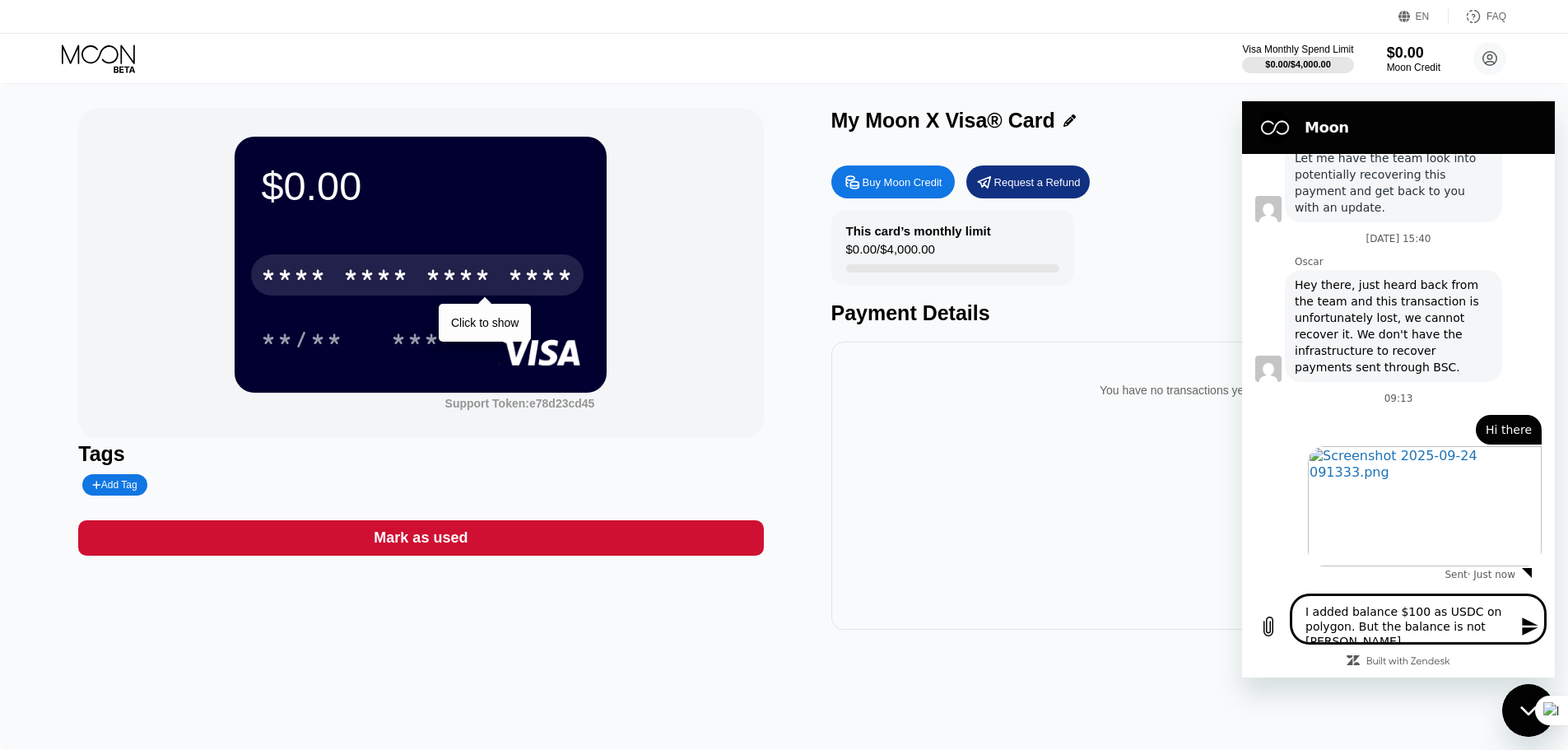
type textarea "I added balance $100 as USDC on polygon. But the balance is not toppe"
type textarea "x"
type textarea "I added balance $100 as USDC on polygon. But the balance is not topped"
type textarea "x"
type textarea "I added balance $100 as USDC on polygon. But the balance is not topped"
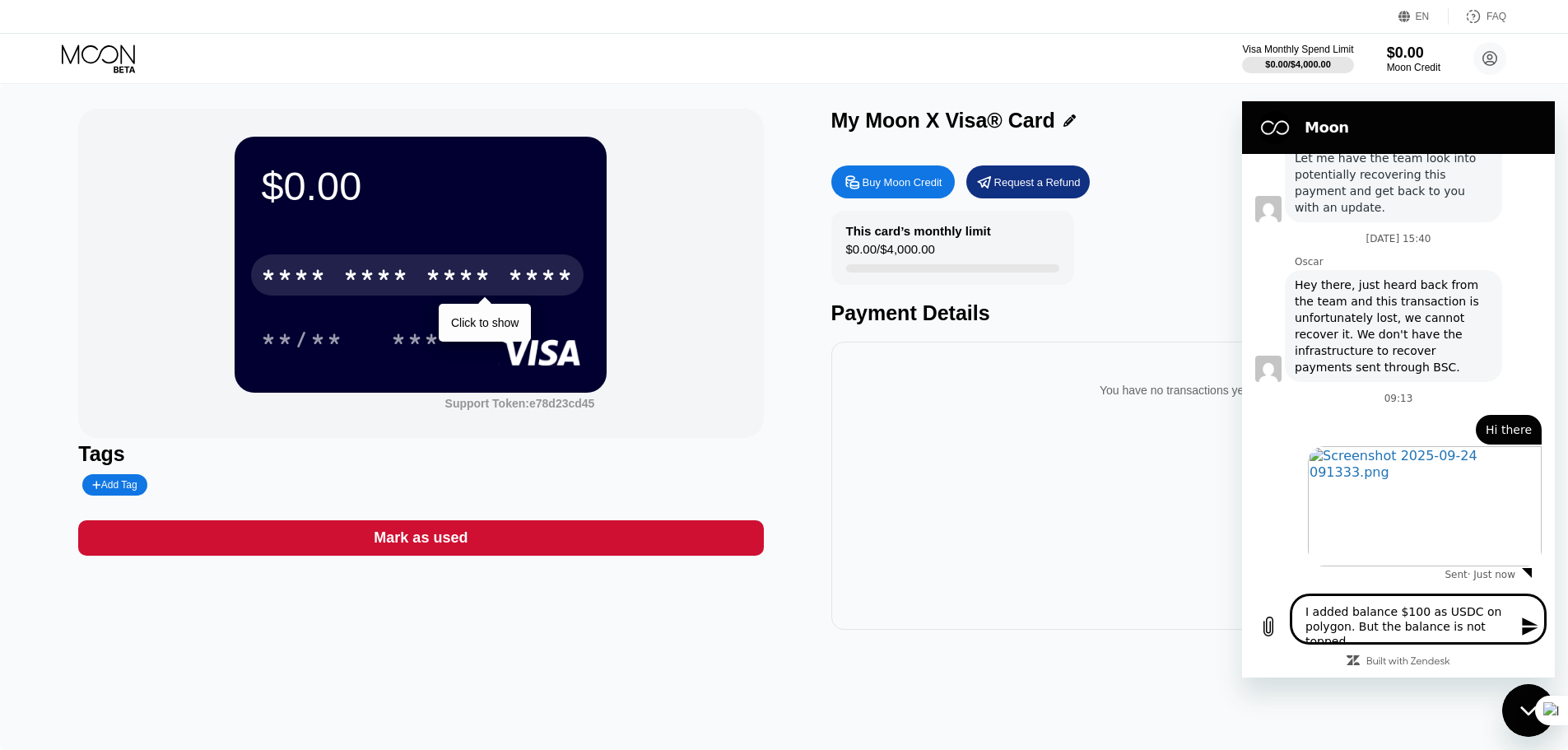
type textarea "x"
type textarea "I added balance $100 as USDC on polygon. But the balance is not topped u"
type textarea "x"
type textarea "I added balance $100 as USDC on polygon. But the balance is not topped up"
type textarea "x"
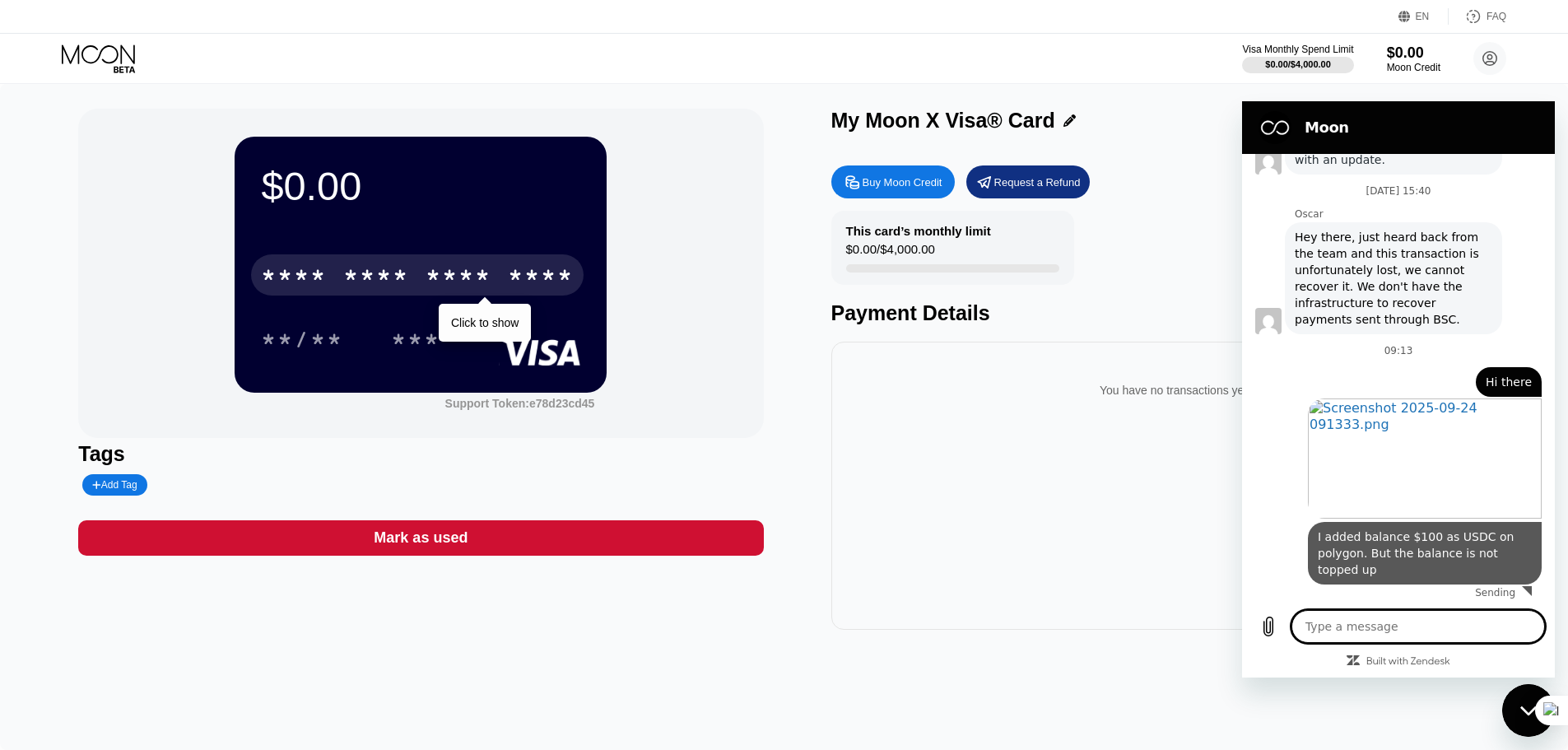
type textarea "x"
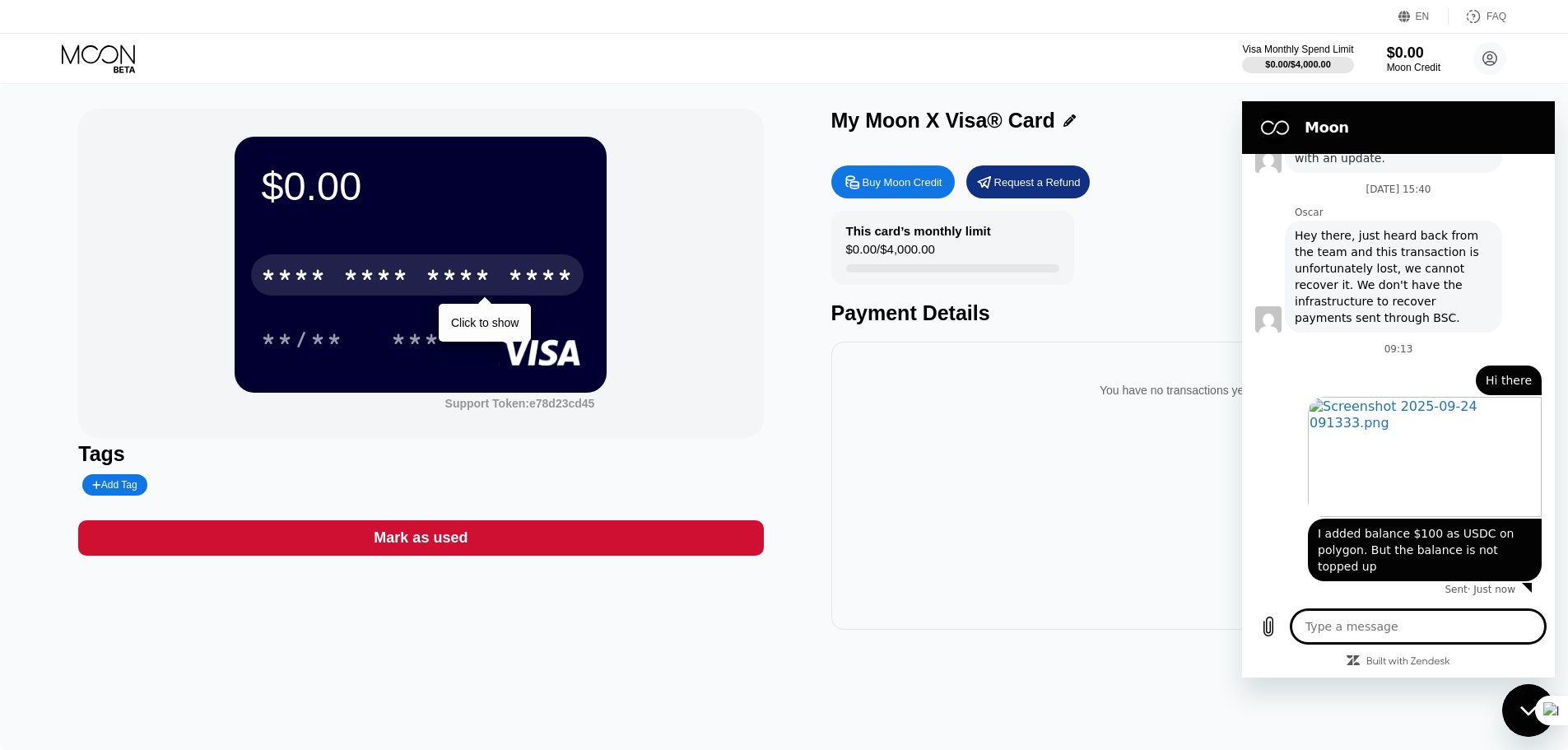
scroll to position [848, 0]
click at [1430, 639] on textarea at bounding box center [1418, 627] width 253 height 33
click at [1486, 566] on span "I added balance $100 as USDC on polygon. But the balance is not topped up" at bounding box center [1425, 549] width 214 height 49
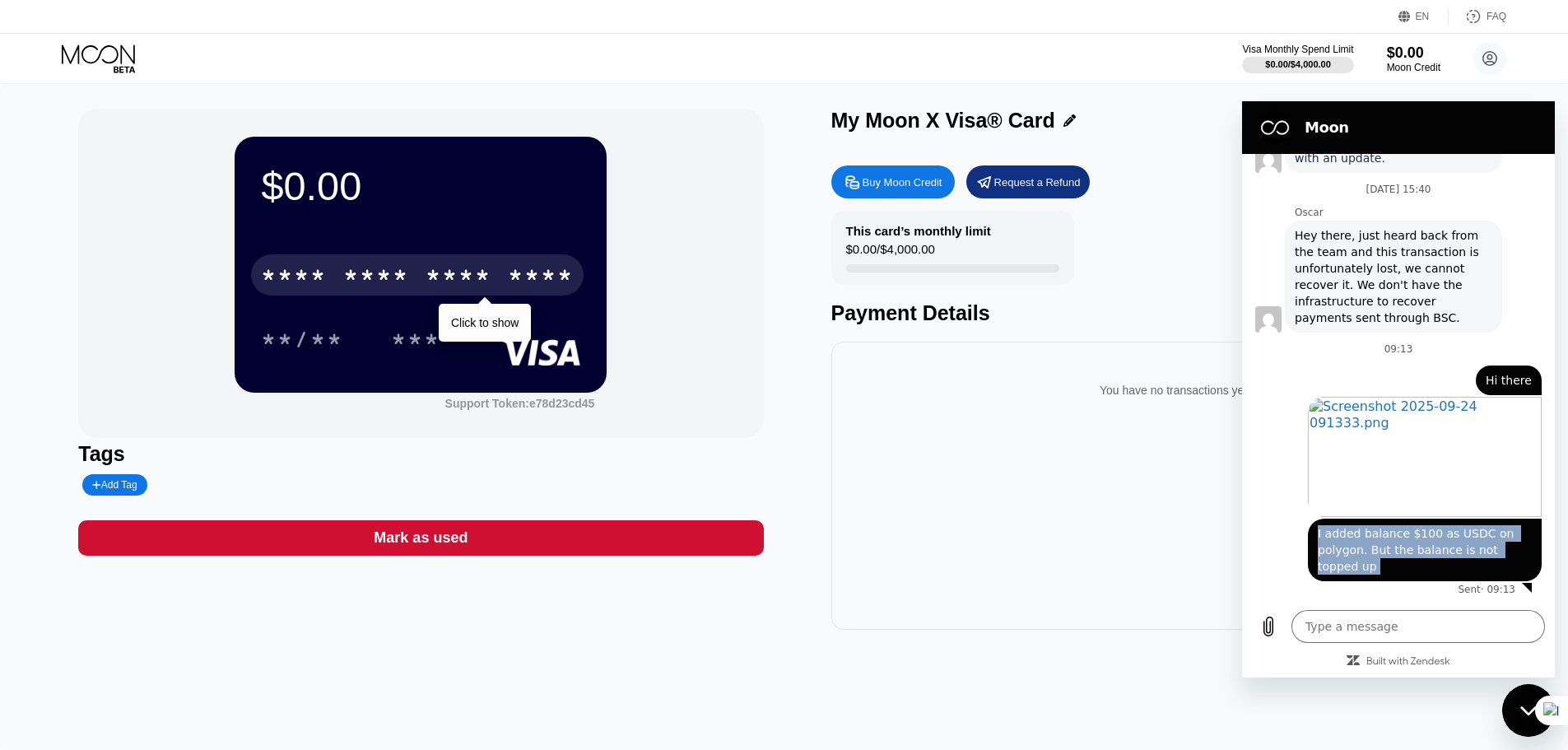
click at [1486, 566] on span "I added balance $100 as USDC on polygon. But the balance is not topped up" at bounding box center [1425, 549] width 214 height 49
click at [1481, 539] on span "I added balance $100 as USDC on polygon. But the balance is not topped up" at bounding box center [1425, 549] width 214 height 49
click at [1401, 633] on textarea at bounding box center [1418, 627] width 253 height 33
click at [854, 190] on icon at bounding box center [852, 182] width 17 height 18
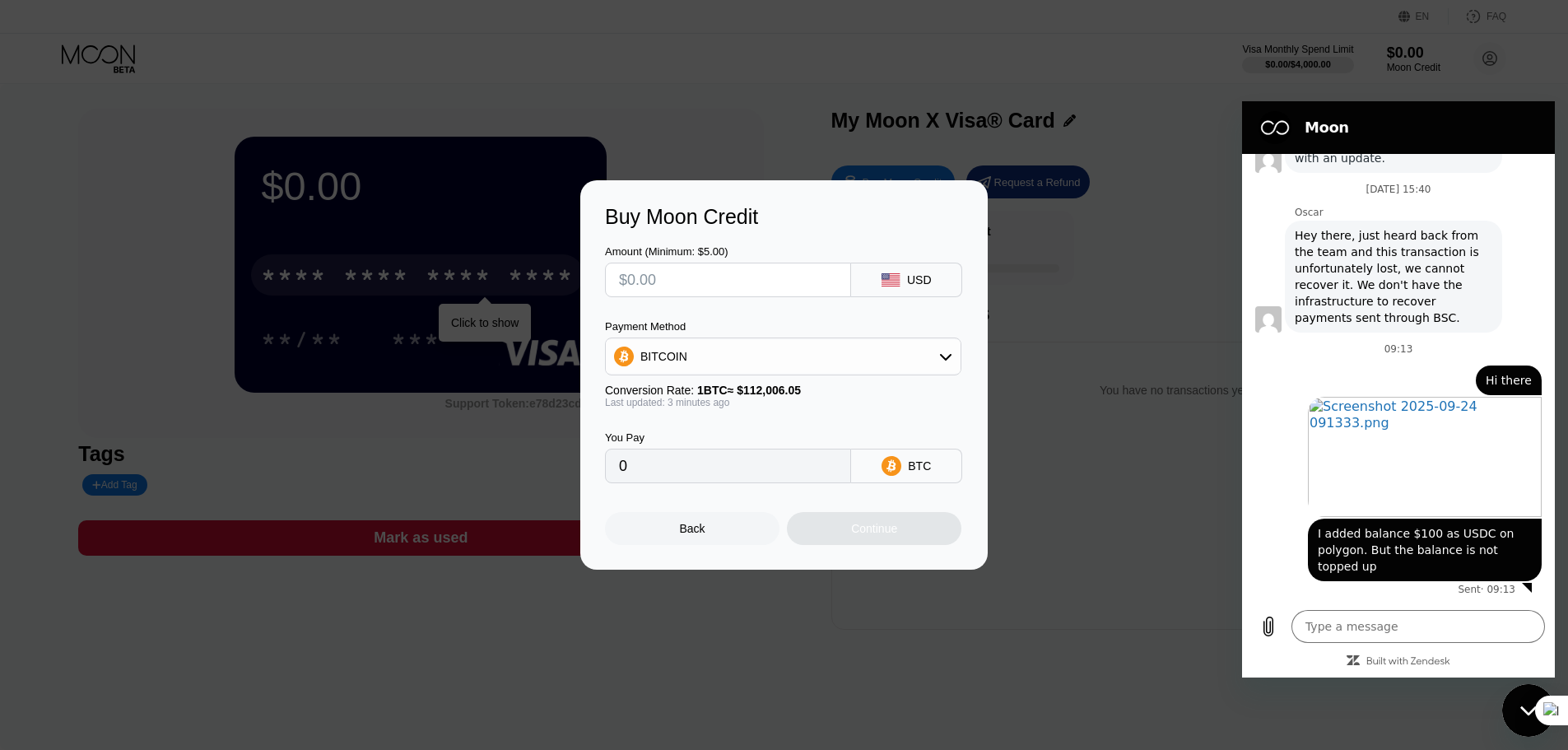
click at [875, 350] on div "BITCOIN" at bounding box center [783, 357] width 355 height 33
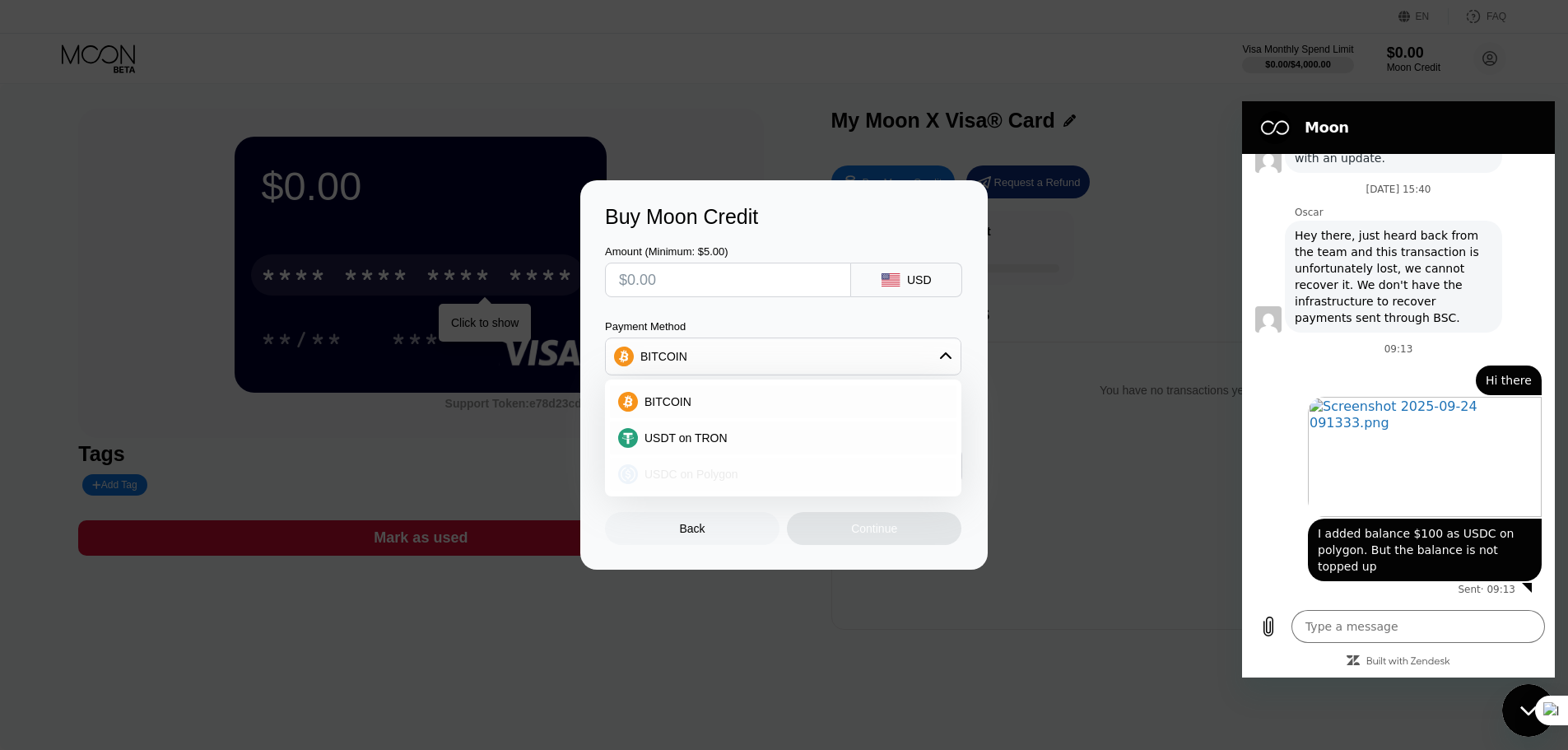
drag, startPoint x: 705, startPoint y: 467, endPoint x: 704, endPoint y: 414, distance: 53.0
click at [705, 468] on span "USDC on Polygon" at bounding box center [692, 474] width 94 height 13
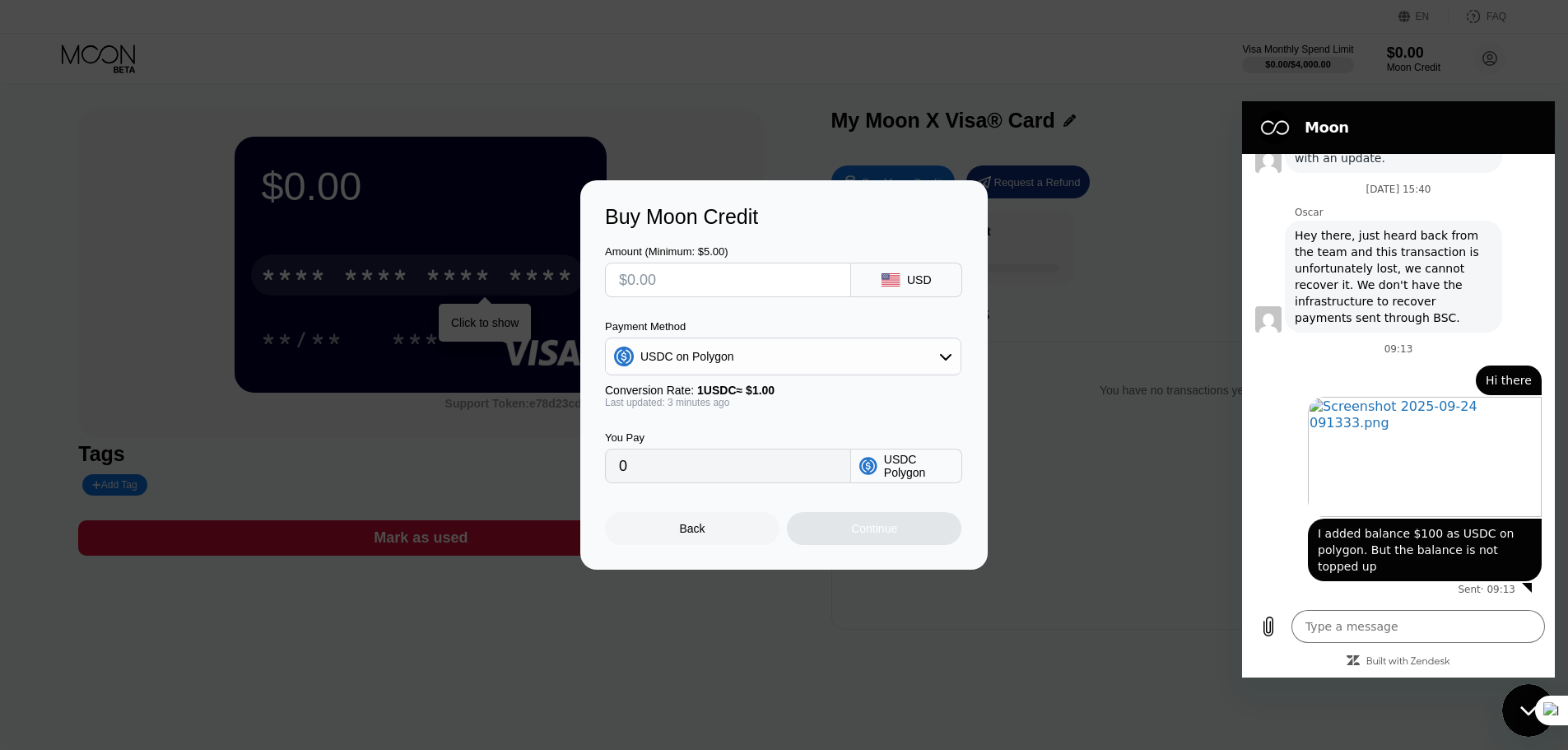
click at [736, 286] on input "text" at bounding box center [728, 280] width 218 height 33
click at [824, 517] on div "Back Continue" at bounding box center [784, 514] width 358 height 62
click at [823, 534] on div "Continue" at bounding box center [874, 529] width 174 height 33
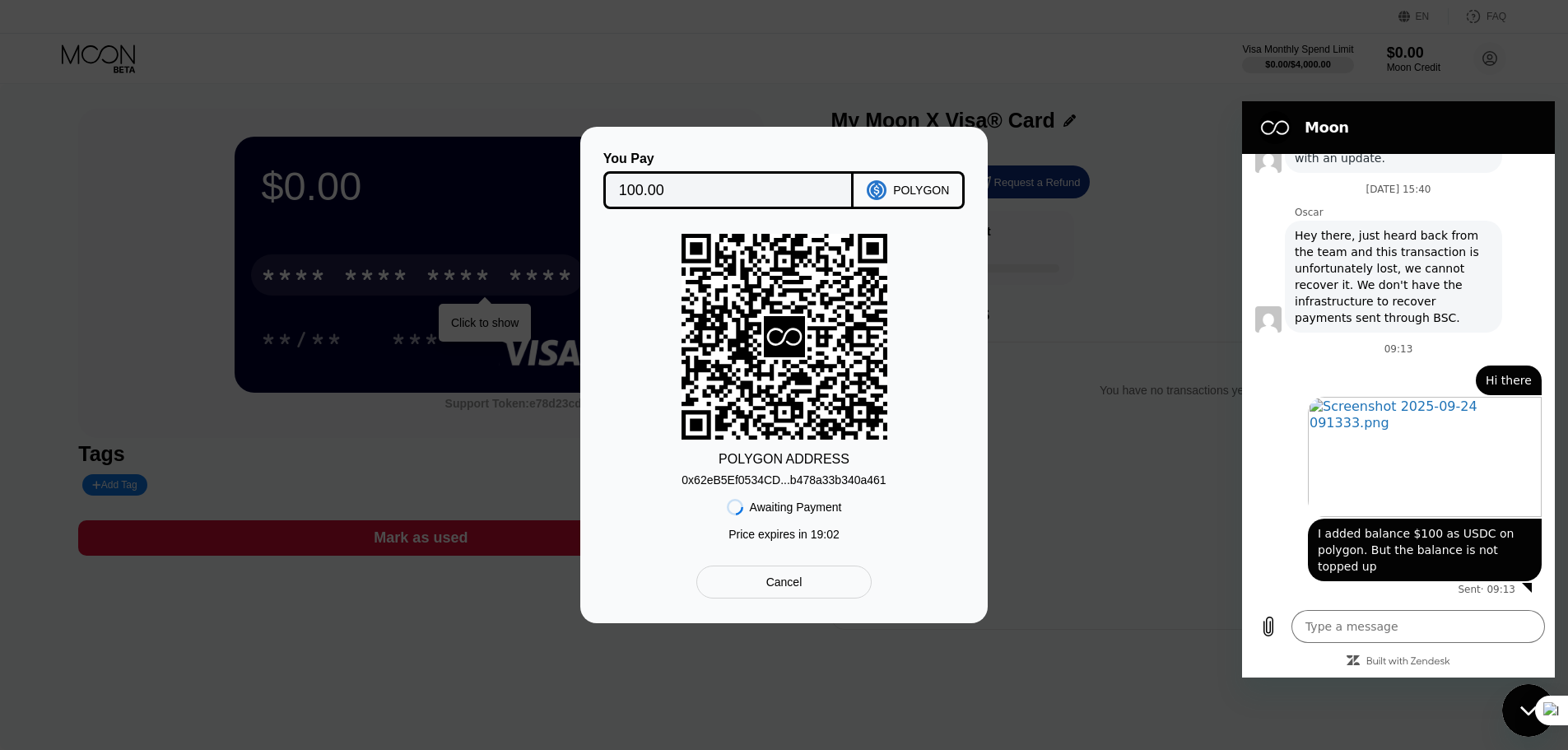
click at [819, 514] on div "Awaiting Payment" at bounding box center [796, 508] width 92 height 13
click at [812, 588] on div "Cancel" at bounding box center [784, 582] width 175 height 33
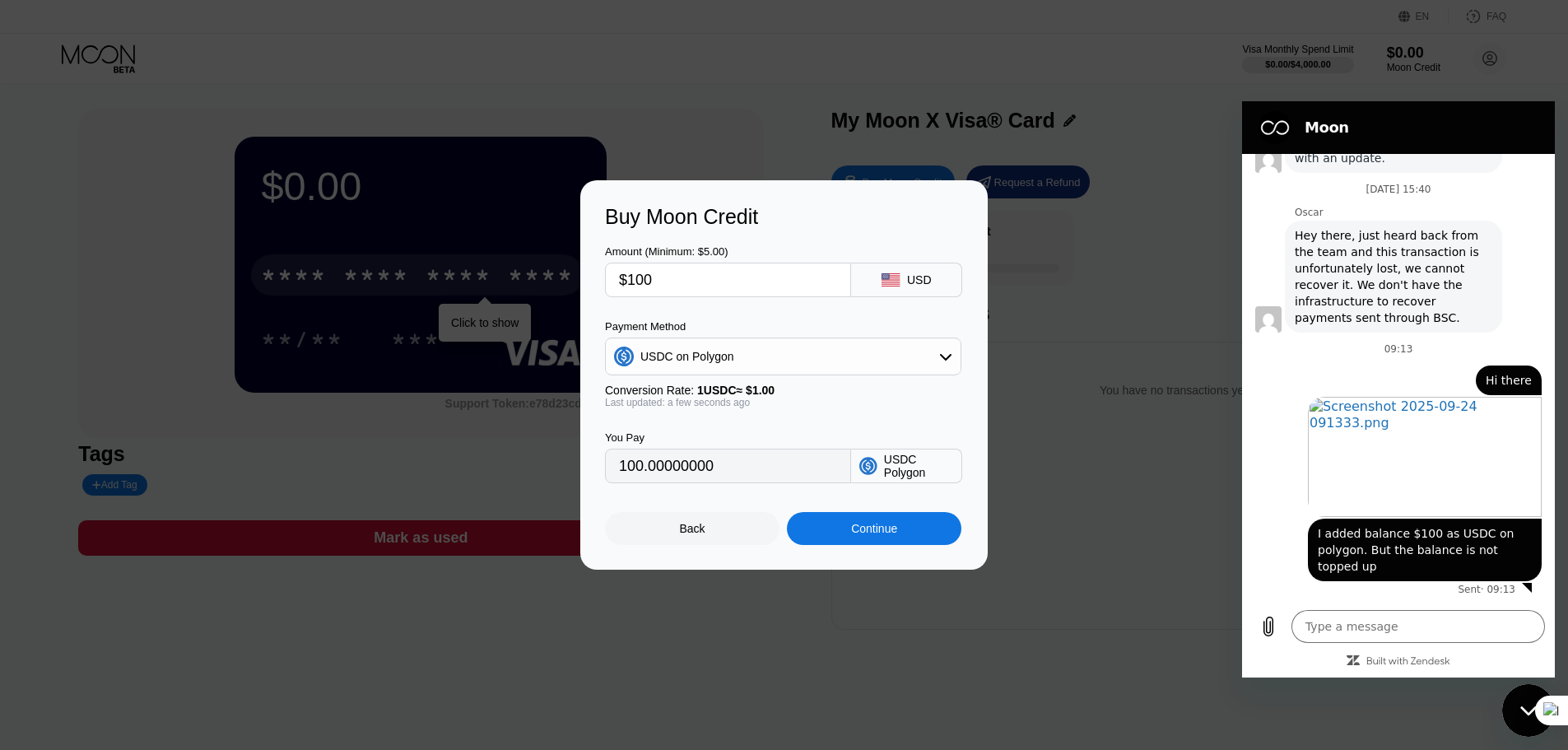
click at [1137, 595] on div at bounding box center [790, 375] width 1580 height 750
click at [1089, 368] on div "Buy Moon Credit Amount (Minimum: $5.00) $100 USD Payment Method USDC on Polygon…" at bounding box center [784, 374] width 1568 height 389
click at [709, 518] on div "Back" at bounding box center [692, 529] width 174 height 33
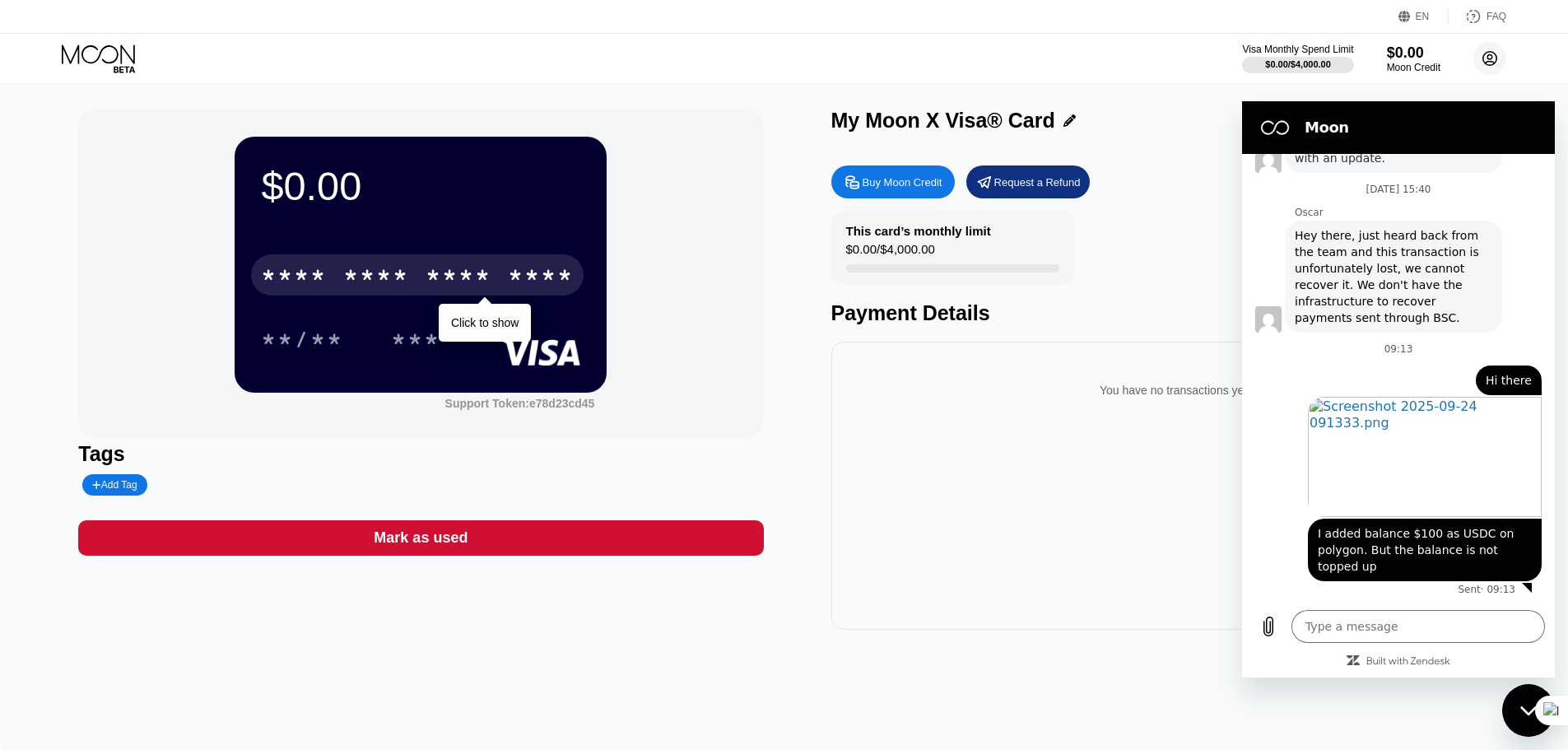
click at [1486, 62] on icon at bounding box center [1490, 58] width 9 height 9
click at [1371, 642] on textarea at bounding box center [1418, 627] width 253 height 33
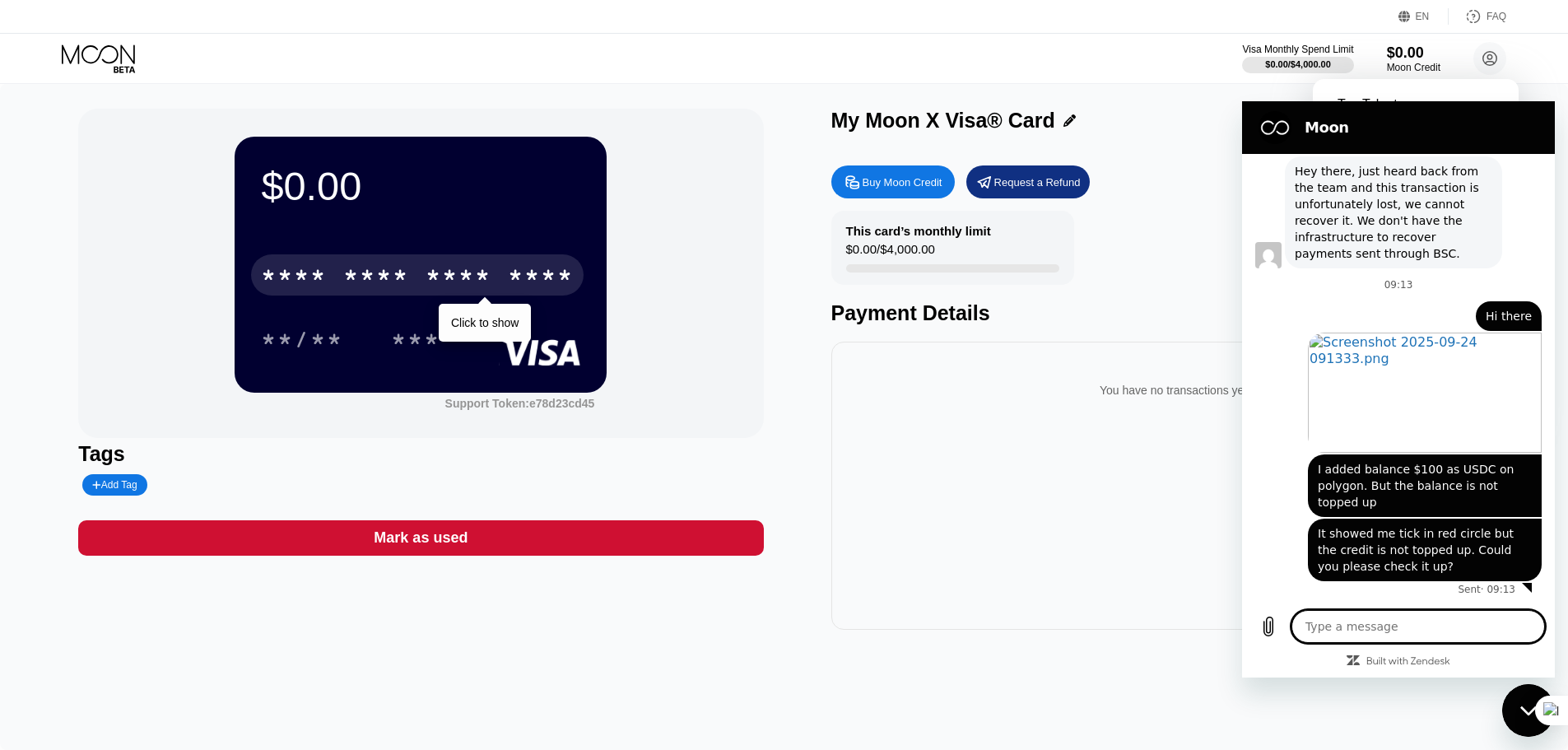
scroll to position [912, 0]
click at [1101, 578] on div "You have no transactions yet" at bounding box center [1174, 486] width 685 height 288
click at [987, 630] on div "You have no transactions yet" at bounding box center [1174, 486] width 685 height 288
click at [1100, 577] on div "You have no transactions yet" at bounding box center [1174, 486] width 685 height 288
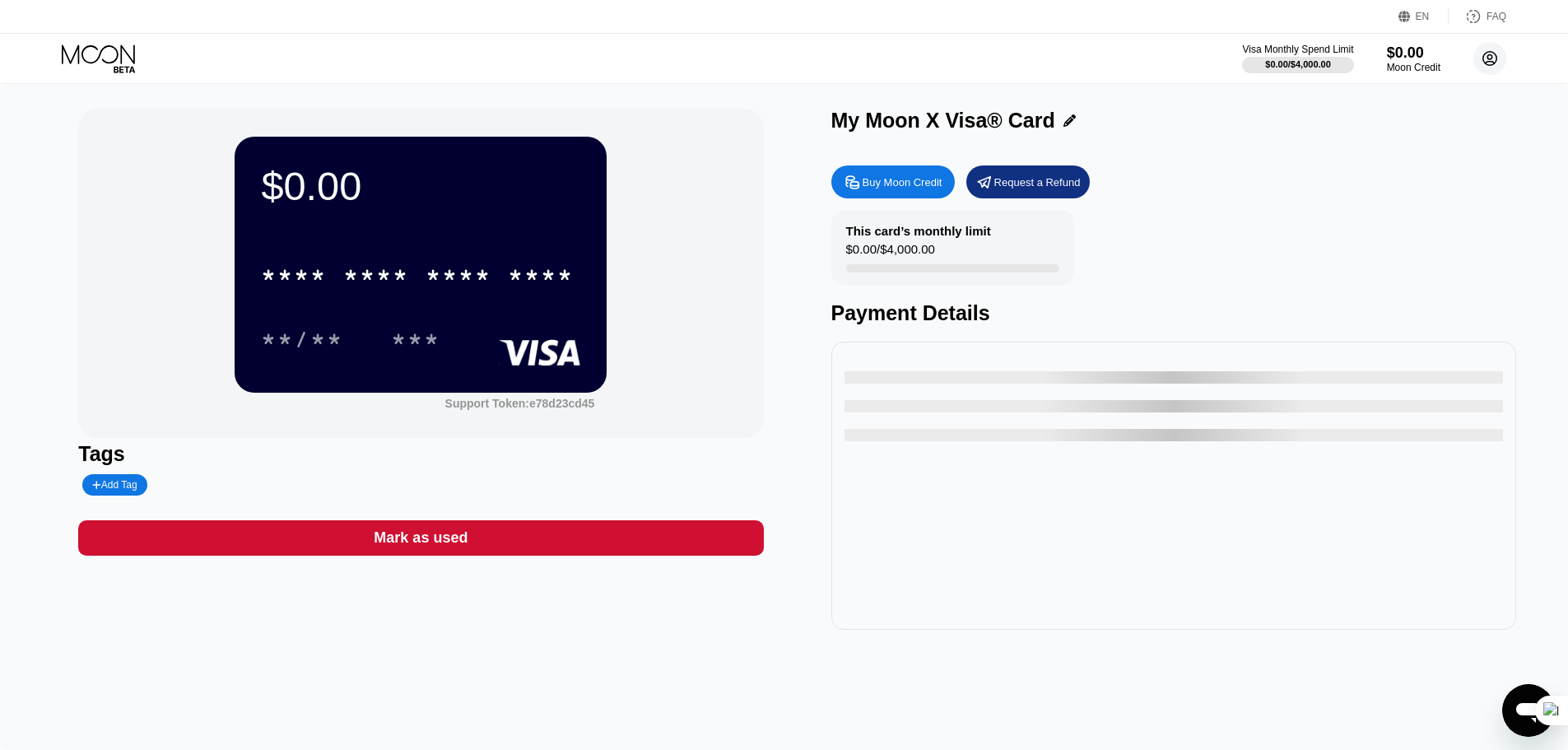
click at [1489, 62] on icon at bounding box center [1490, 58] width 9 height 9
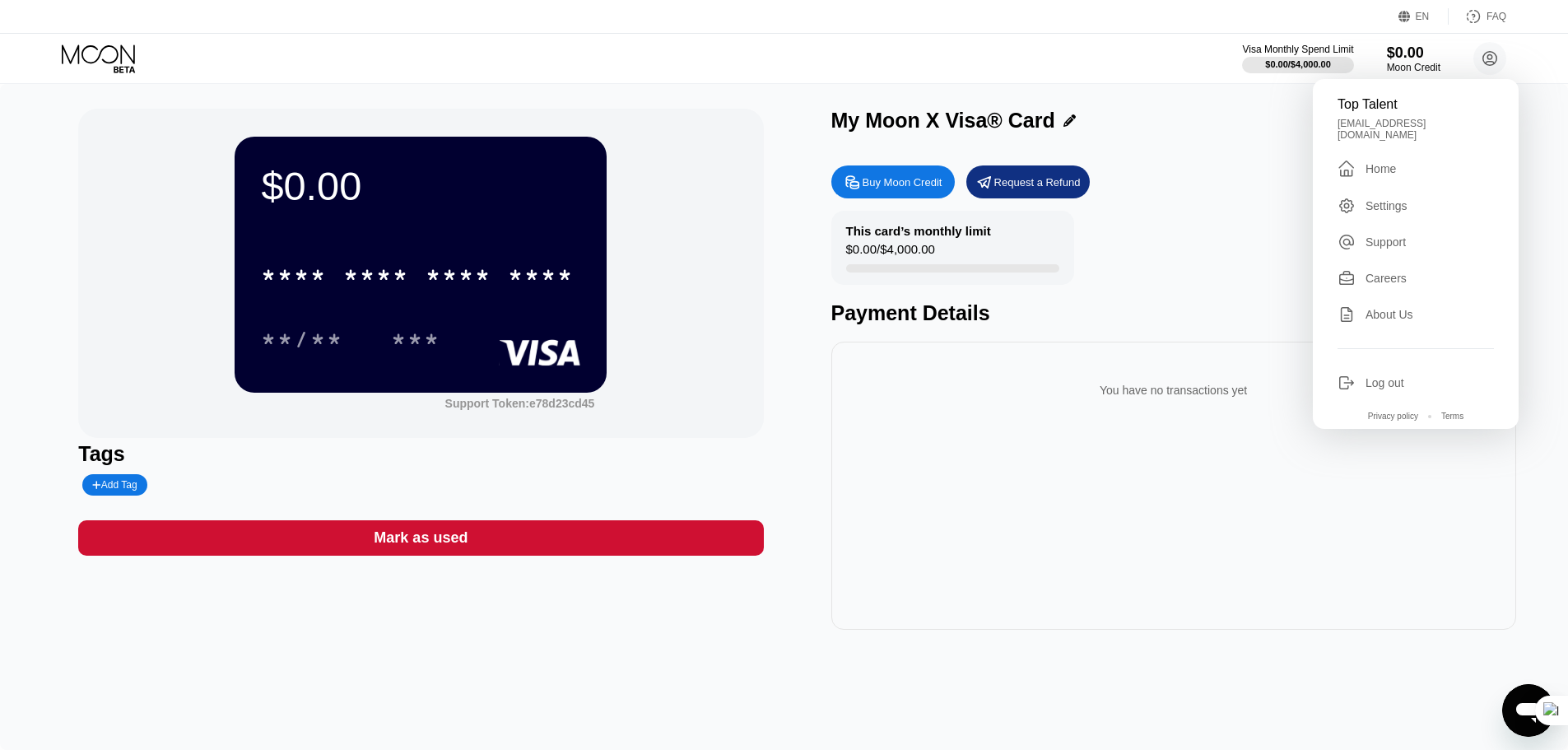
click at [916, 671] on div "$0.00 * * * * * * * * * * * * **** **/** *** Support Token: e78d23cd45 Tags Add…" at bounding box center [784, 417] width 1568 height 666
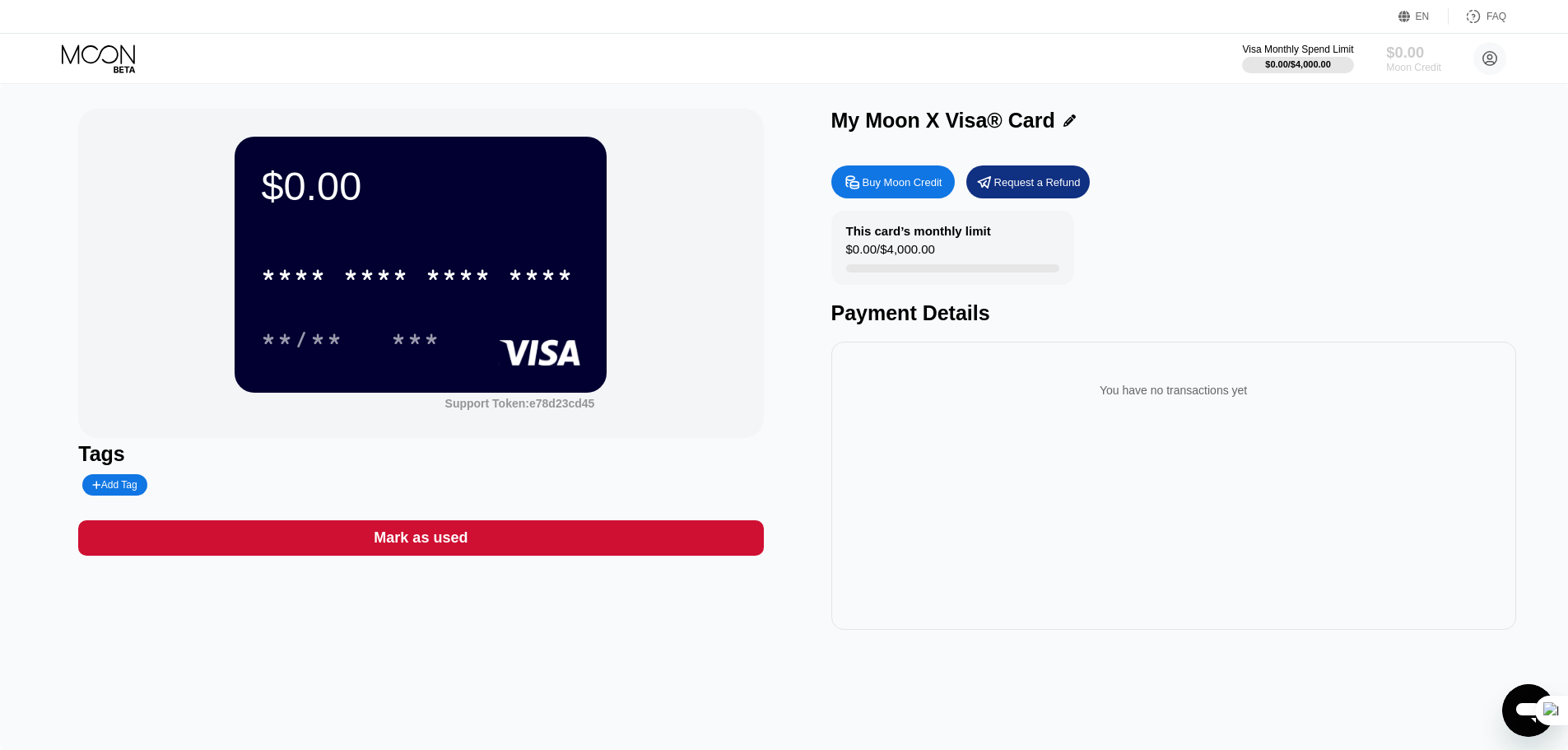
click at [1407, 73] on div "Moon Credit" at bounding box center [1414, 68] width 55 height 12
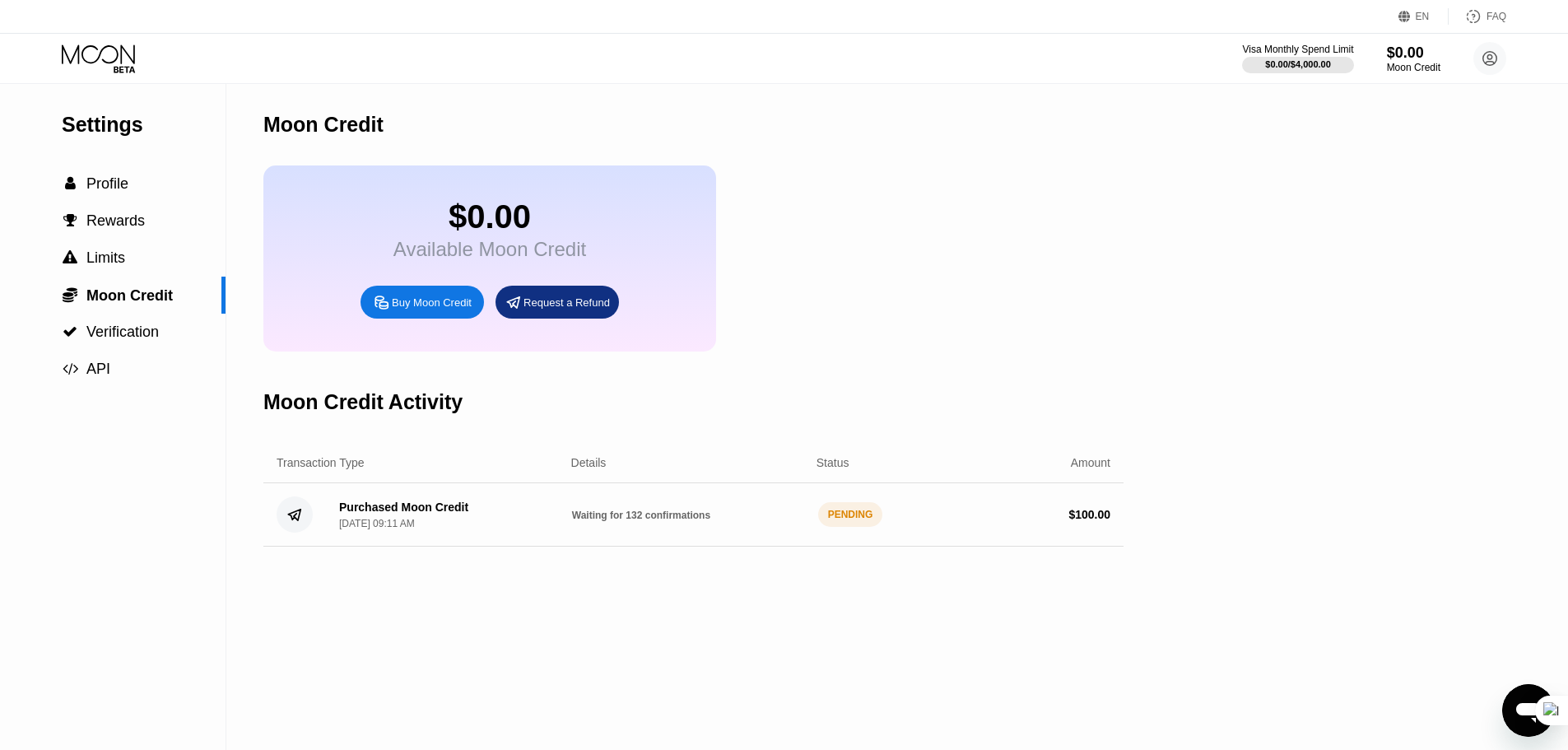
click at [983, 521] on div "$ 100.00" at bounding box center [994, 515] width 233 height 13
click at [804, 521] on div "Waiting for 132 confirmations" at bounding box center [689, 515] width 233 height 13
drag, startPoint x: 724, startPoint y: 541, endPoint x: 652, endPoint y: 541, distance: 72.0
click at [717, 521] on div "Waiting for 132 confirmations" at bounding box center [689, 515] width 233 height 13
click at [652, 521] on div "Waiting for 132 confirmations" at bounding box center [689, 515] width 233 height 13
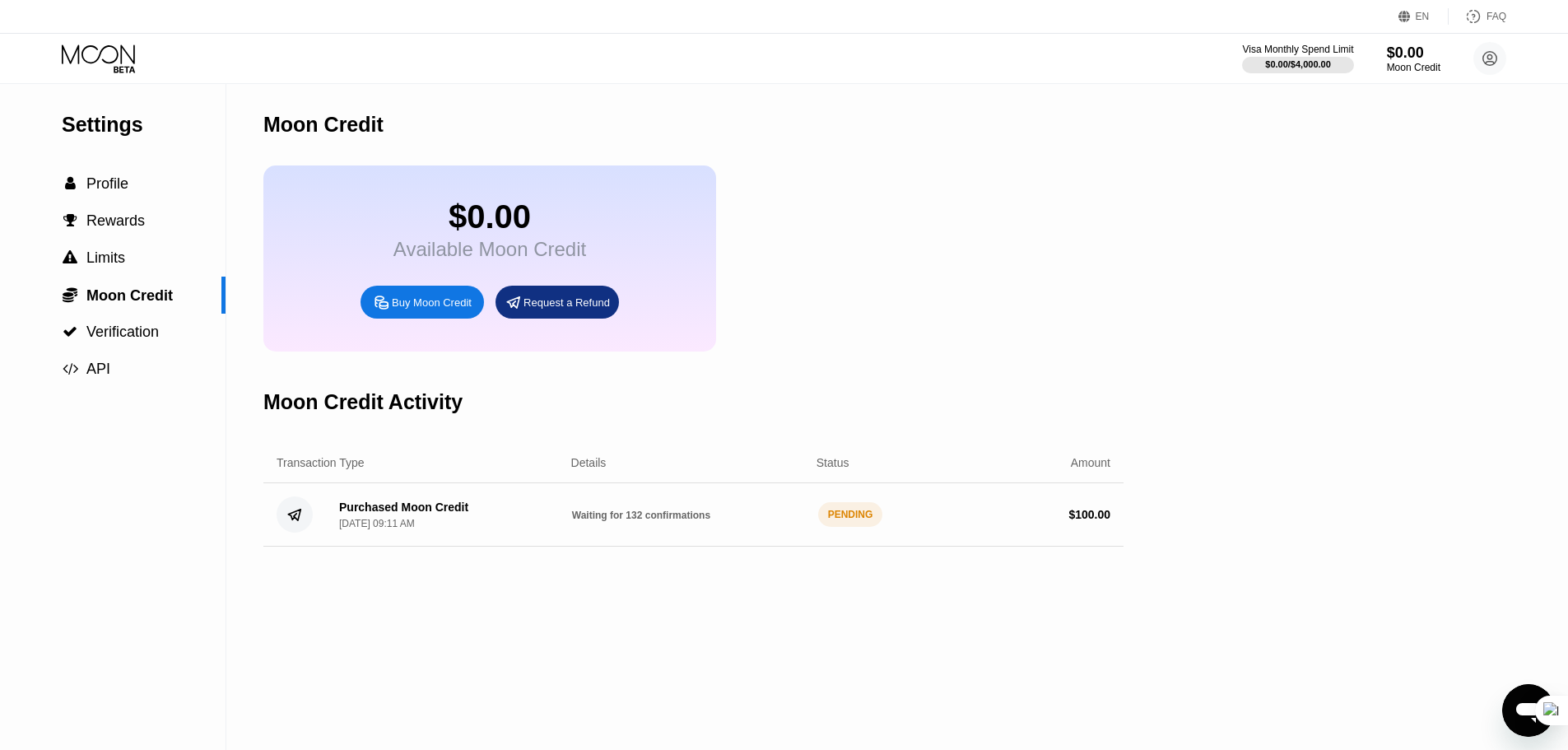
click at [652, 521] on div "Waiting for 132 confirmations" at bounding box center [689, 515] width 233 height 13
click at [593, 521] on div "Waiting for 132 confirmations" at bounding box center [689, 515] width 233 height 13
click at [1501, 711] on div "Settings  Profile  Rewards  Limits  Moon Credit  Verification  API Moon C…" at bounding box center [784, 417] width 1568 height 666
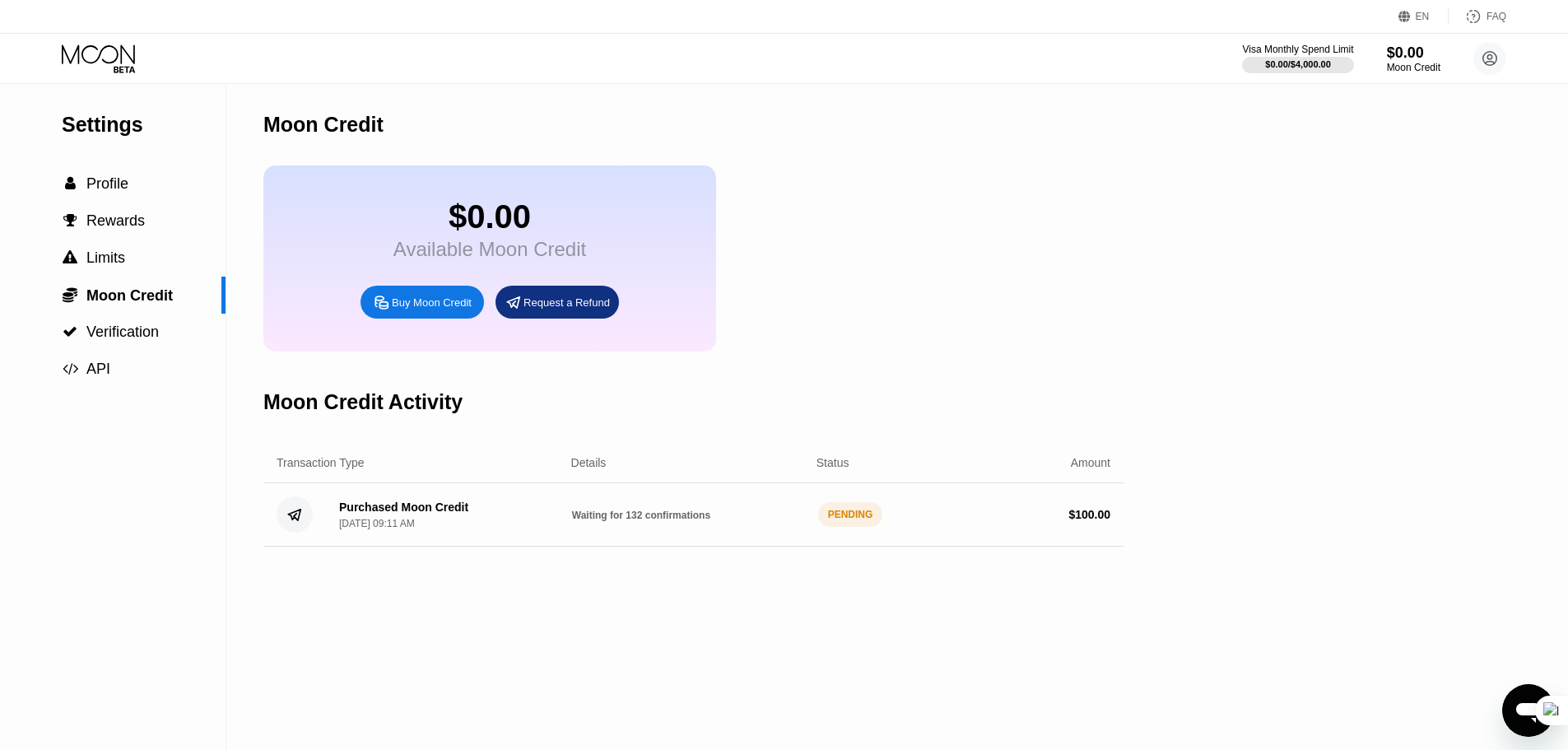
click at [1511, 717] on div "Open messaging window" at bounding box center [1528, 710] width 49 height 49
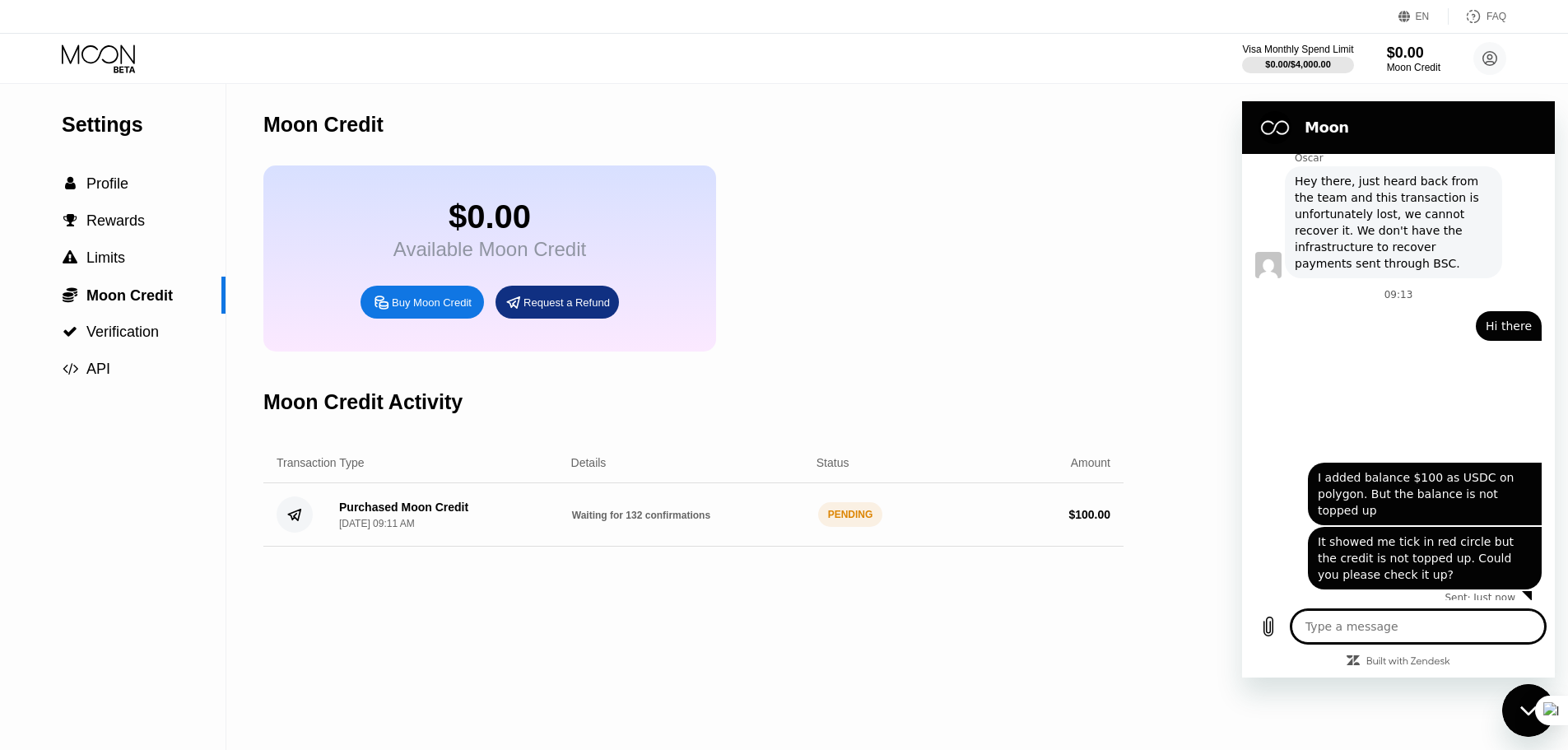
type textarea "x"
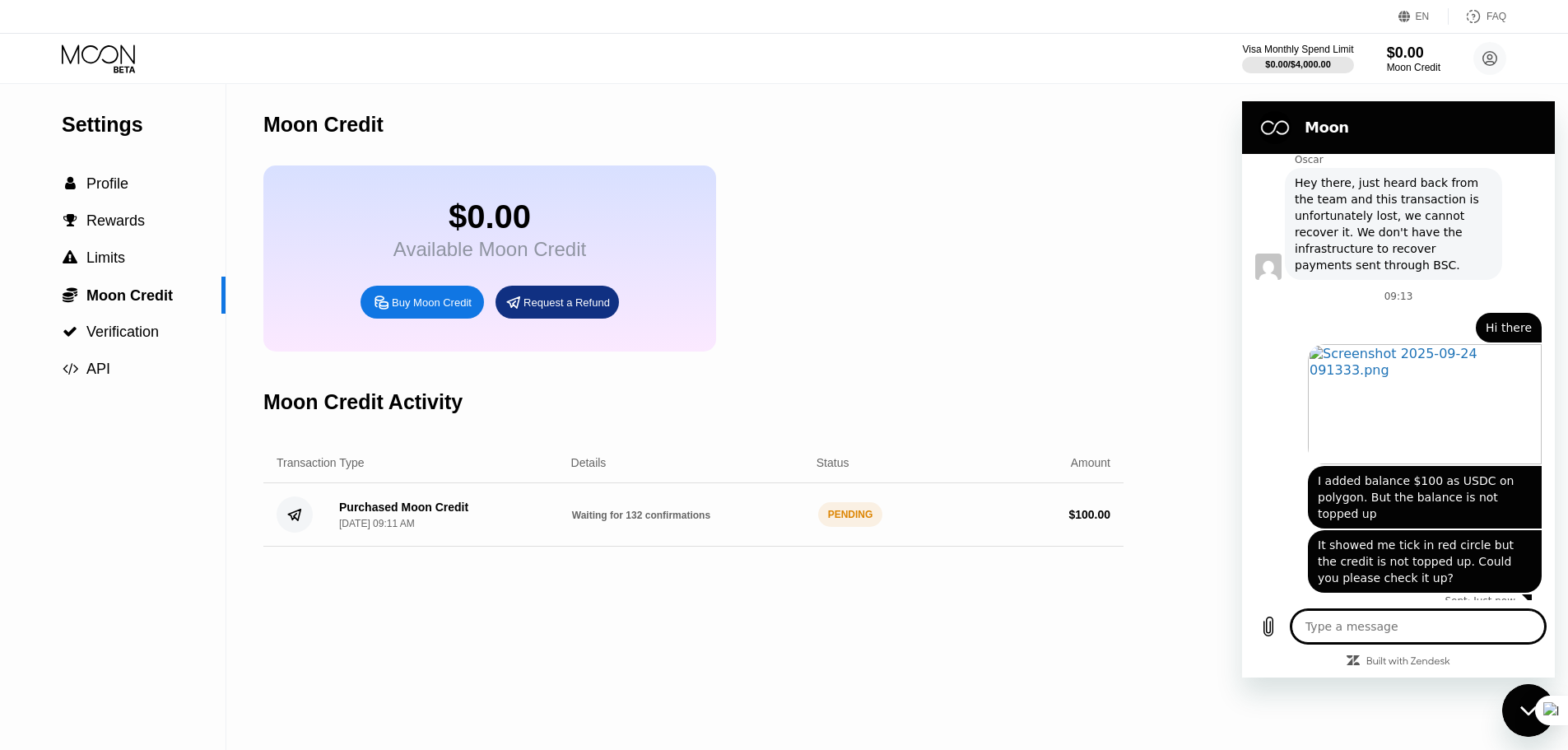
scroll to position [912, 0]
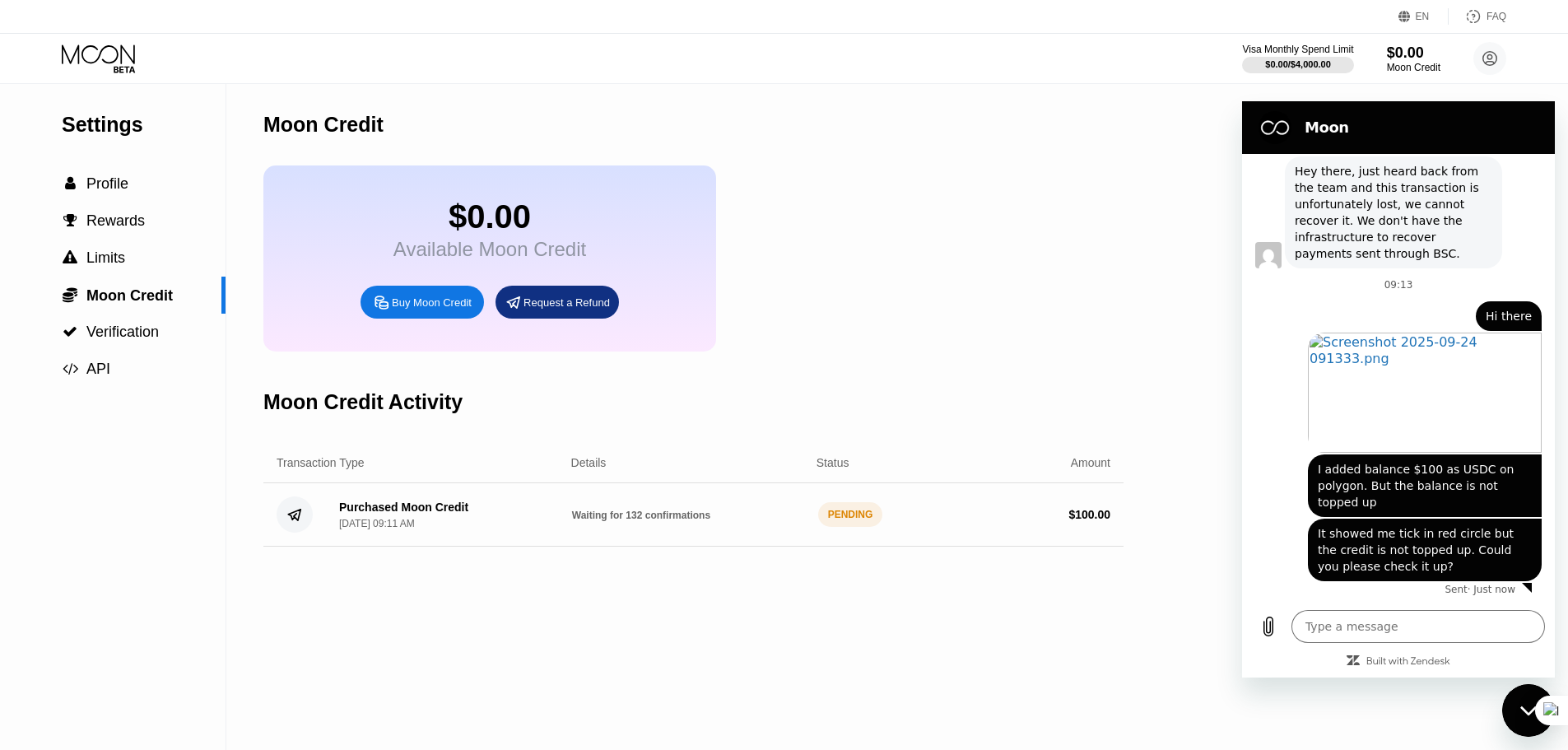
drag, startPoint x: 163, startPoint y: 438, endPoint x: 1148, endPoint y: 610, distance: 999.9
click at [1148, 610] on div "Settings  Profile  Rewards  Limits  Moon Credit  Verification  API Moon C…" at bounding box center [784, 417] width 1568 height 666
click at [641, 103] on div "Moon Credit" at bounding box center [693, 125] width 861 height 82
drag, startPoint x: 1057, startPoint y: 541, endPoint x: 832, endPoint y: 527, distance: 225.4
click at [1056, 521] on div "$ 100.00" at bounding box center [994, 515] width 233 height 13
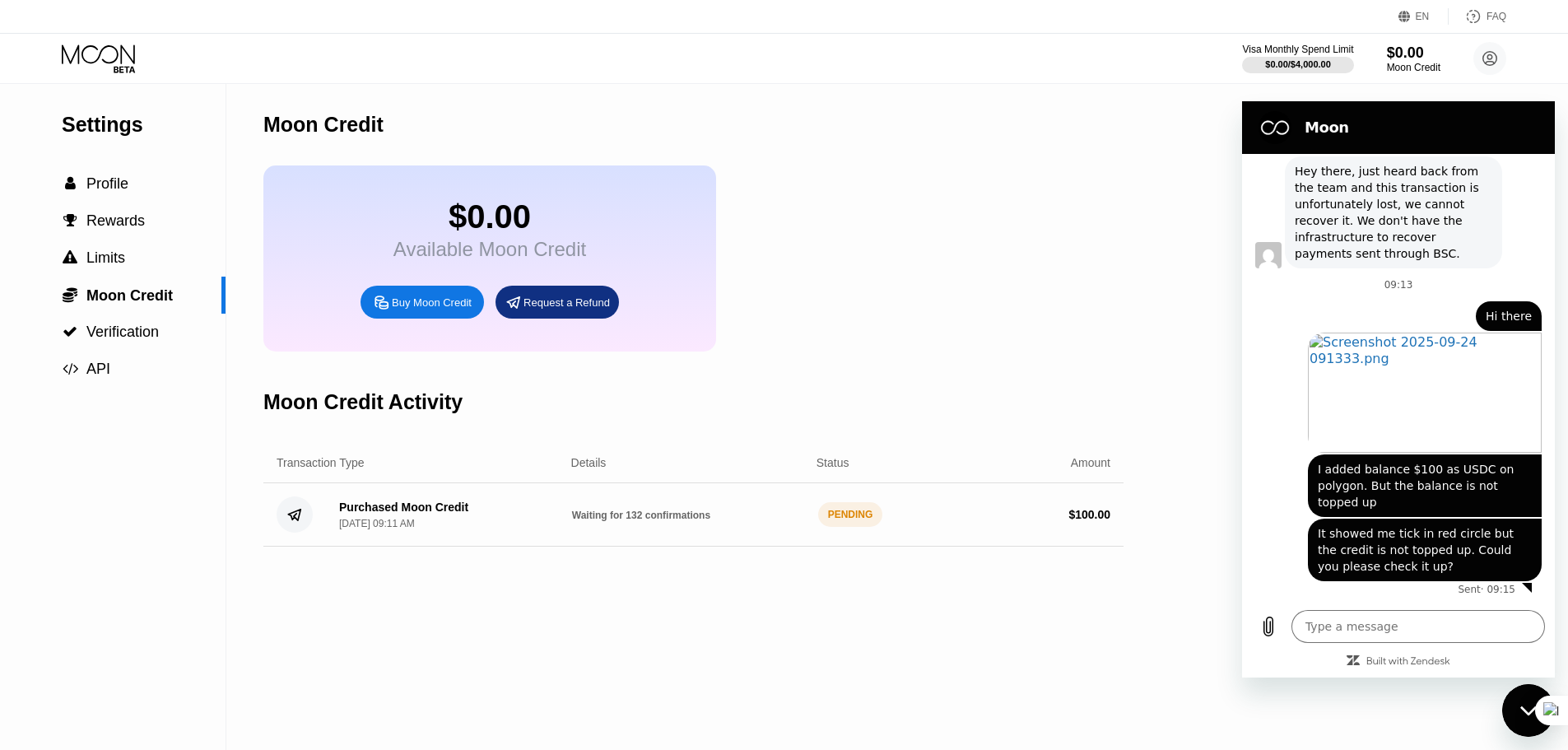
click at [435, 514] on div "Purchased Moon Credit" at bounding box center [403, 508] width 129 height 13
click at [887, 661] on div "Moon Credit $0.00 Available Moon Credit Buy Moon Credit Request a Refund Moon C…" at bounding box center [693, 417] width 861 height 666
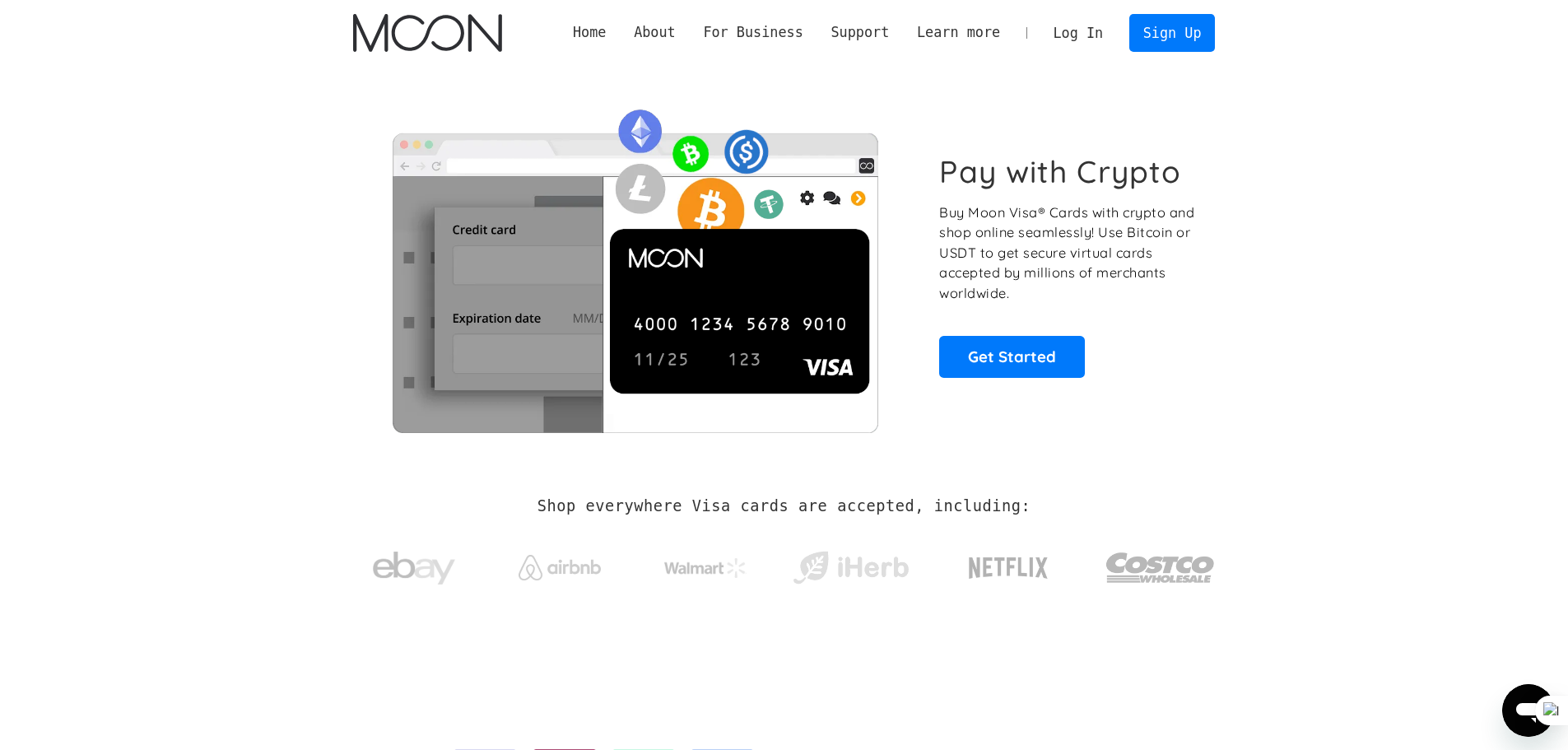
click at [1091, 41] on link "Log In" at bounding box center [1078, 32] width 77 height 36
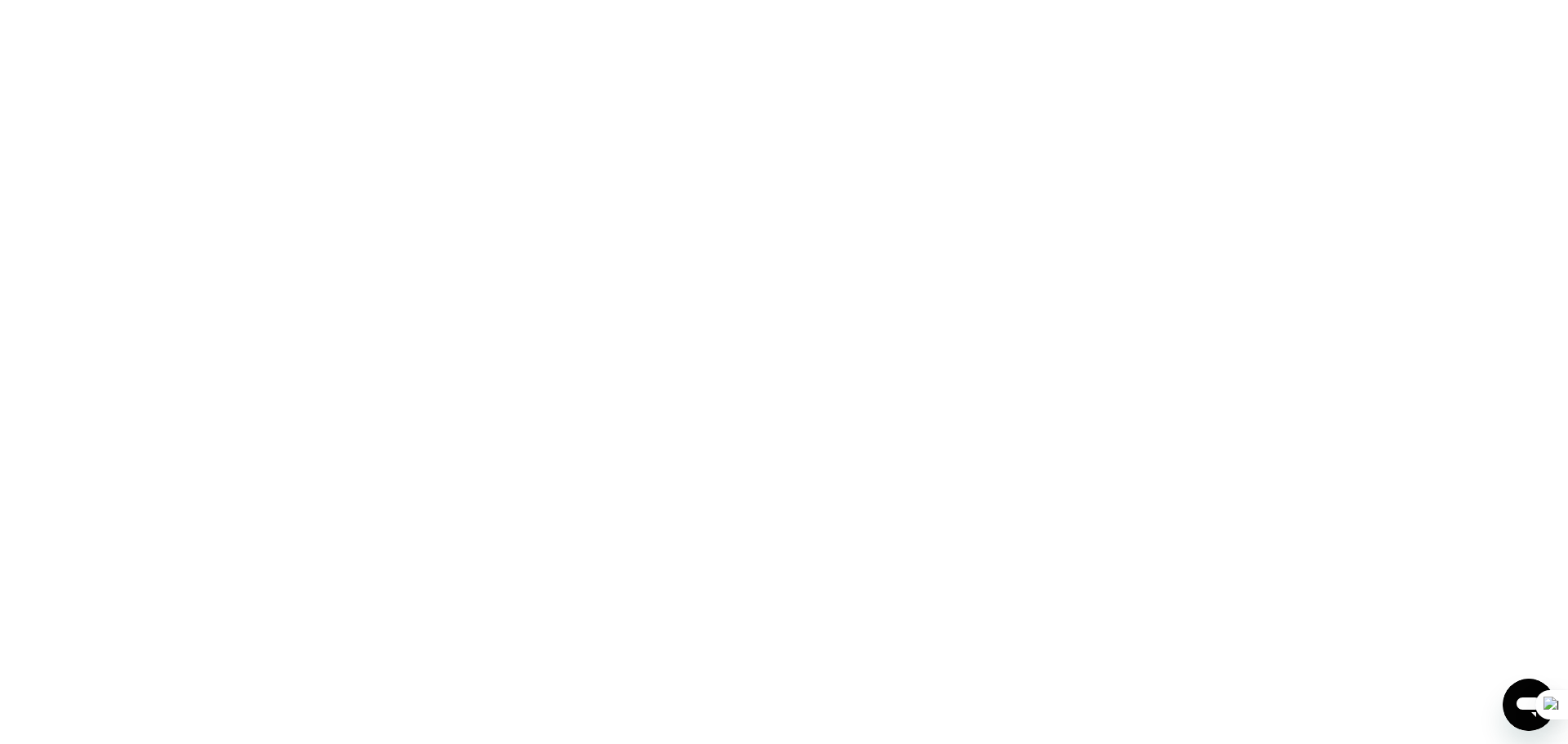
click at [693, 259] on div at bounding box center [784, 372] width 1568 height 744
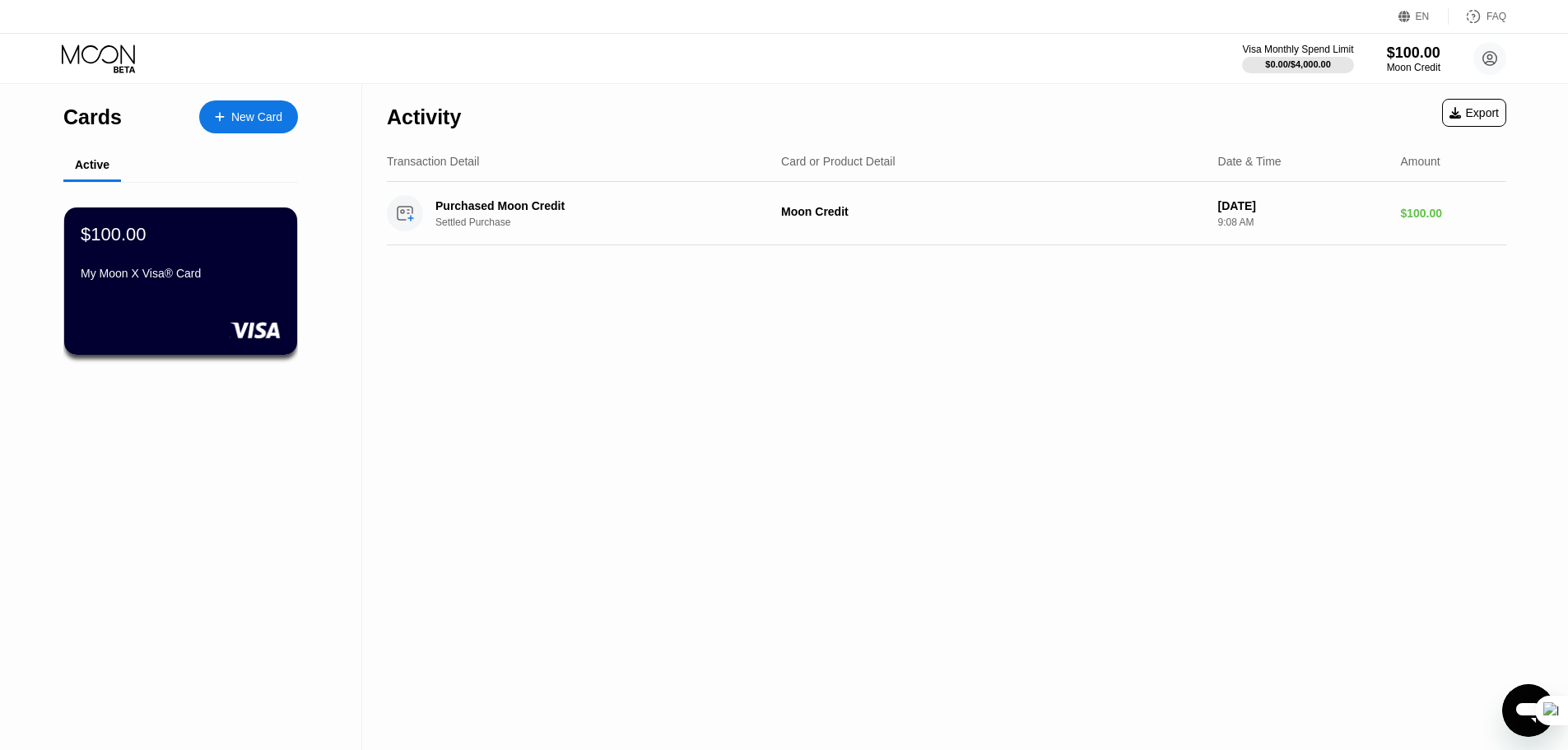
click at [690, 367] on div "Activity Export Transaction Detail Card or Product Detail Date & Time Amount Pu…" at bounding box center [946, 417] width 1169 height 666
click at [203, 243] on div "$100.00" at bounding box center [181, 234] width 202 height 22
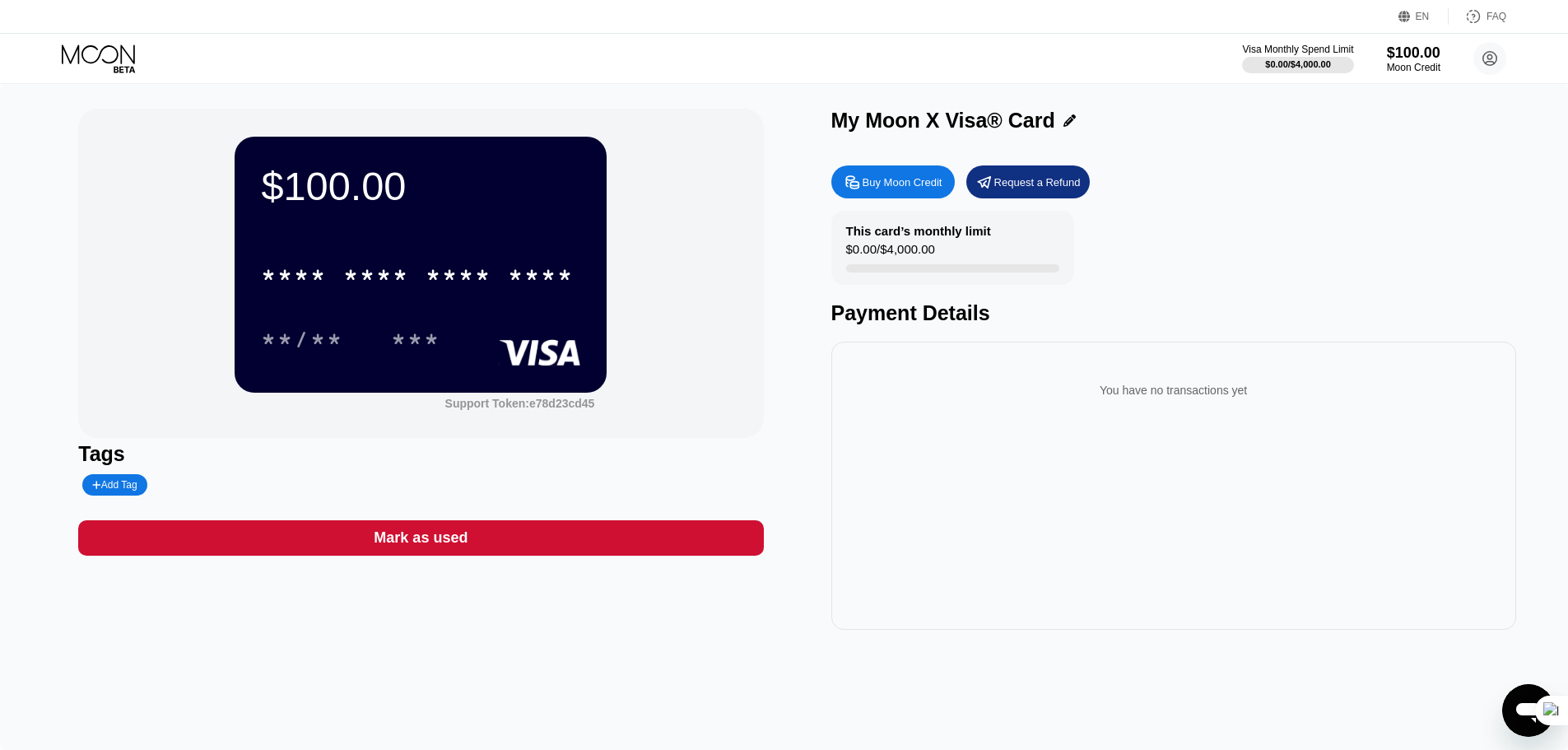
click at [517, 344] on rect at bounding box center [541, 352] width 82 height 27
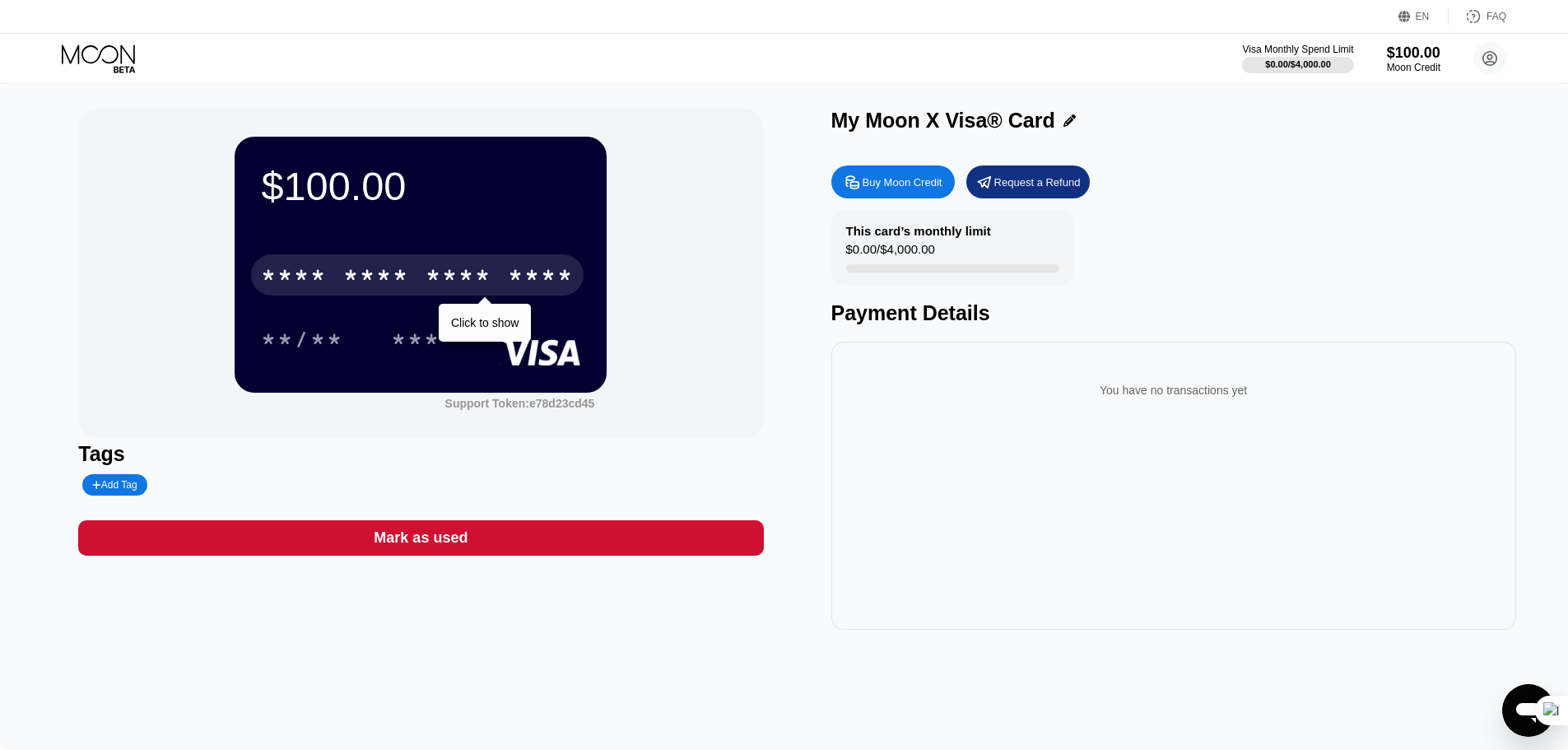
click at [529, 282] on div "****" at bounding box center [541, 278] width 66 height 27
click at [540, 278] on div "1467" at bounding box center [541, 278] width 66 height 27
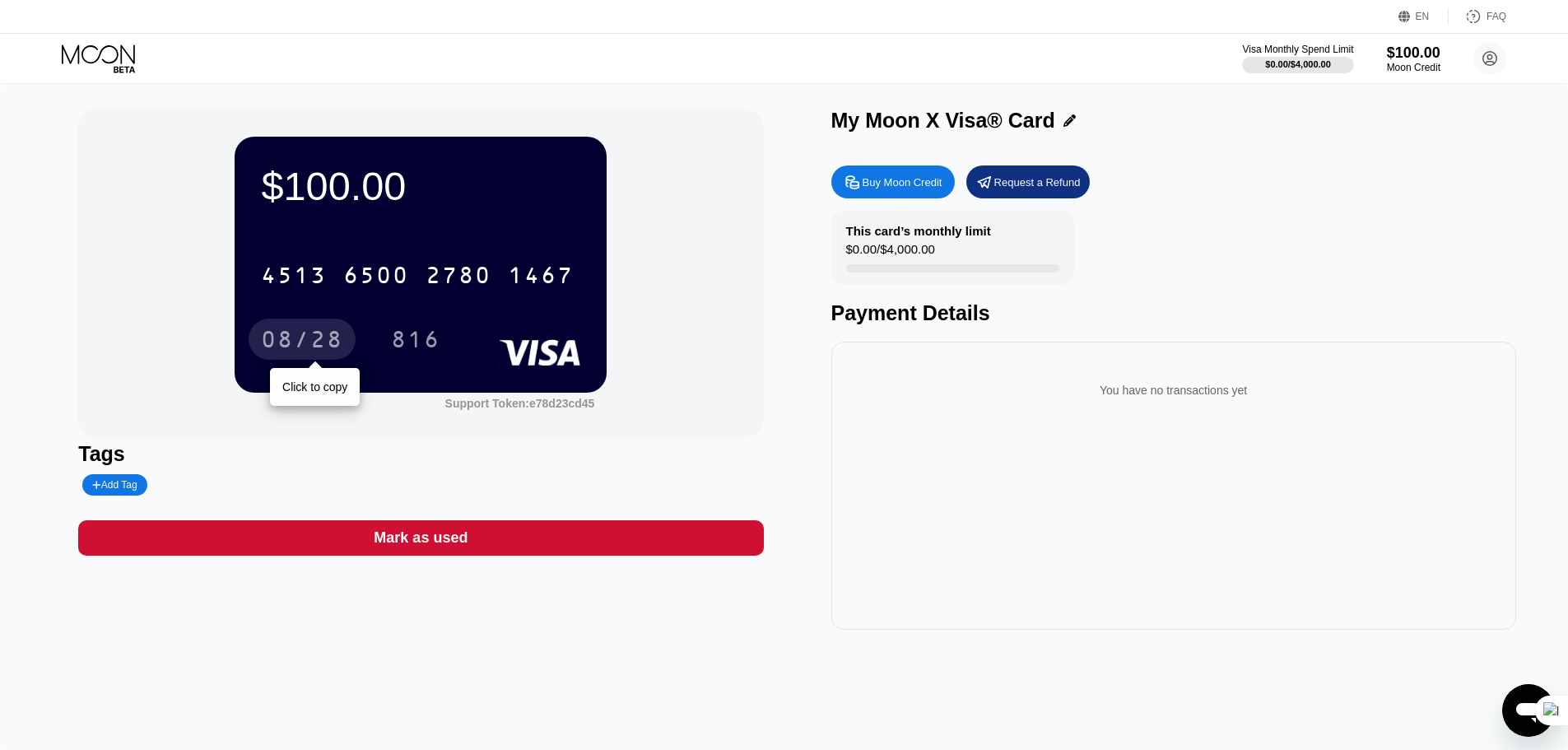
click at [316, 342] on div "08/28" at bounding box center [302, 342] width 82 height 27
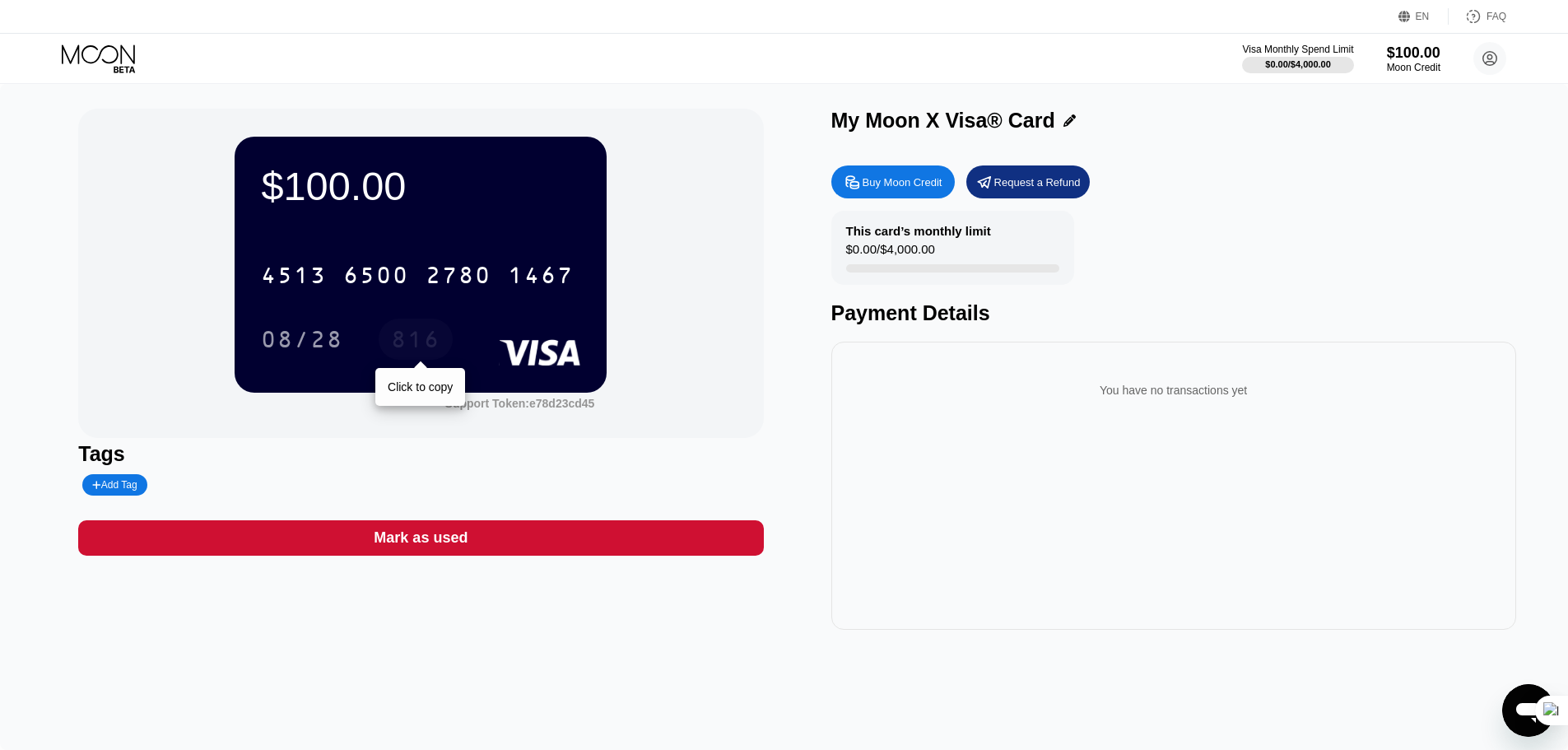
click at [429, 349] on div "816" at bounding box center [415, 342] width 49 height 27
